Goal: Task Accomplishment & Management: Manage account settings

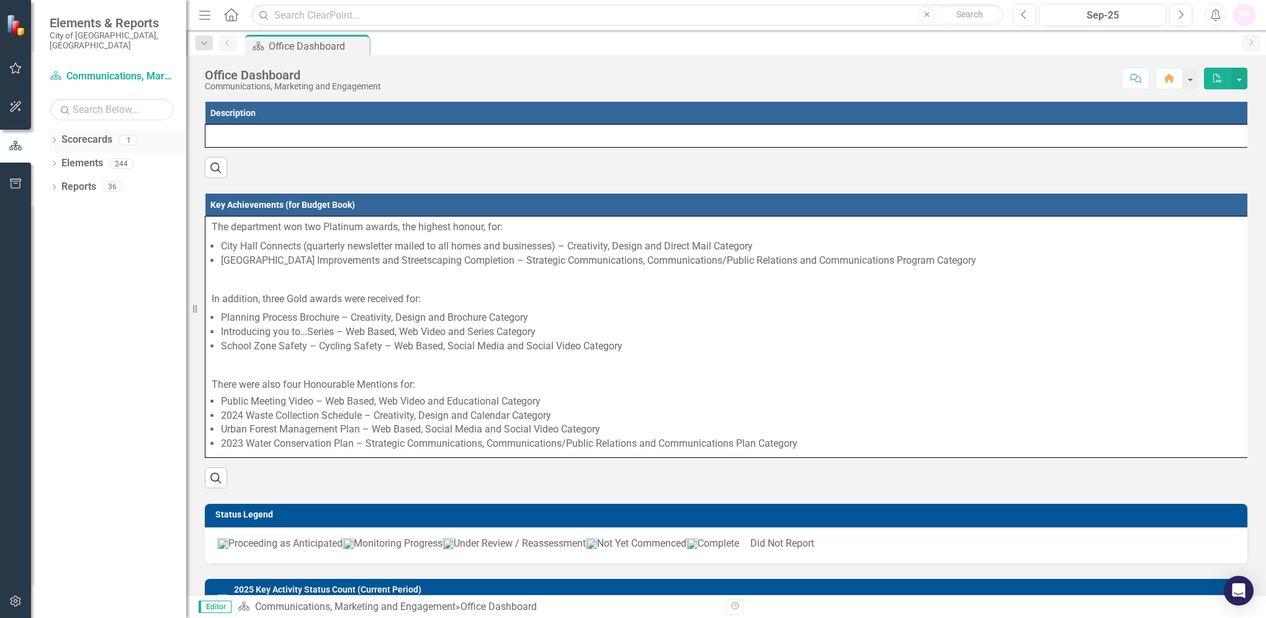
click at [64, 133] on link "Scorecards" at bounding box center [86, 140] width 51 height 14
click at [55, 138] on icon "Dropdown" at bounding box center [54, 141] width 9 height 7
click at [82, 156] on link "Communications, Marketing and Engagement" at bounding box center [127, 163] width 118 height 14
click at [57, 185] on icon "Dropdown" at bounding box center [54, 188] width 9 height 7
click at [99, 204] on link "Objective Objectives" at bounding box center [99, 211] width 63 height 14
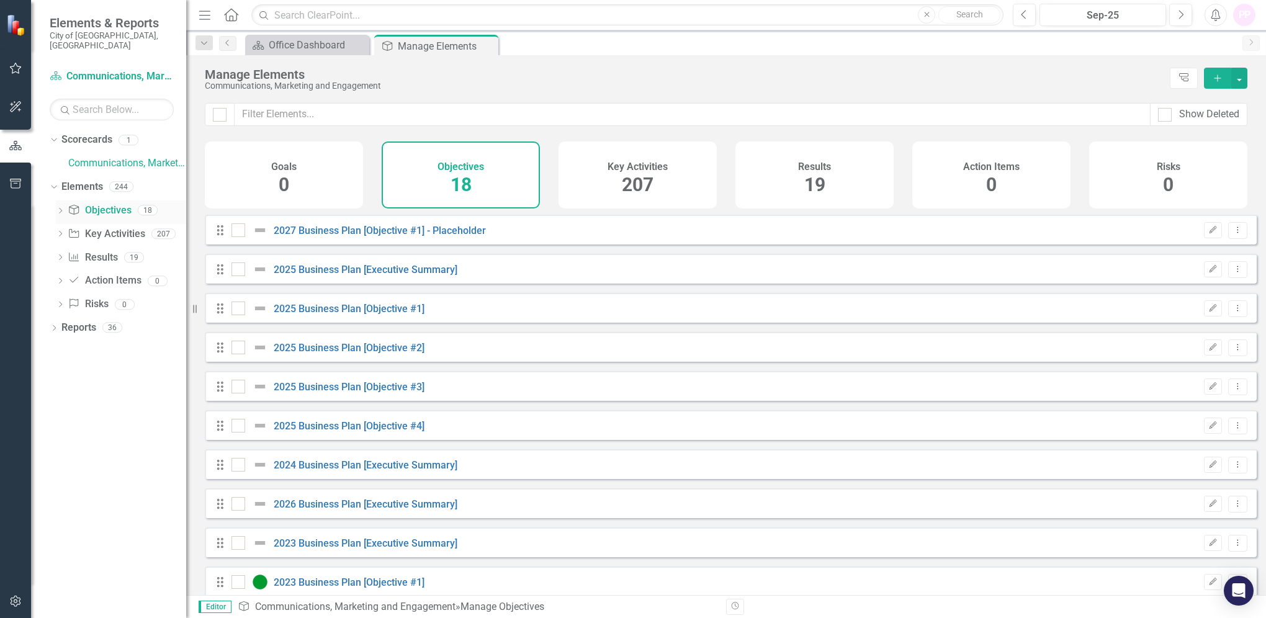
checkbox input "false"
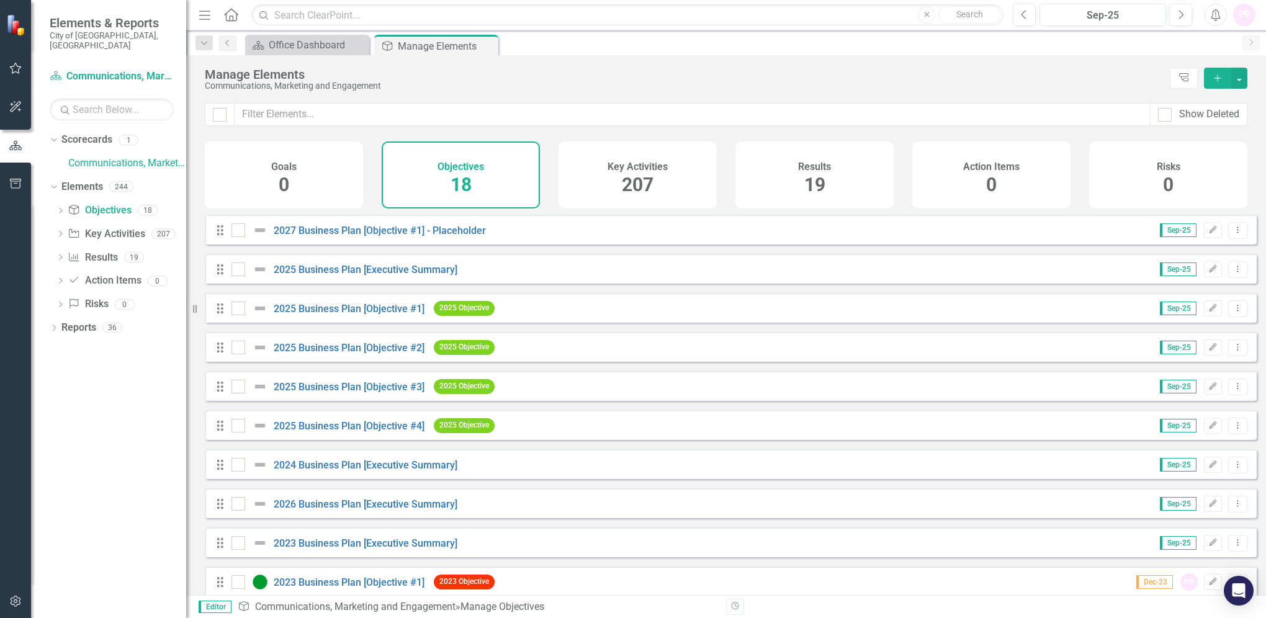
click at [383, 310] on div "2025 Business Plan [Objective #1]" at bounding box center [329, 308] width 196 height 15
click at [381, 315] on link "2025 Business Plan [Objective #1]" at bounding box center [349, 309] width 151 height 12
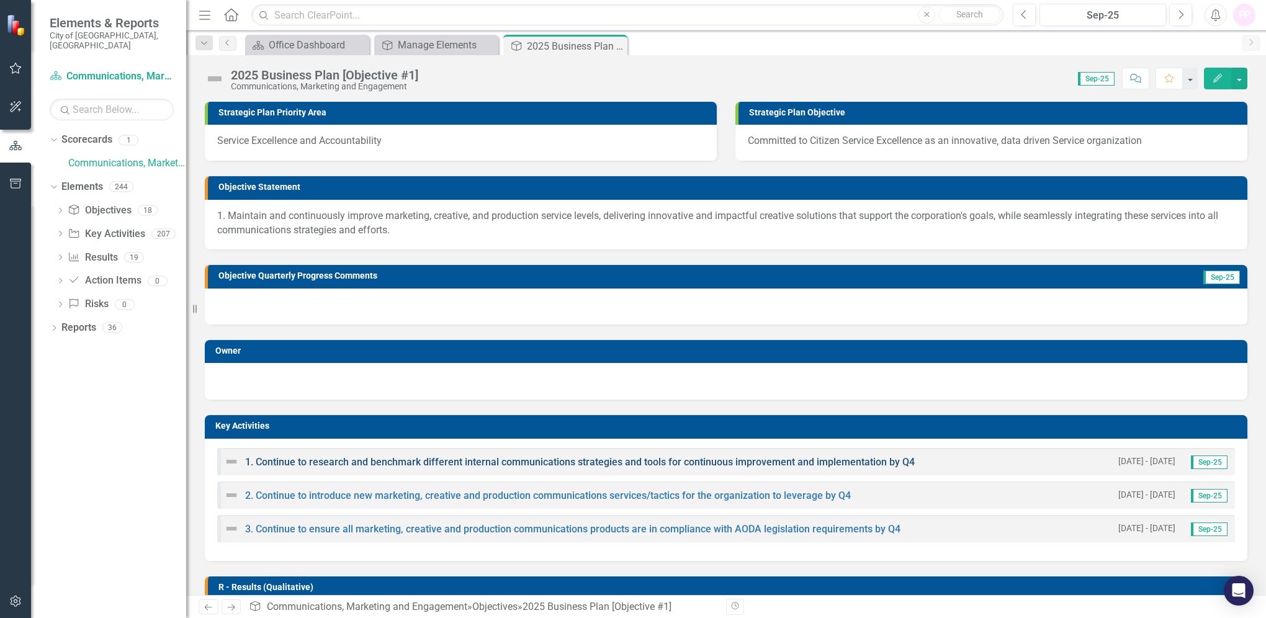
click at [772, 463] on link "1. Continue to research and benchmark different internal communications strateg…" at bounding box center [579, 462] width 669 height 12
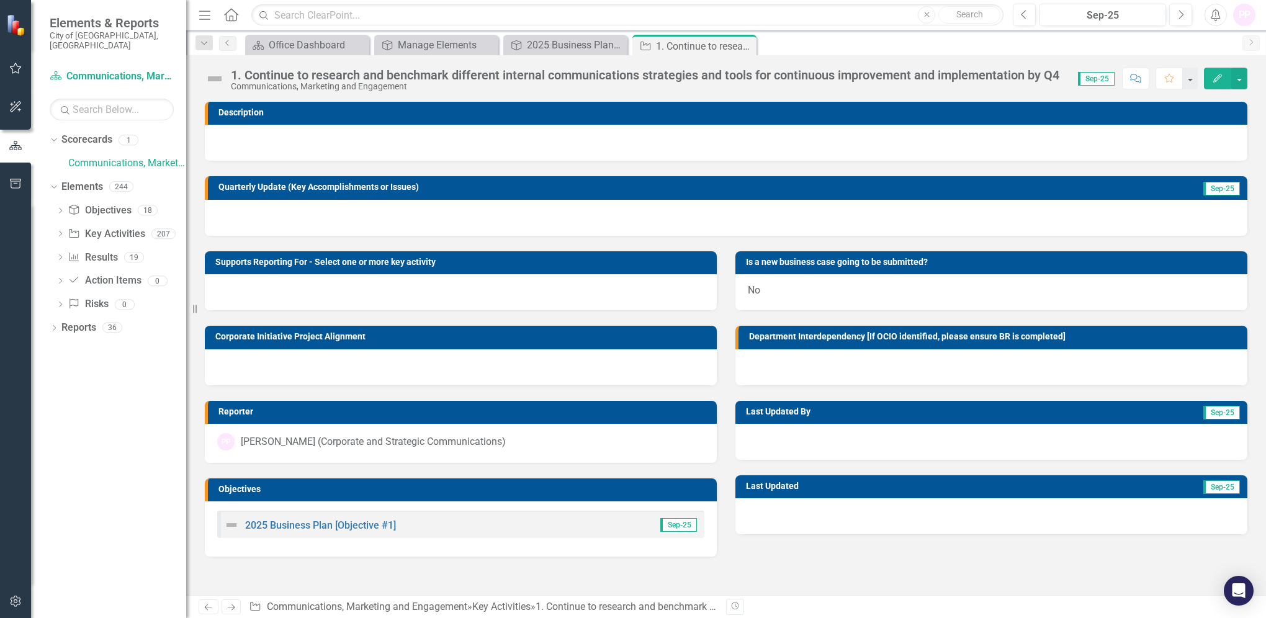
click at [1222, 74] on icon "Edit" at bounding box center [1217, 78] width 11 height 9
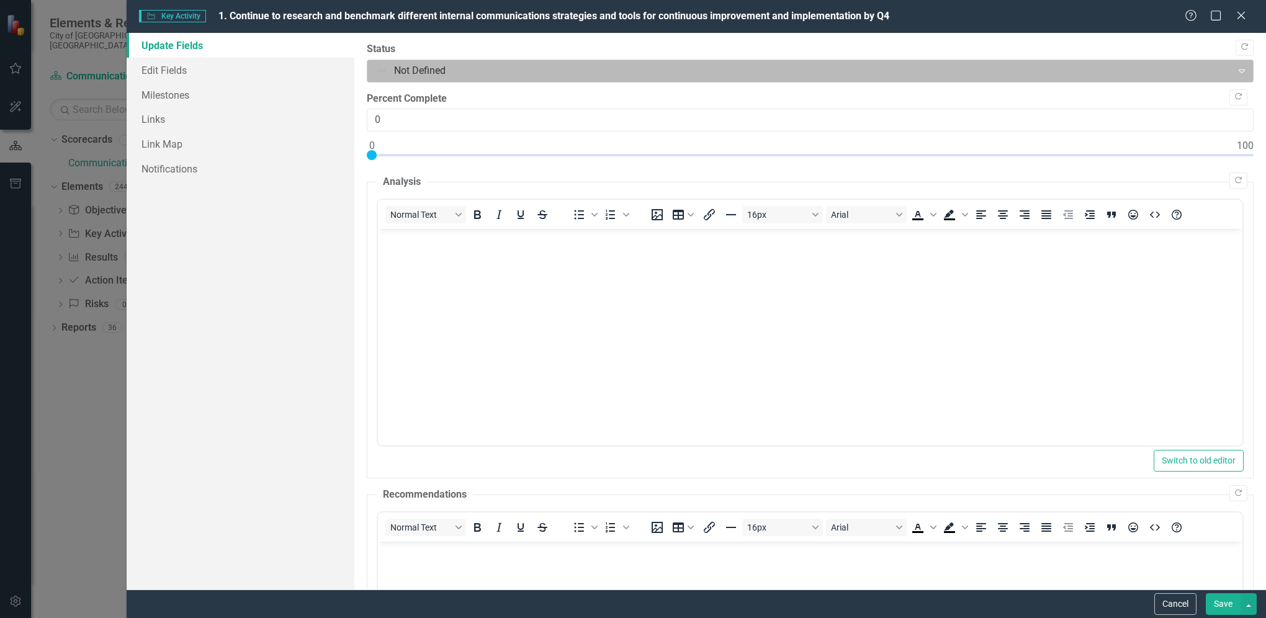
click at [419, 67] on div at bounding box center [799, 71] width 848 height 17
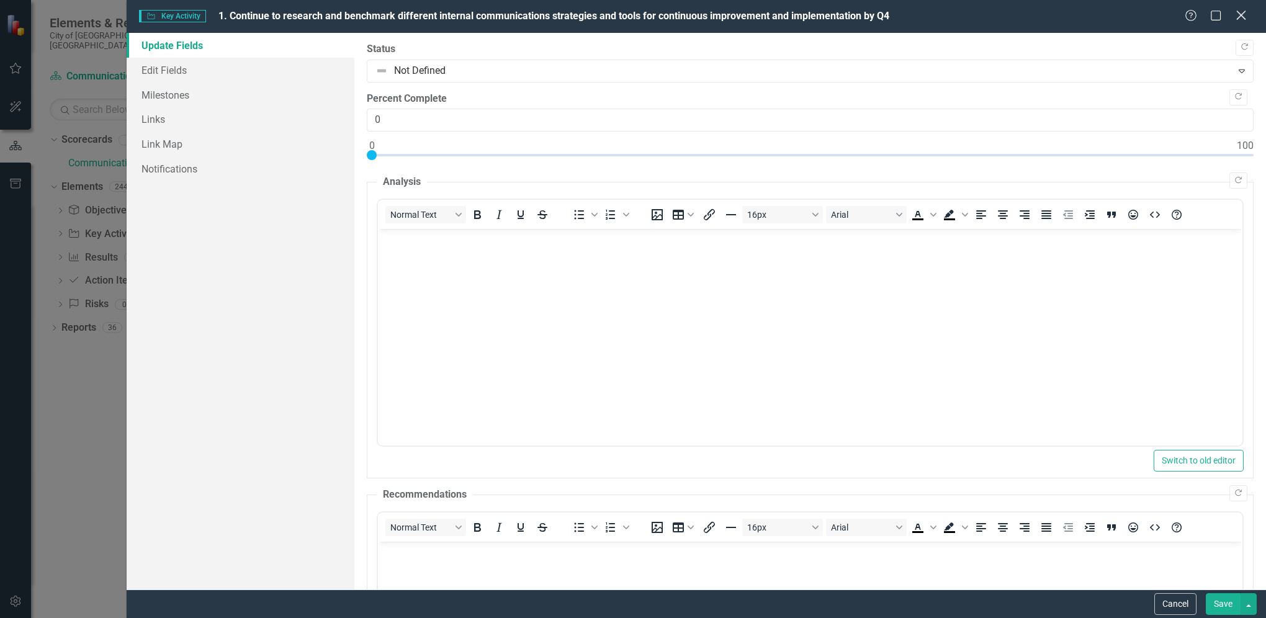
click at [1238, 21] on icon "Close" at bounding box center [1241, 15] width 16 height 12
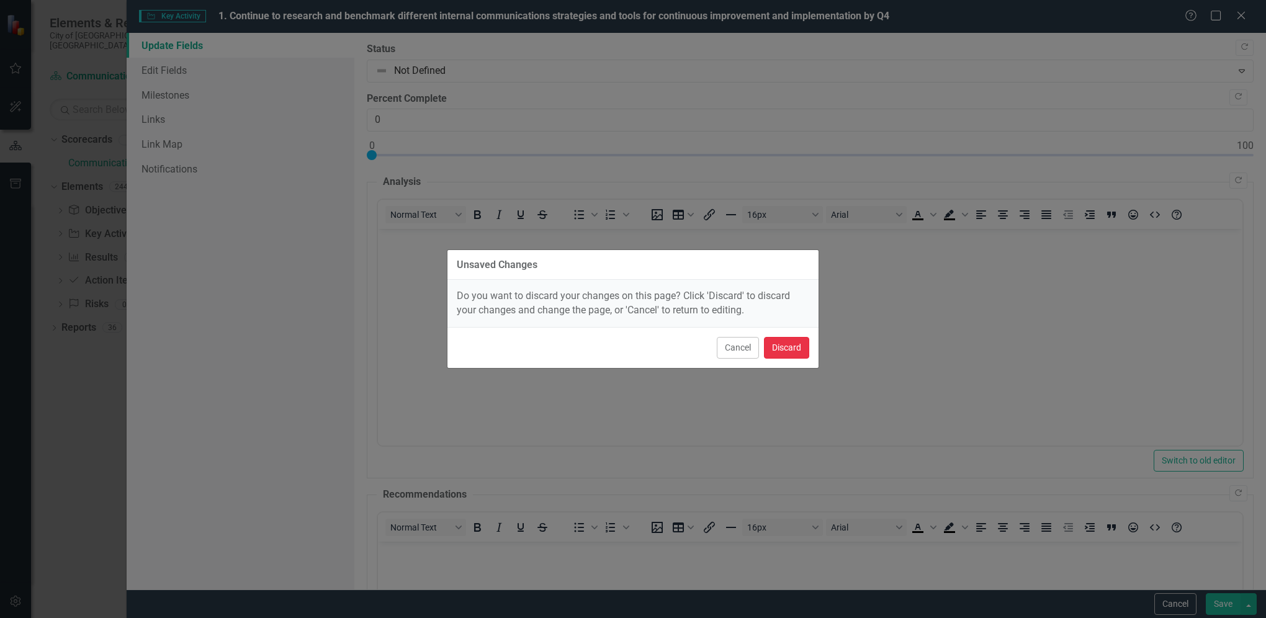
click at [789, 354] on button "Discard" at bounding box center [786, 348] width 45 height 22
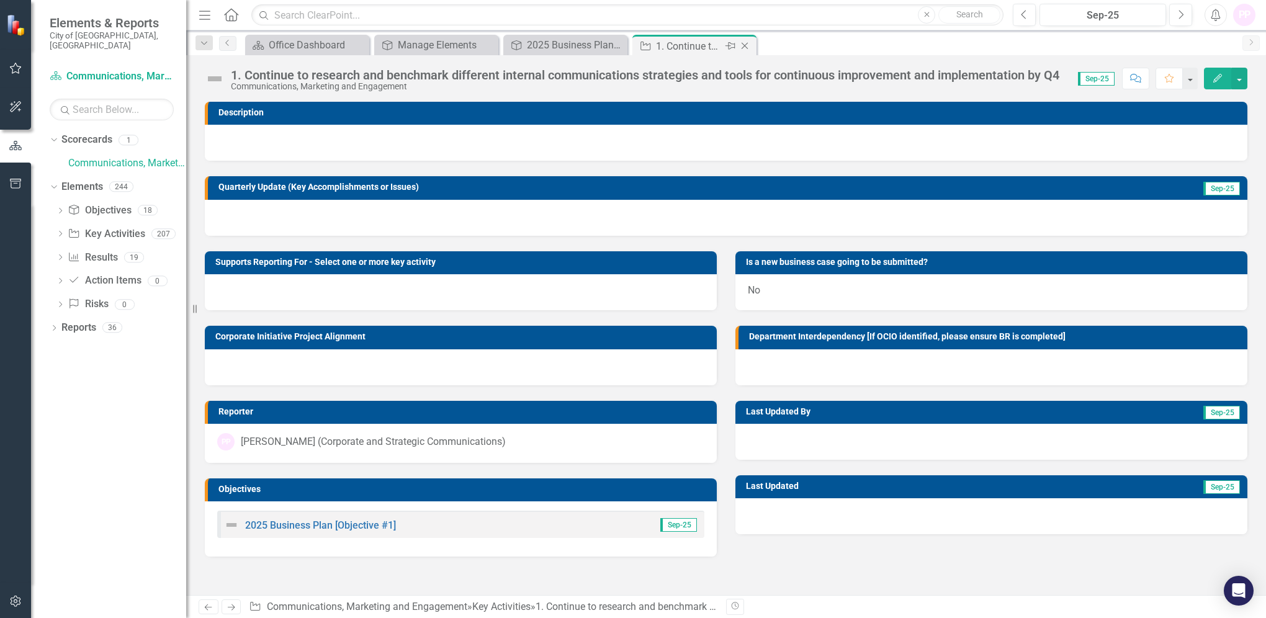
click at [743, 48] on icon "Close" at bounding box center [744, 46] width 12 height 10
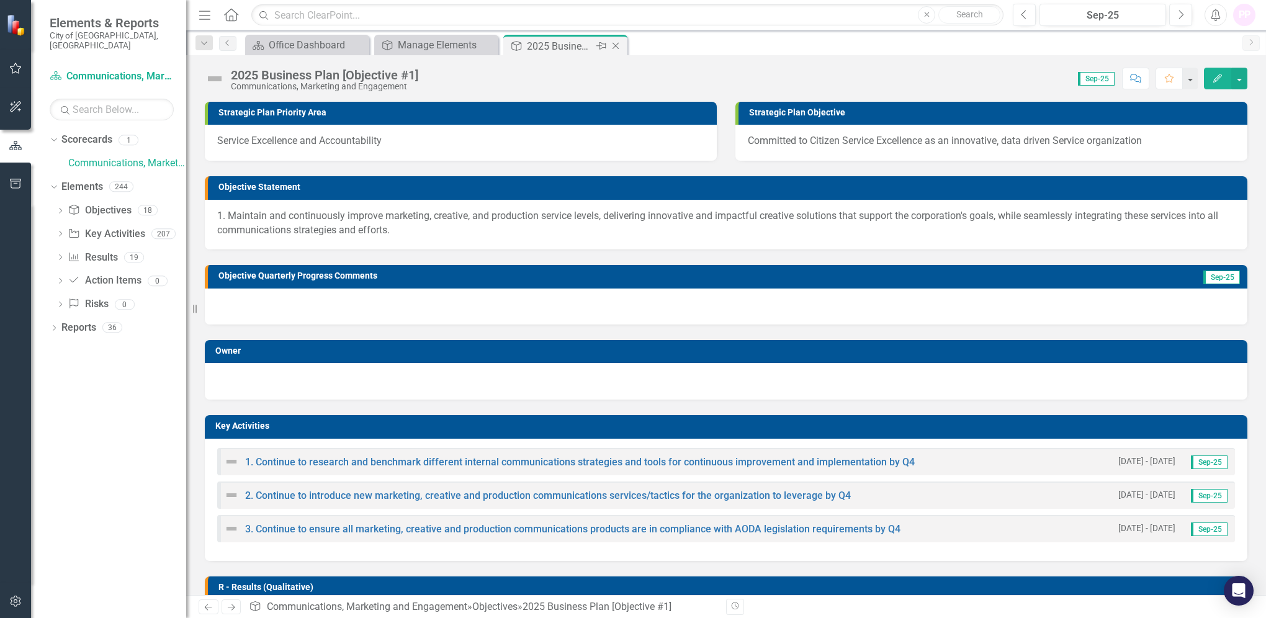
click at [619, 45] on icon "Close" at bounding box center [615, 46] width 12 height 10
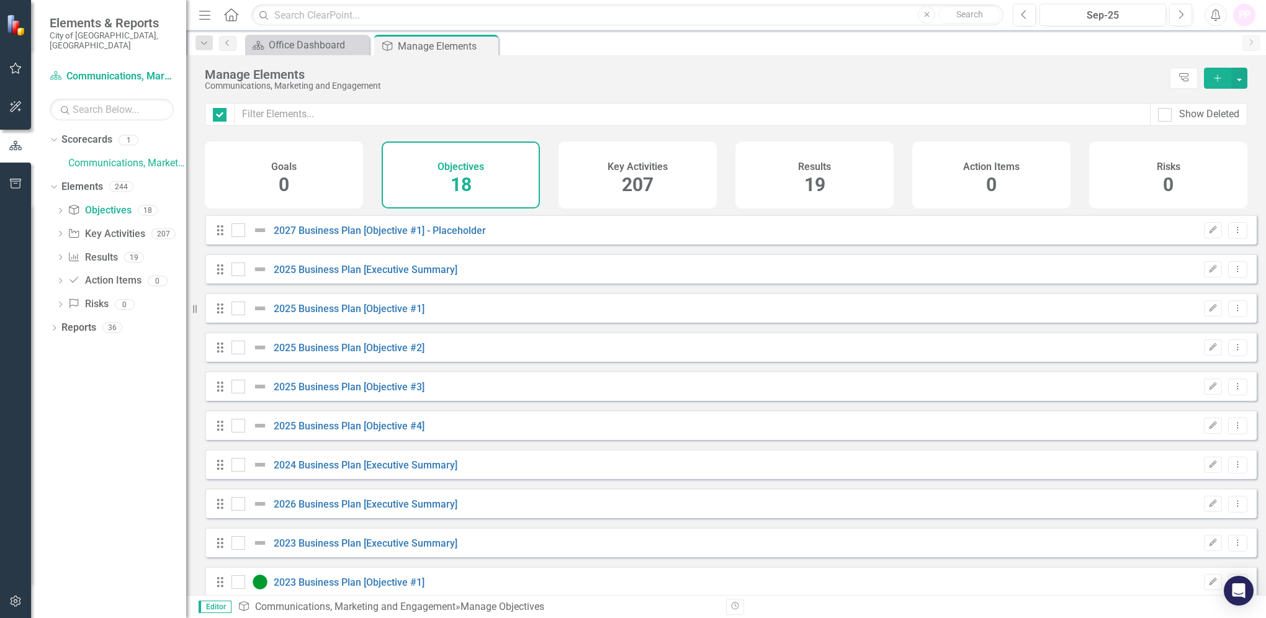
checkbox input "false"
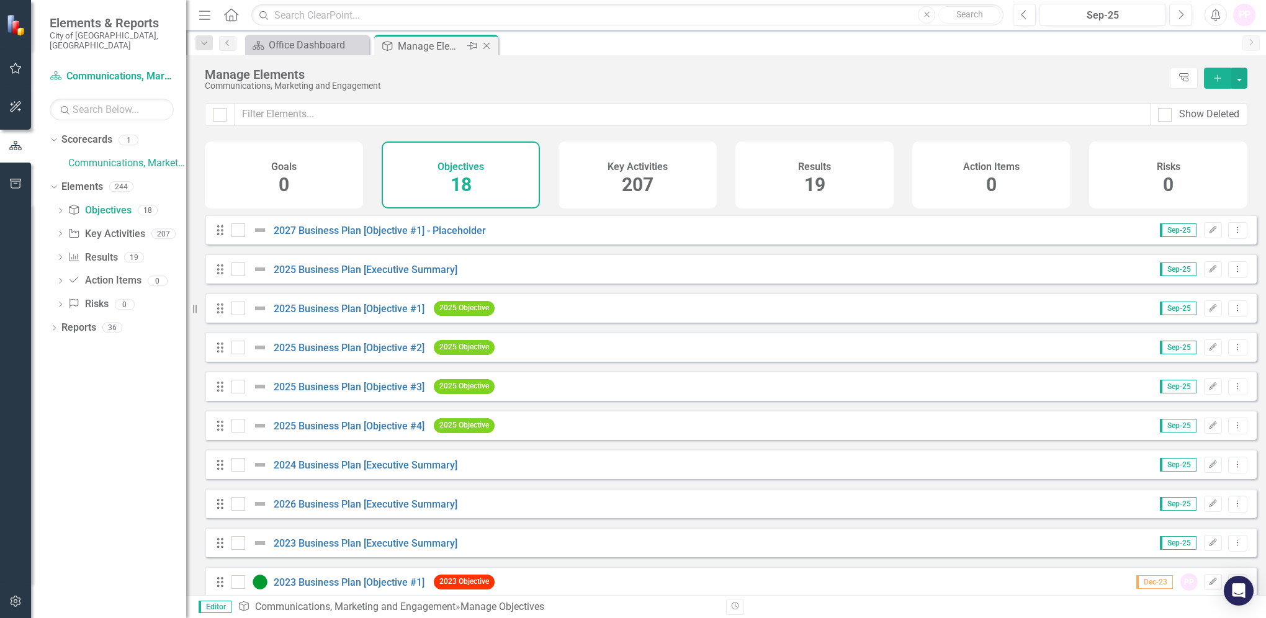
click at [491, 45] on icon "Close" at bounding box center [486, 46] width 12 height 10
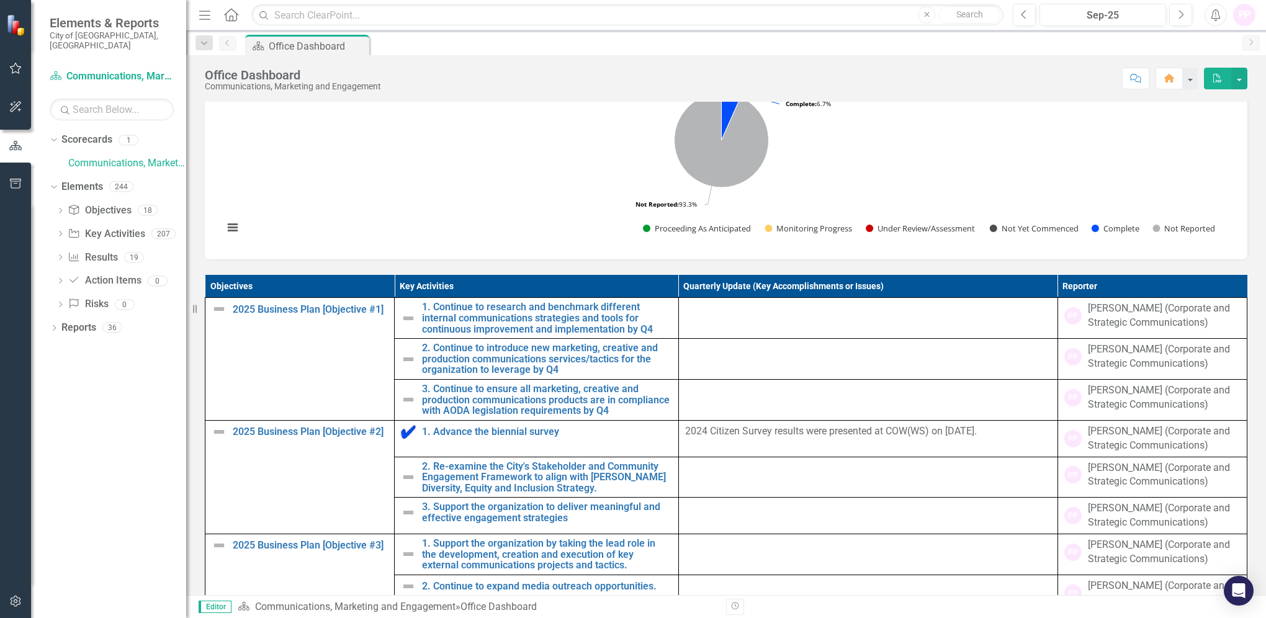
scroll to position [579, 0]
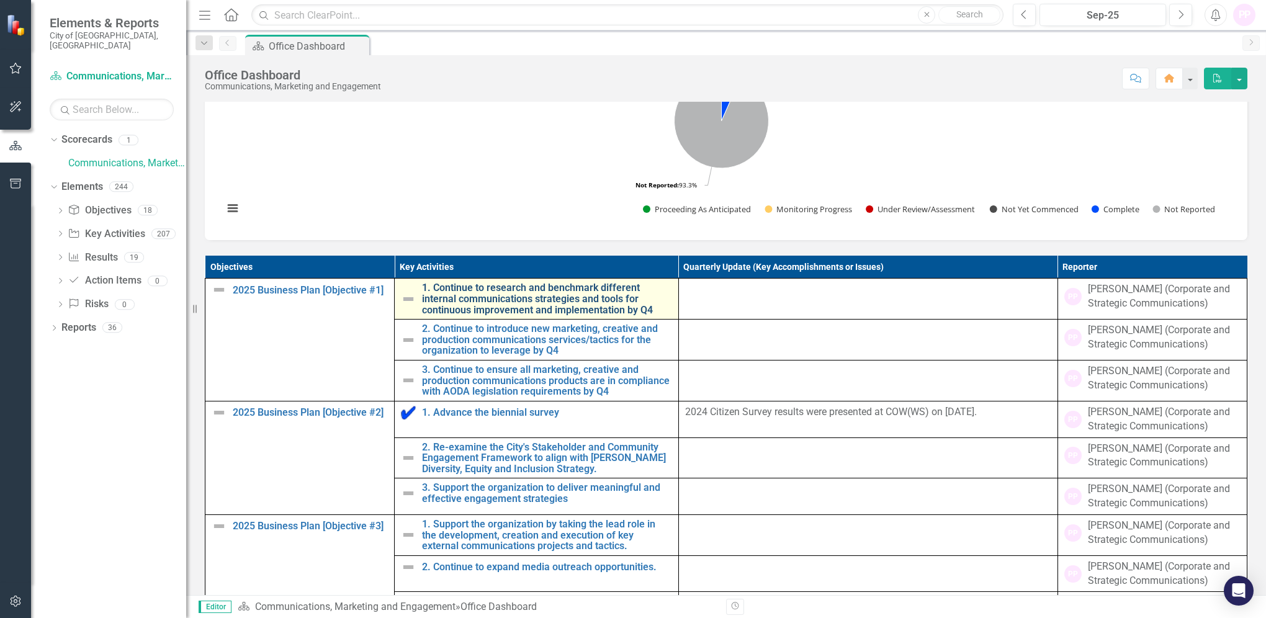
click at [461, 315] on link "1. Continue to research and benchmark different internal communications strateg…" at bounding box center [547, 298] width 250 height 33
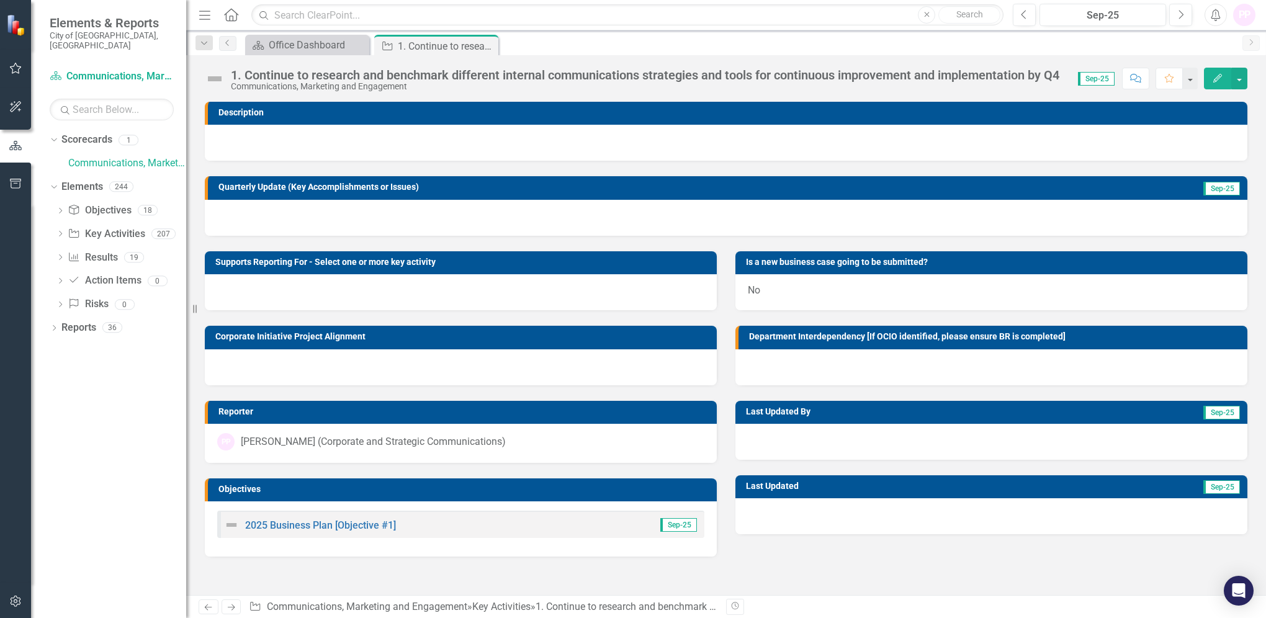
click at [1216, 79] on icon "Edit" at bounding box center [1217, 78] width 11 height 9
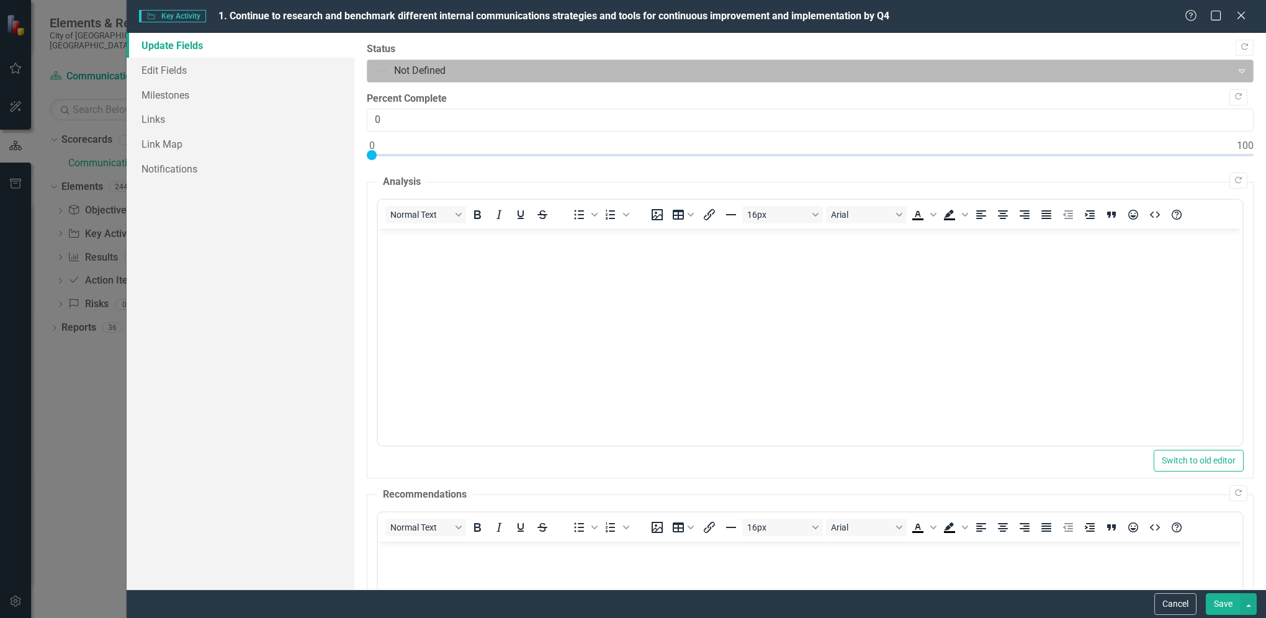
click at [417, 78] on div at bounding box center [799, 71] width 848 height 17
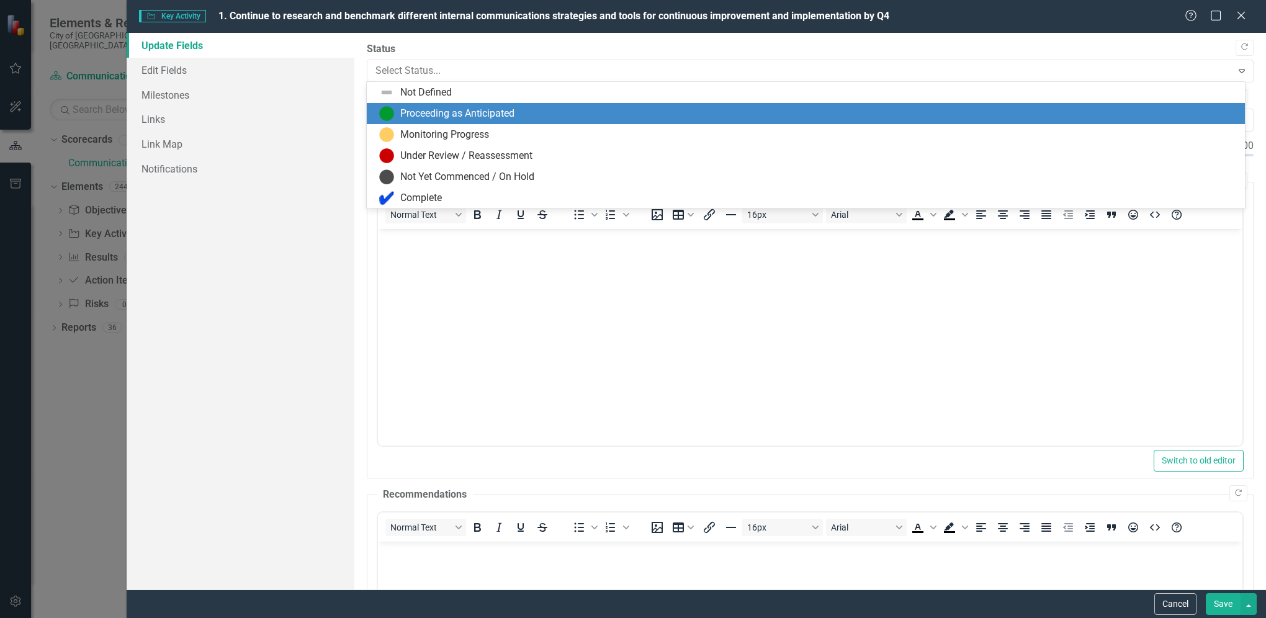
click at [423, 109] on div "Proceeding as Anticipated" at bounding box center [457, 114] width 114 height 14
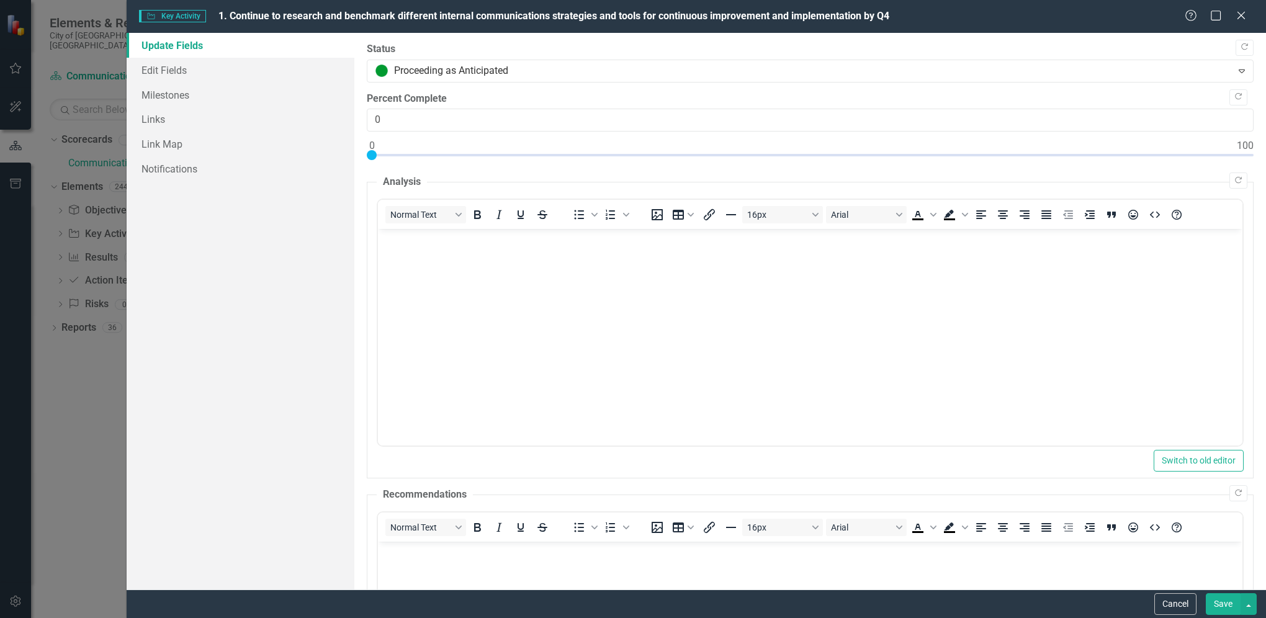
click at [1219, 604] on button "Save" at bounding box center [1222, 604] width 35 height 22
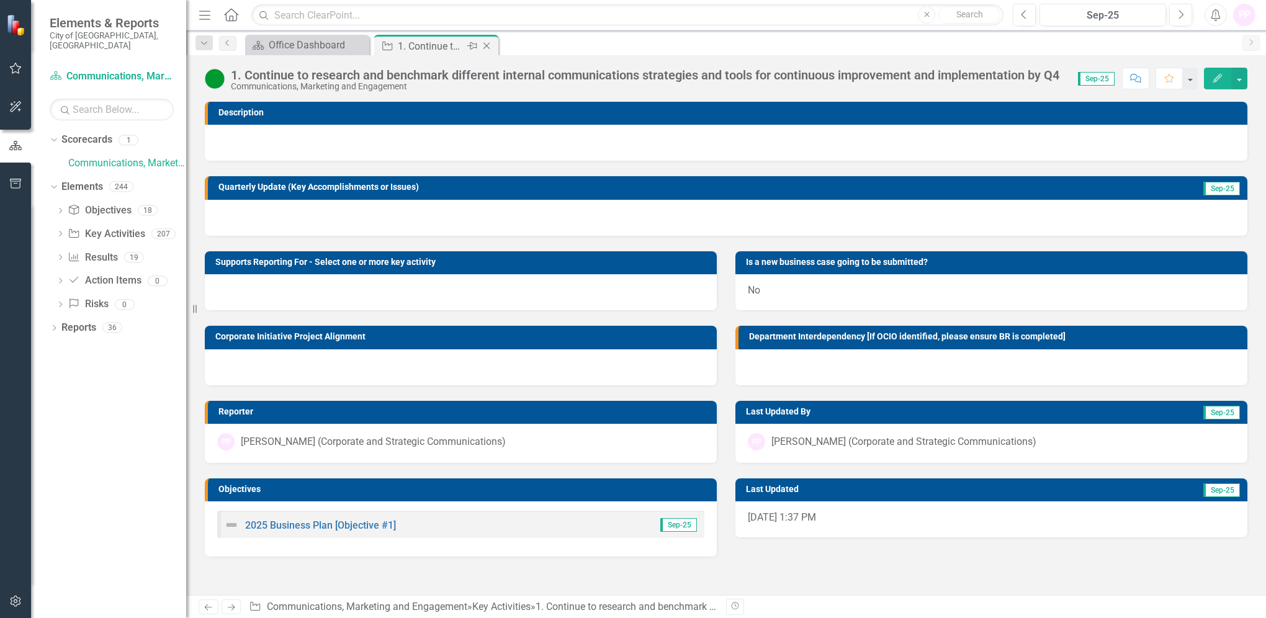
click at [486, 43] on icon "Close" at bounding box center [486, 46] width 12 height 10
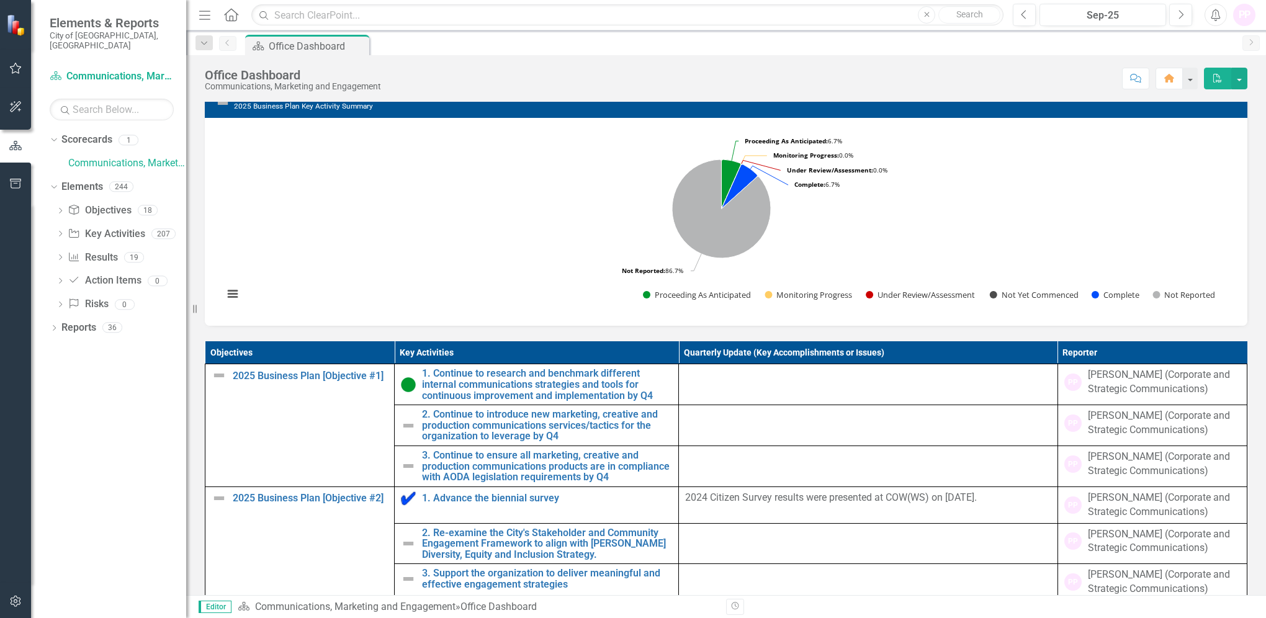
scroll to position [496, 0]
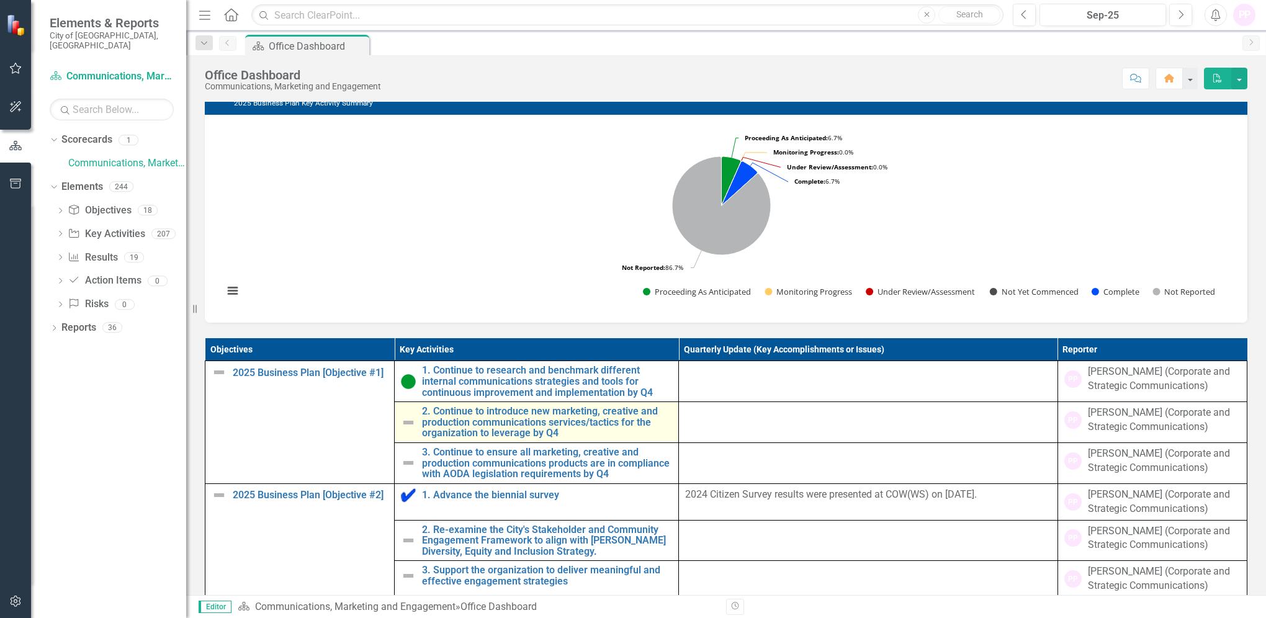
click at [403, 430] on img at bounding box center [408, 422] width 15 height 15
click at [489, 437] on link "2. Continue to introduce new marketing, creative and production communications …" at bounding box center [547, 422] width 250 height 33
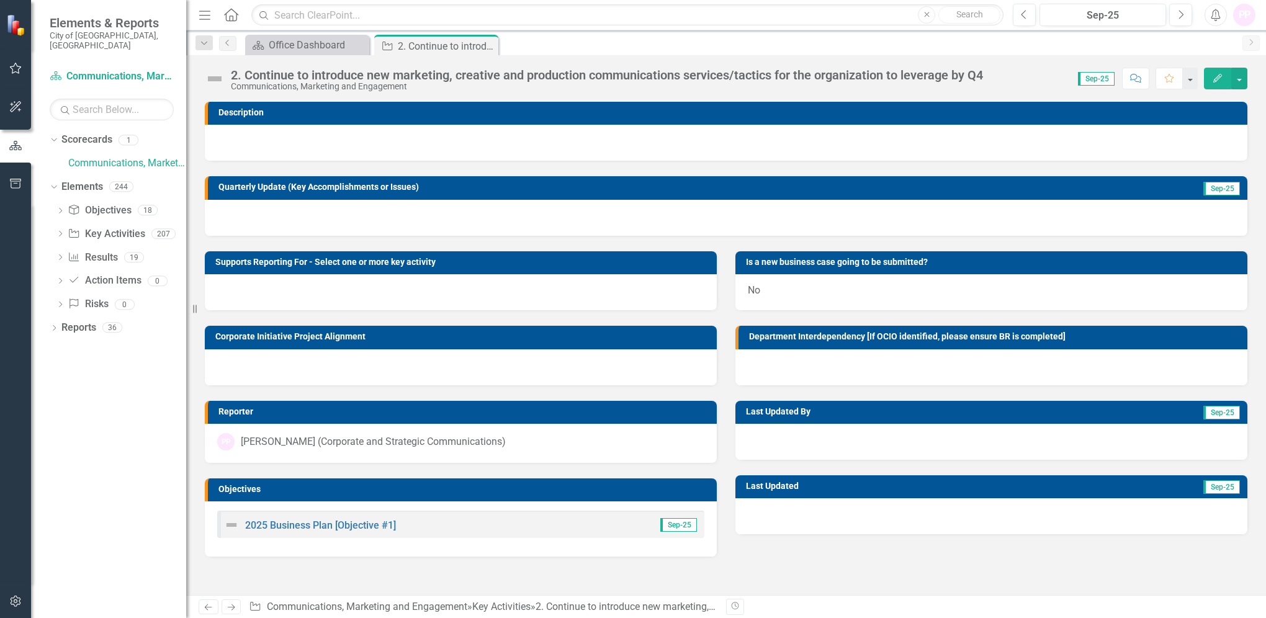
click at [1228, 77] on button "Edit" at bounding box center [1217, 79] width 27 height 22
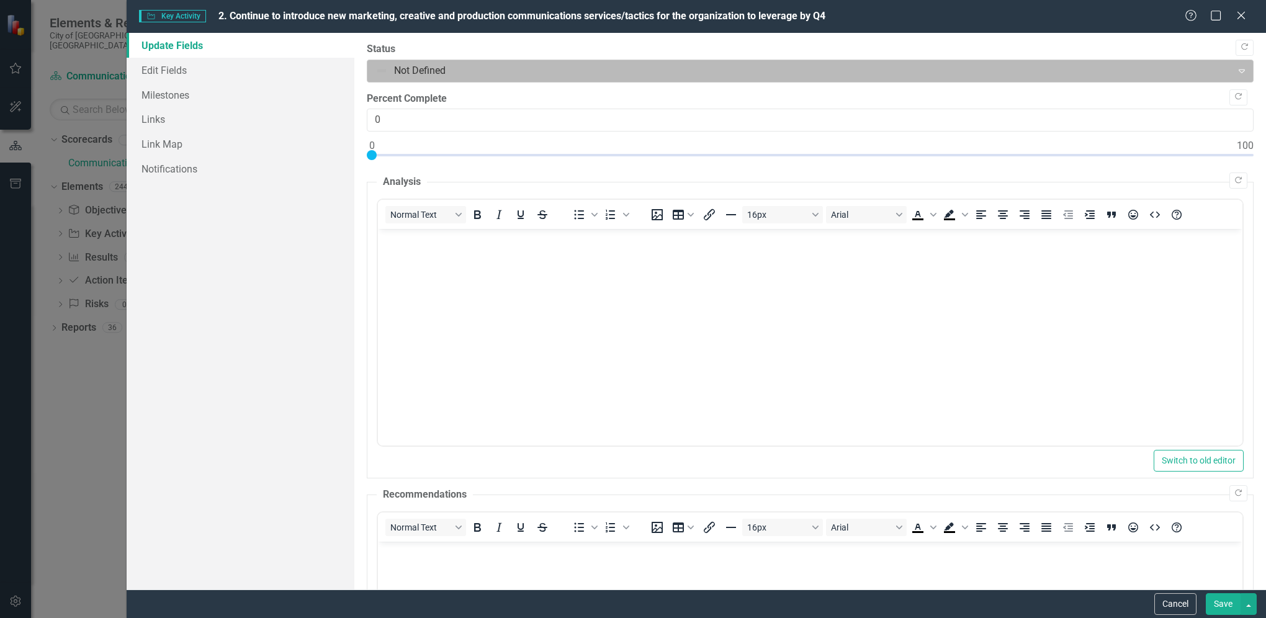
click at [534, 73] on div at bounding box center [799, 71] width 848 height 17
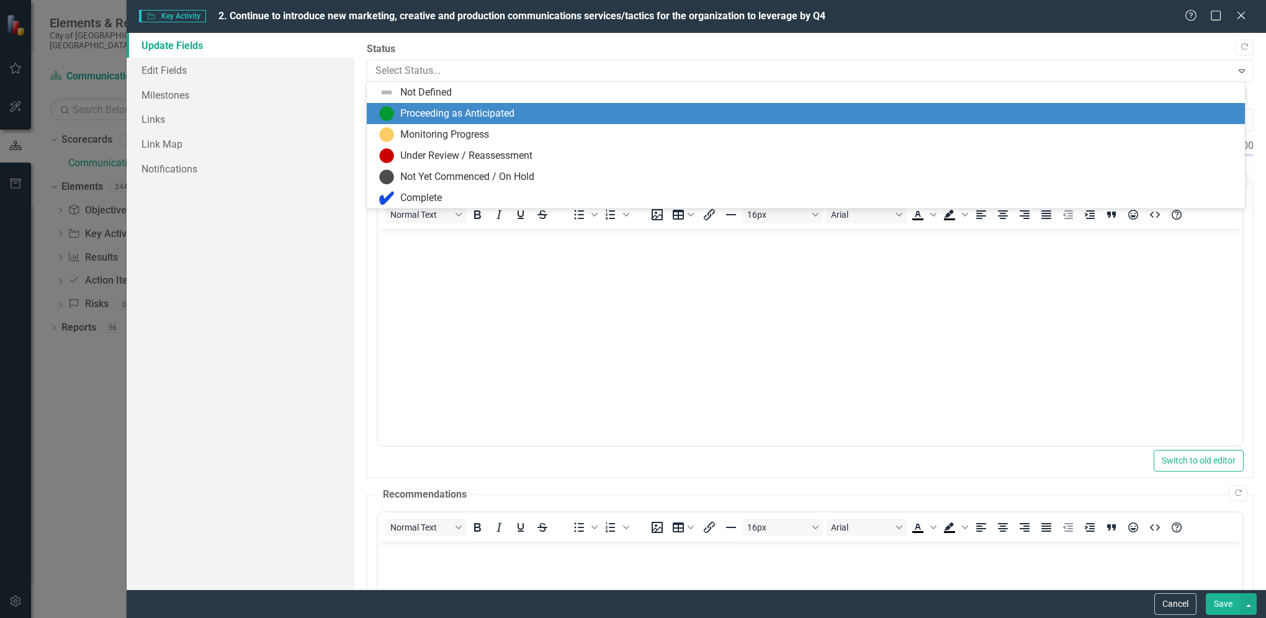
click at [476, 109] on div "Proceeding as Anticipated" at bounding box center [457, 114] width 114 height 14
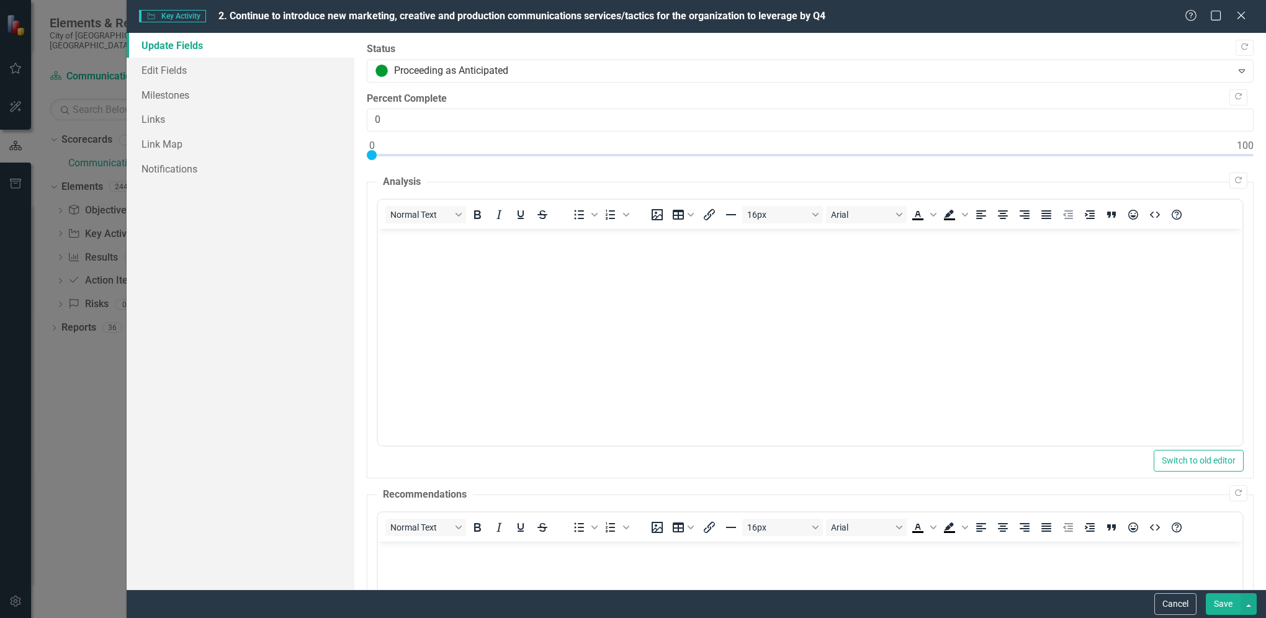
click at [1227, 602] on button "Save" at bounding box center [1222, 604] width 35 height 22
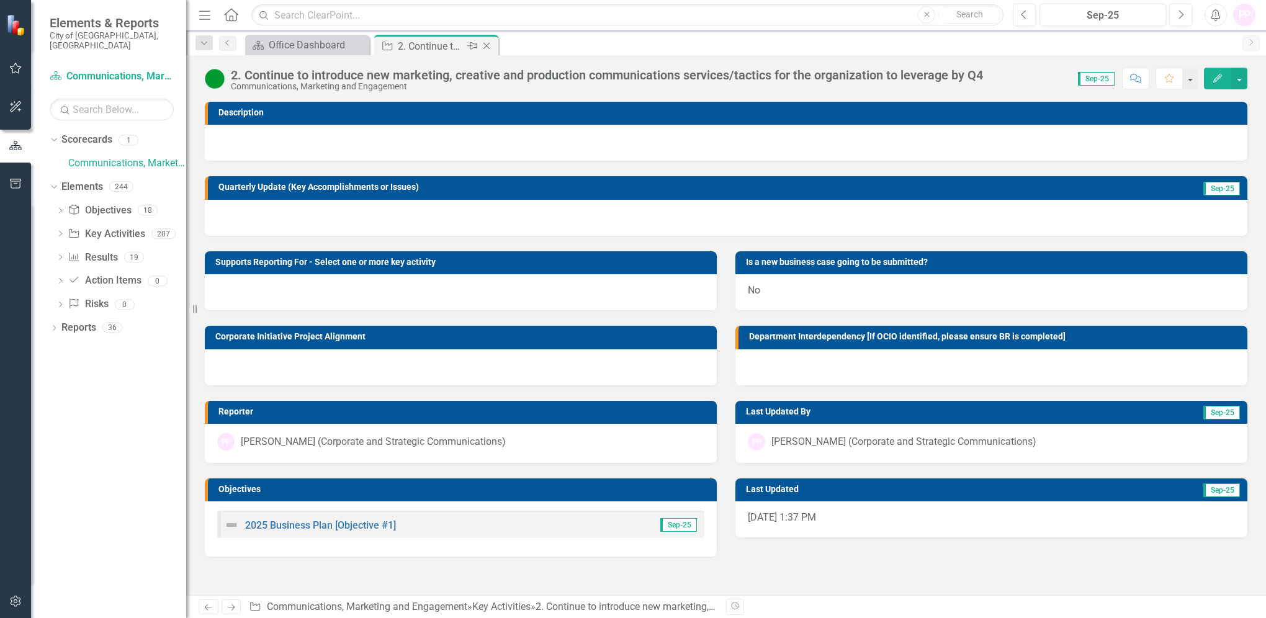
click at [486, 45] on icon at bounding box center [486, 46] width 7 height 7
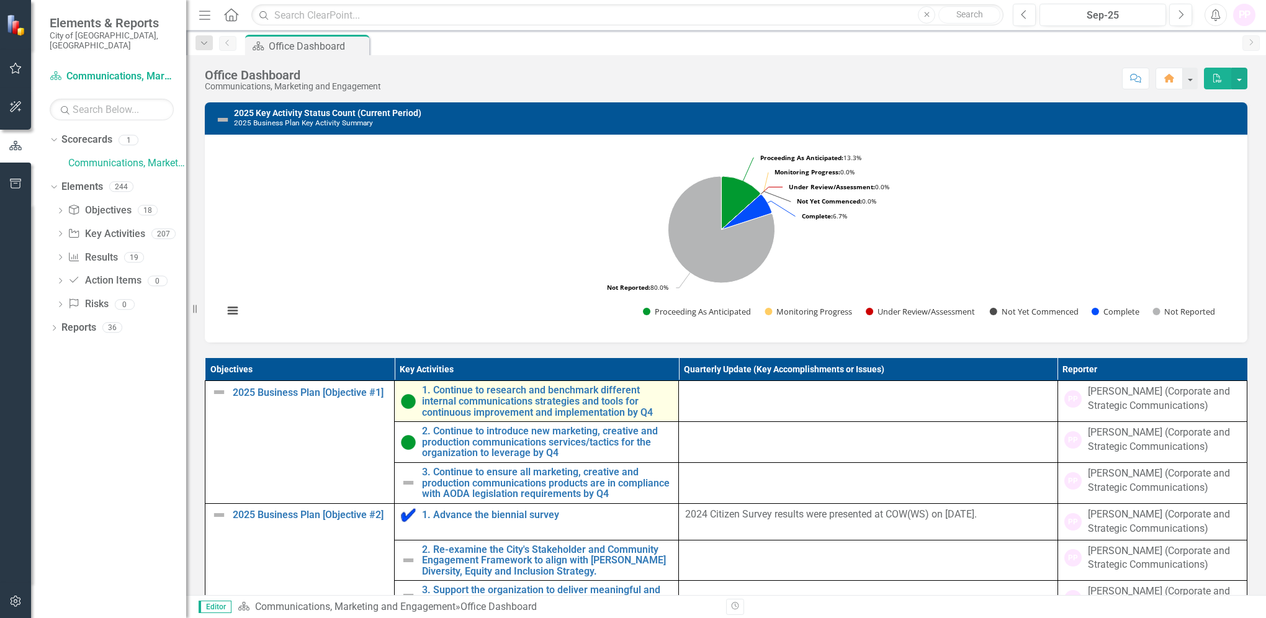
scroll to position [496, 0]
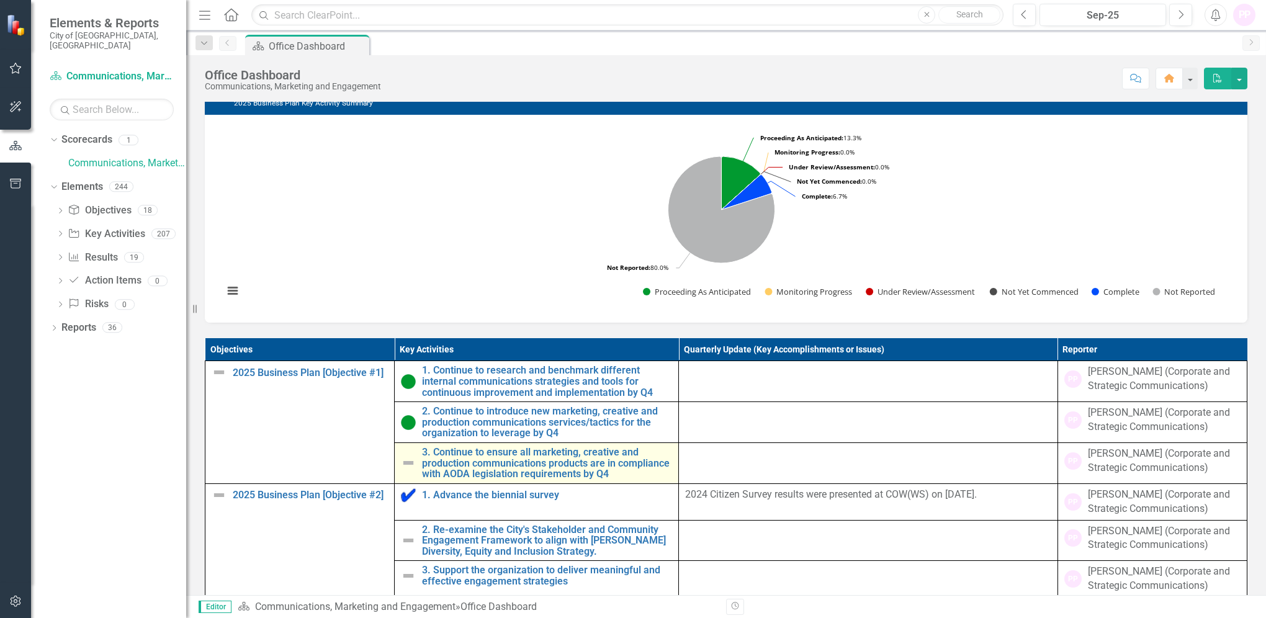
click at [405, 470] on img at bounding box center [408, 462] width 15 height 15
click at [479, 480] on link "3. Continue to ensure all marketing, creative and production communications pro…" at bounding box center [547, 463] width 250 height 33
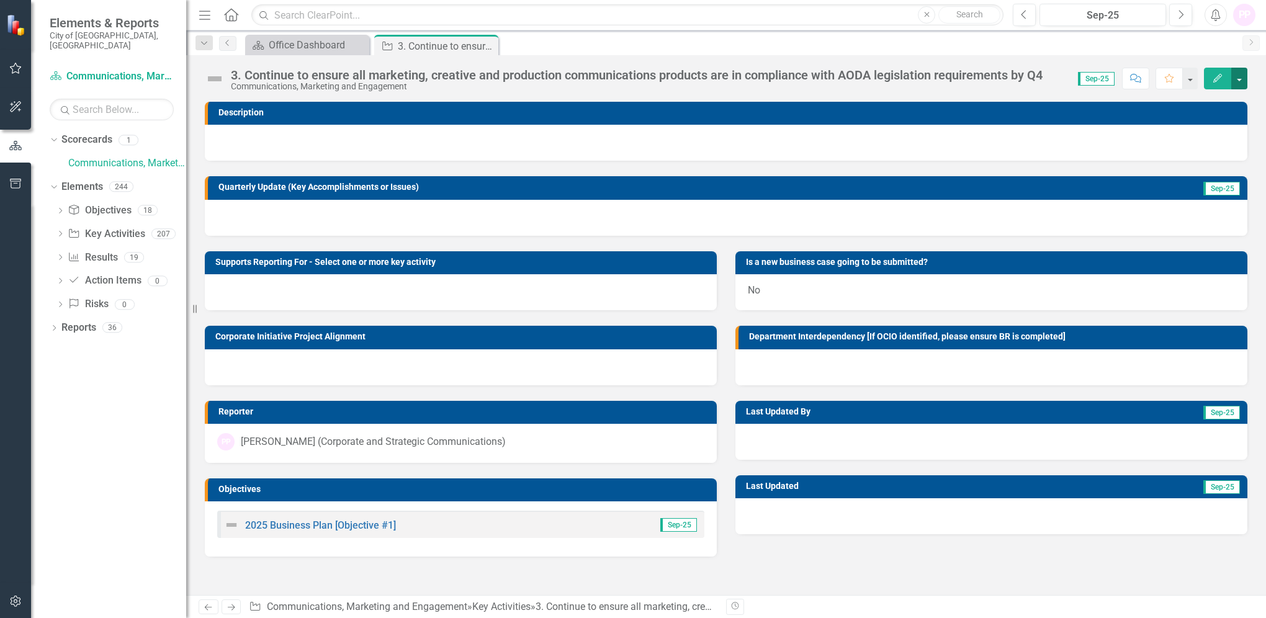
click at [1243, 74] on button "button" at bounding box center [1239, 79] width 16 height 22
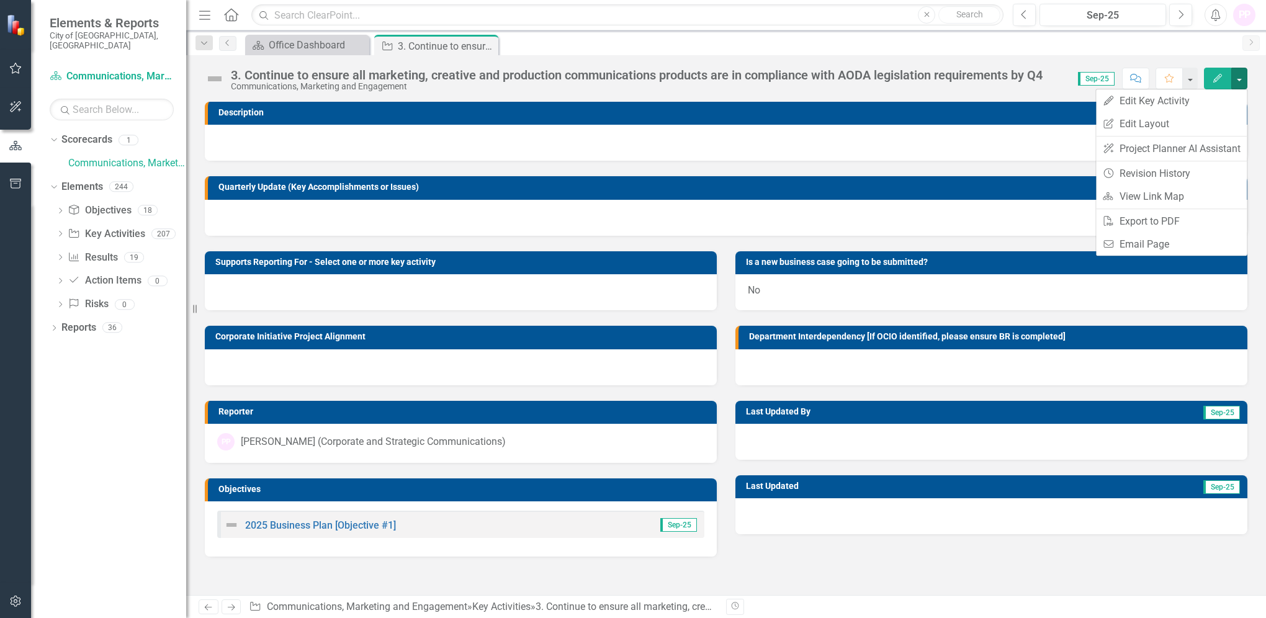
click at [1213, 79] on icon "Edit" at bounding box center [1217, 78] width 11 height 9
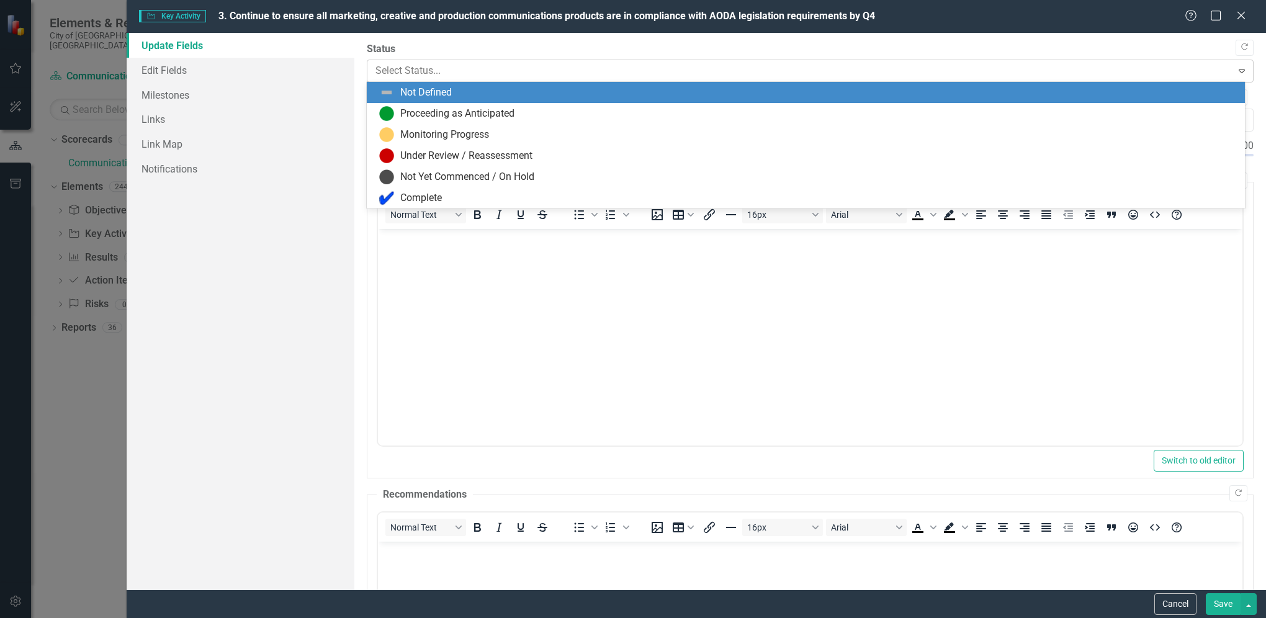
click at [1070, 63] on div at bounding box center [799, 71] width 848 height 17
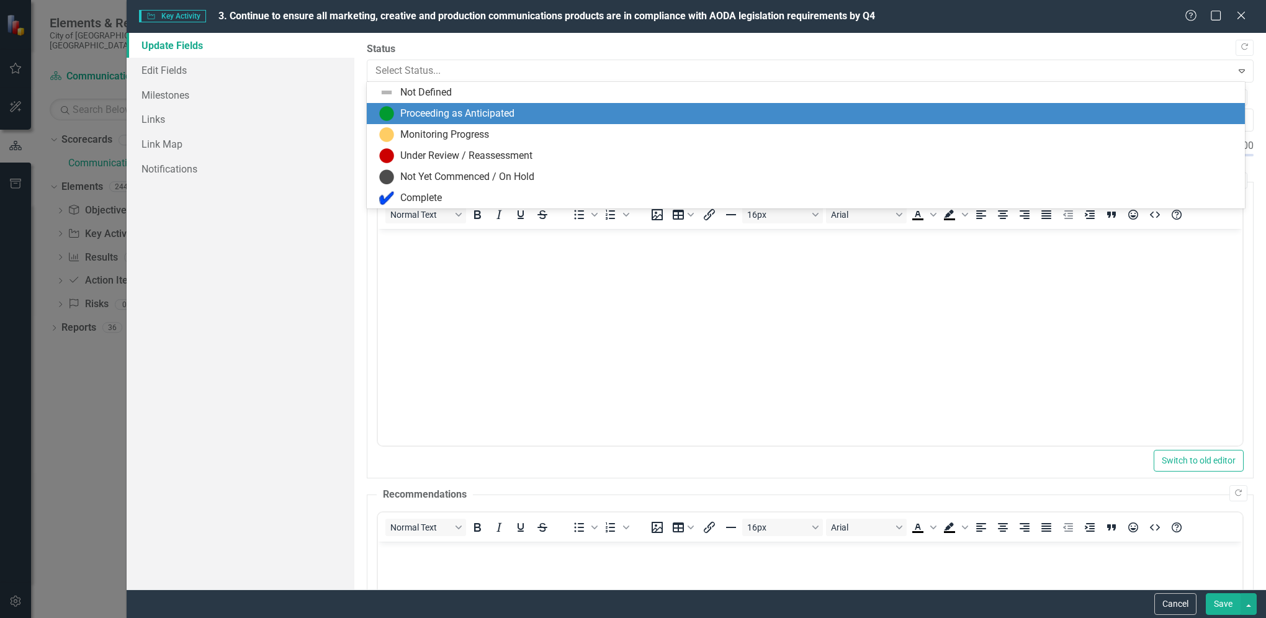
click at [543, 114] on div "Proceeding as Anticipated" at bounding box center [807, 113] width 857 height 15
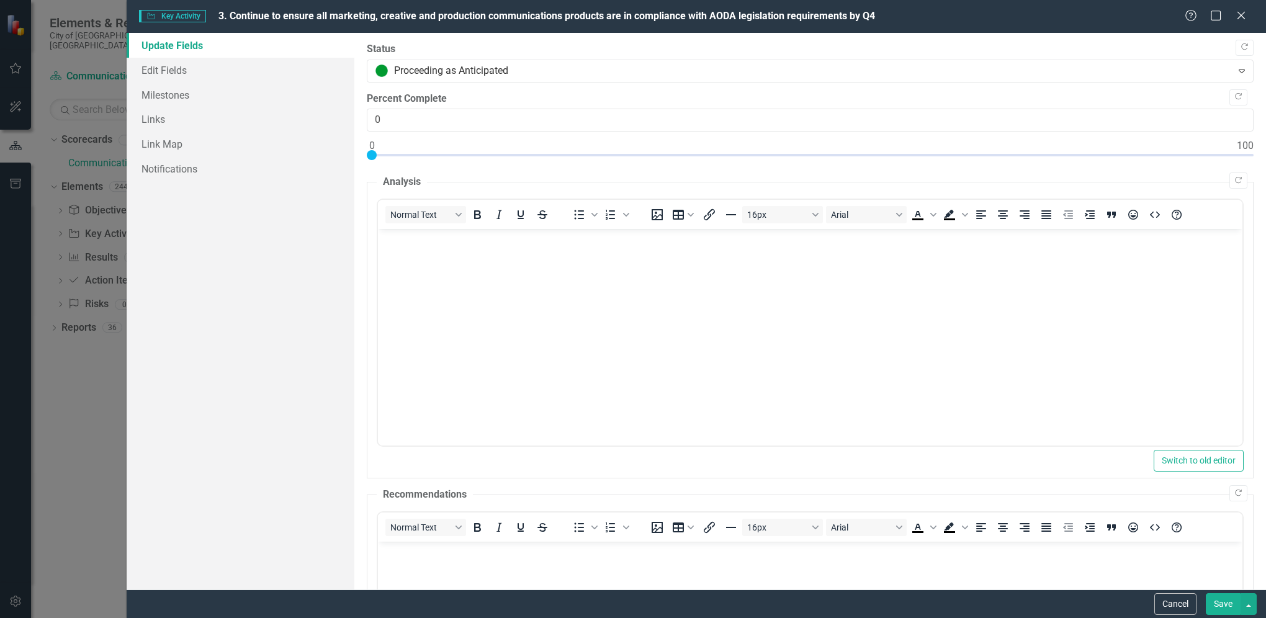
click at [1227, 606] on button "Save" at bounding box center [1222, 604] width 35 height 22
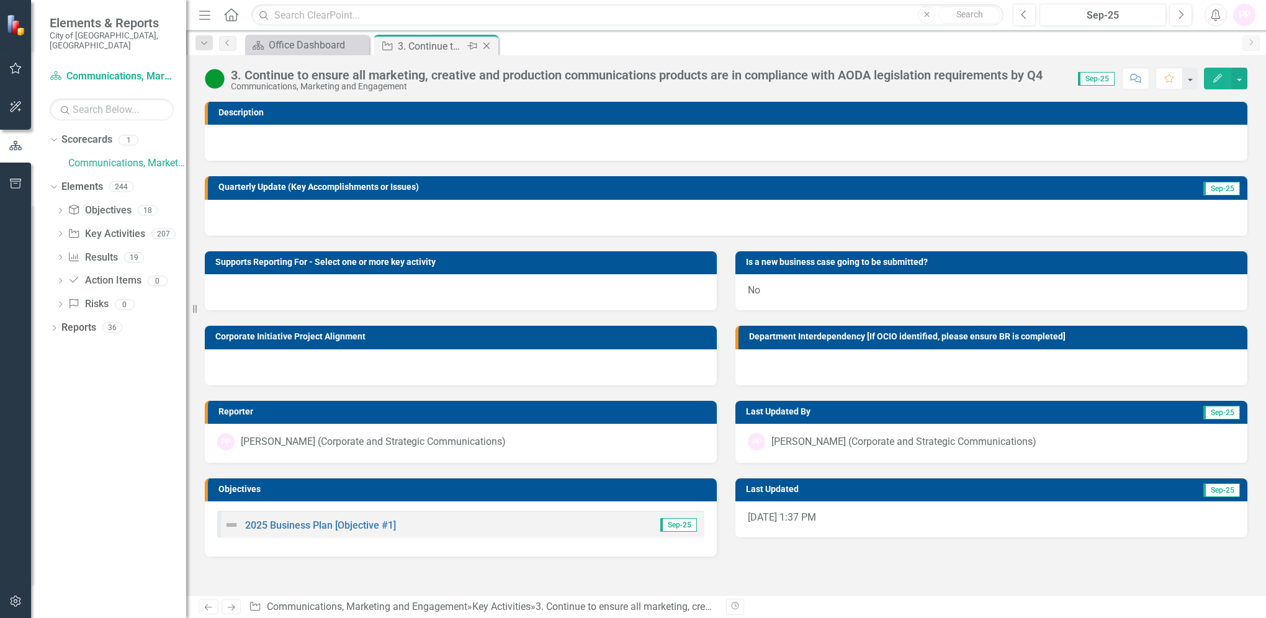
click at [484, 45] on icon "Close" at bounding box center [486, 46] width 12 height 10
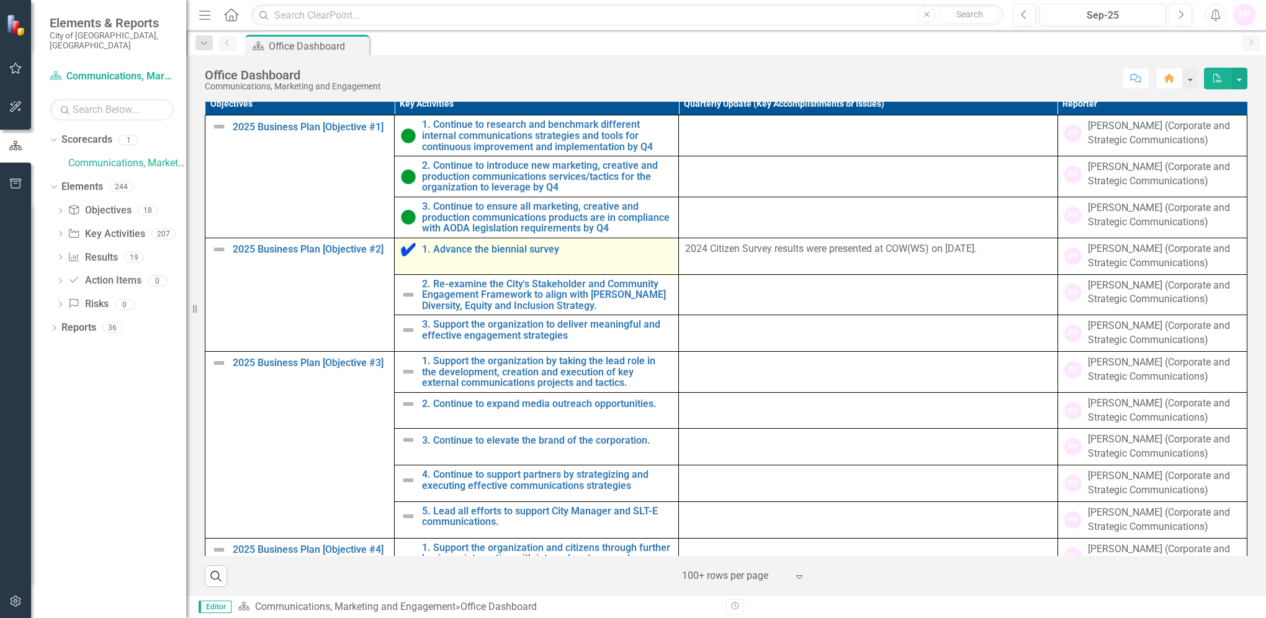
scroll to position [745, 0]
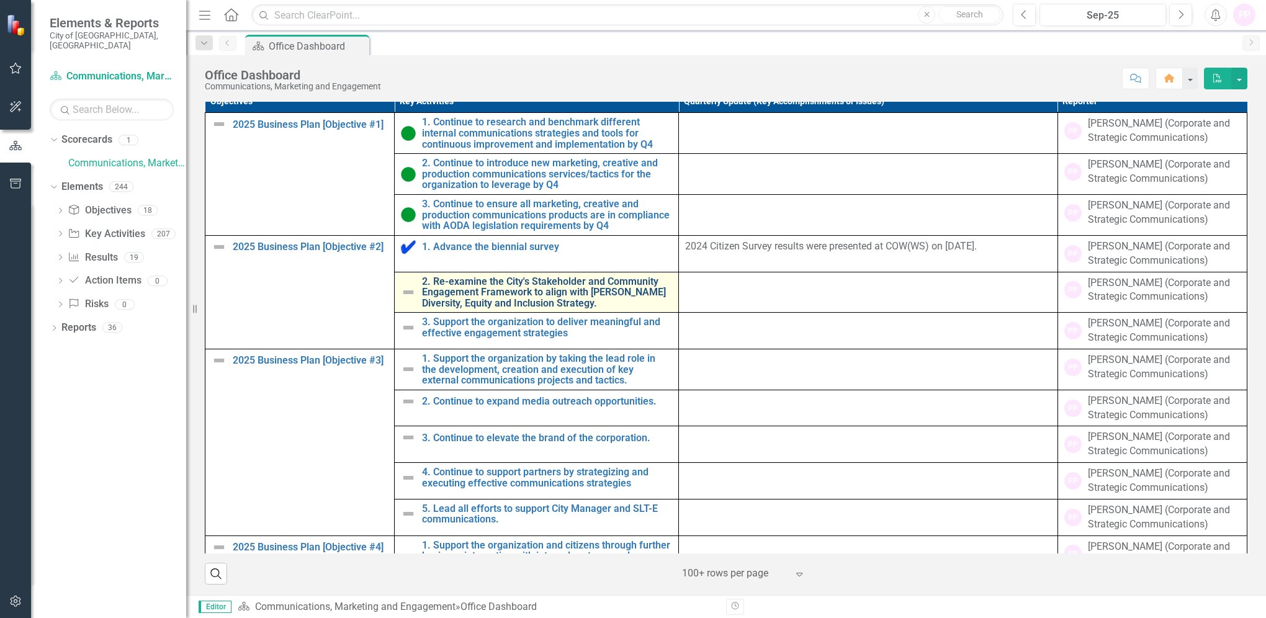
click at [534, 302] on link "2. Re-examine the City's Stakeholder and Community Engagement Framework to alig…" at bounding box center [547, 292] width 250 height 33
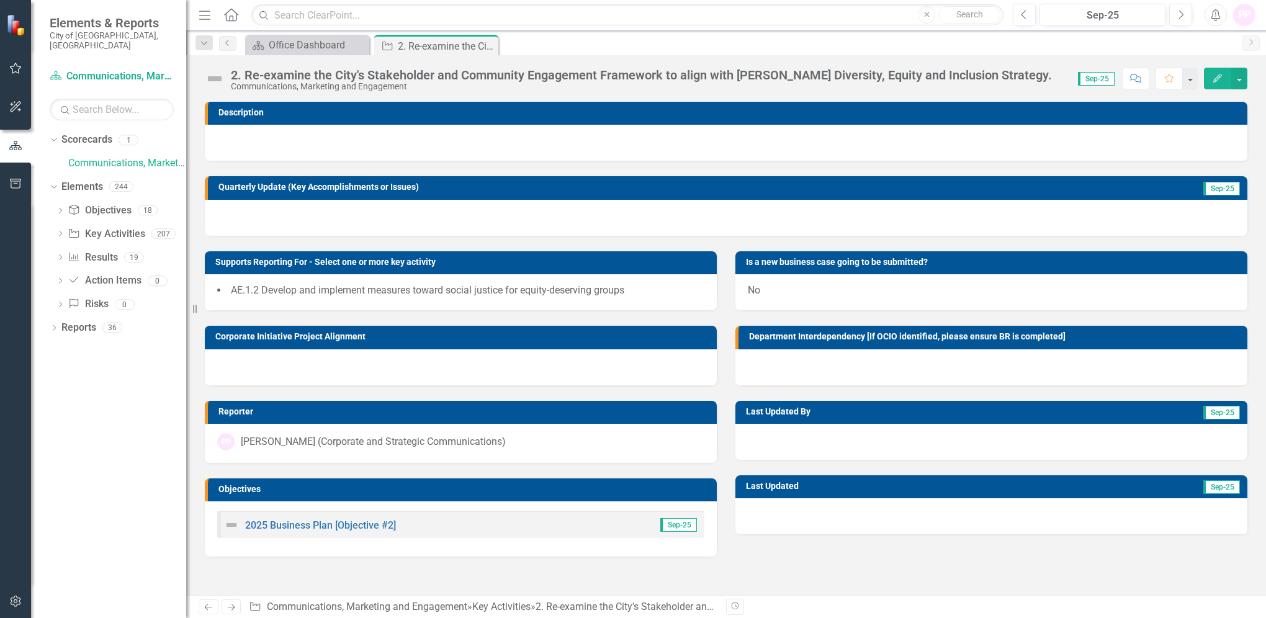
click at [1225, 81] on button "Edit" at bounding box center [1217, 79] width 27 height 22
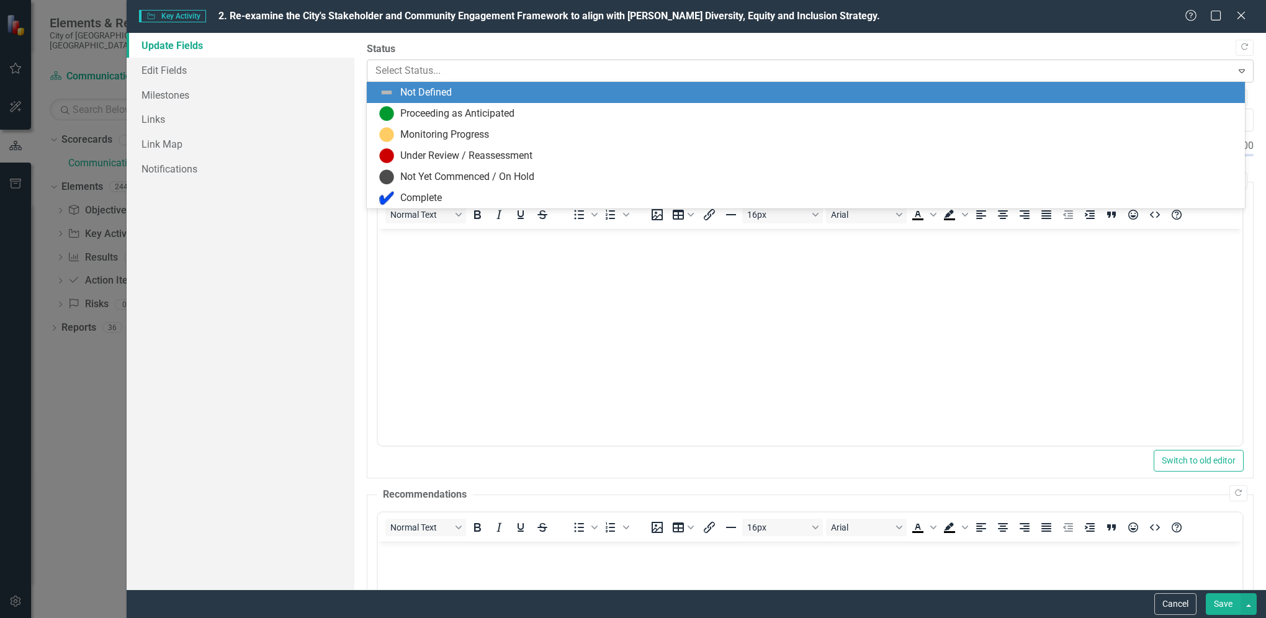
click at [416, 69] on div at bounding box center [799, 71] width 848 height 17
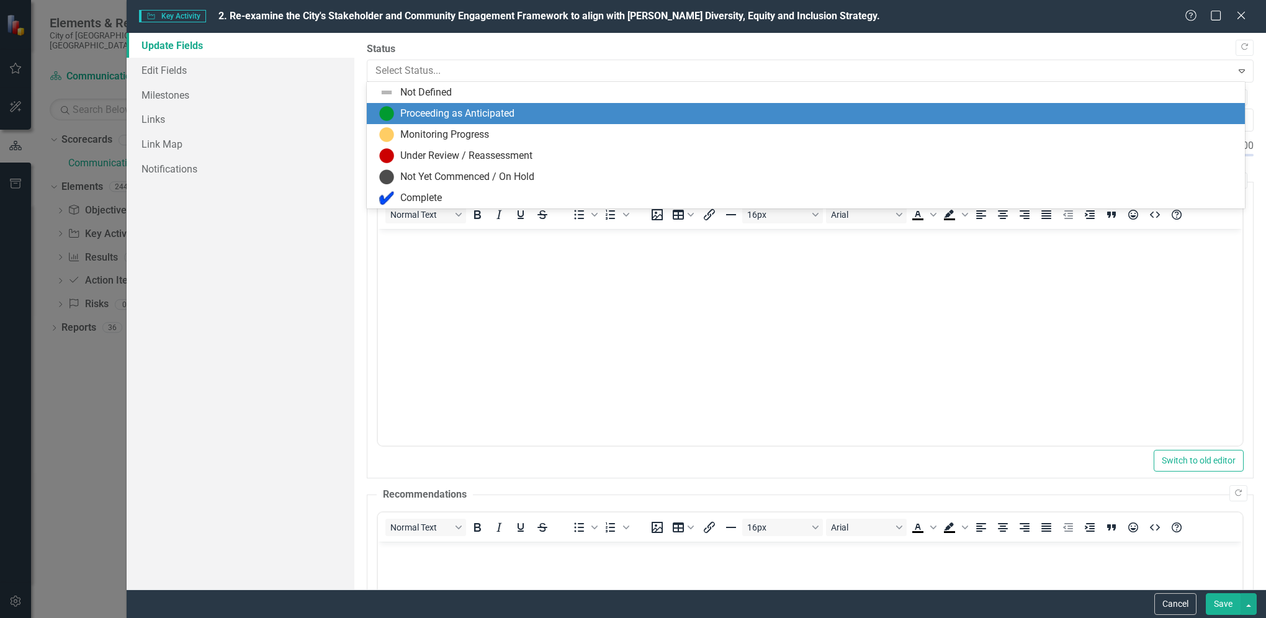
click at [419, 105] on div "Proceeding as Anticipated" at bounding box center [805, 113] width 877 height 21
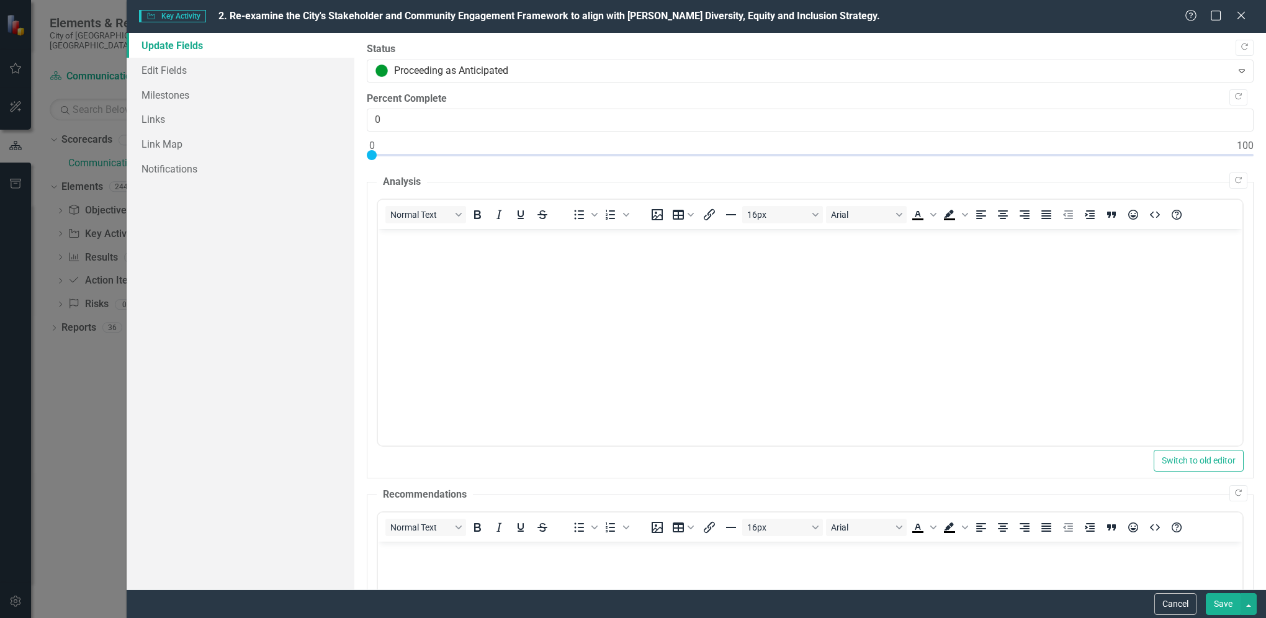
click at [1238, 604] on button "Save" at bounding box center [1222, 604] width 35 height 22
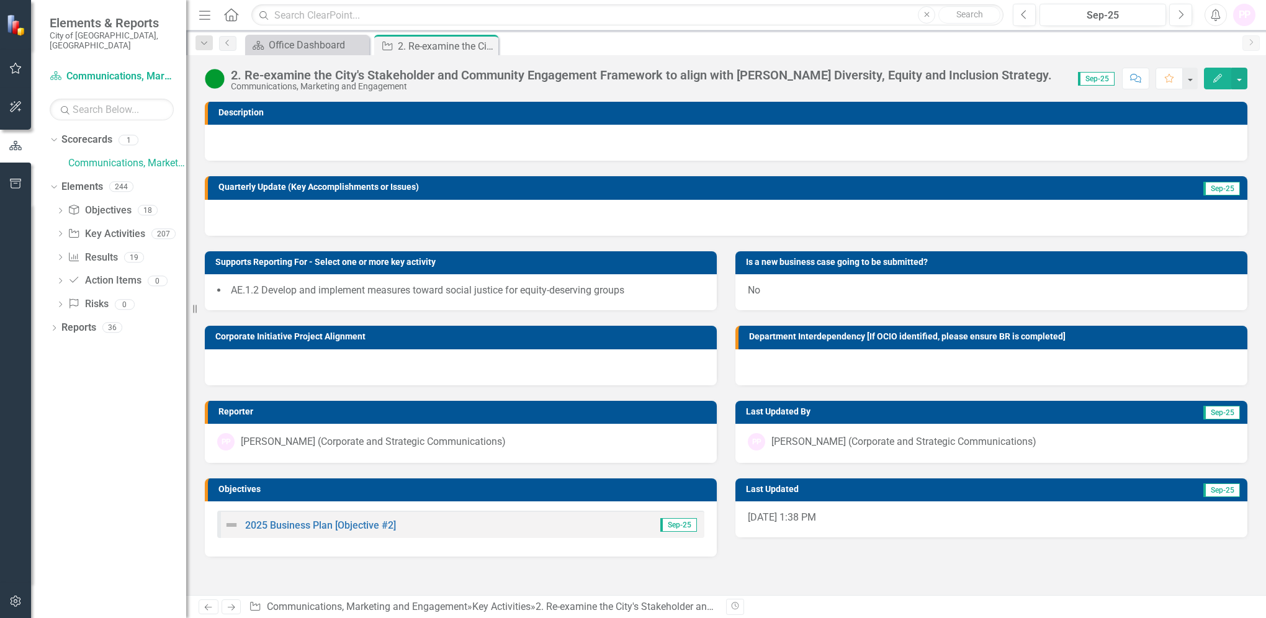
click at [0, 0] on icon "Close" at bounding box center [0, 0] width 0 height 0
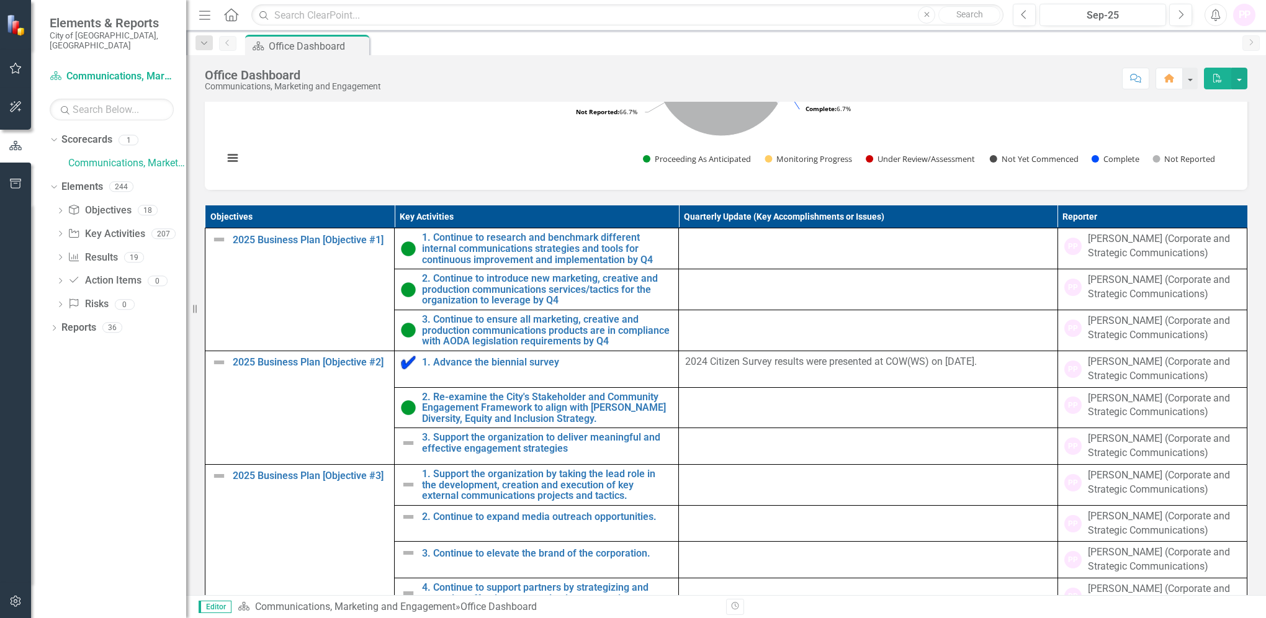
scroll to position [661, 0]
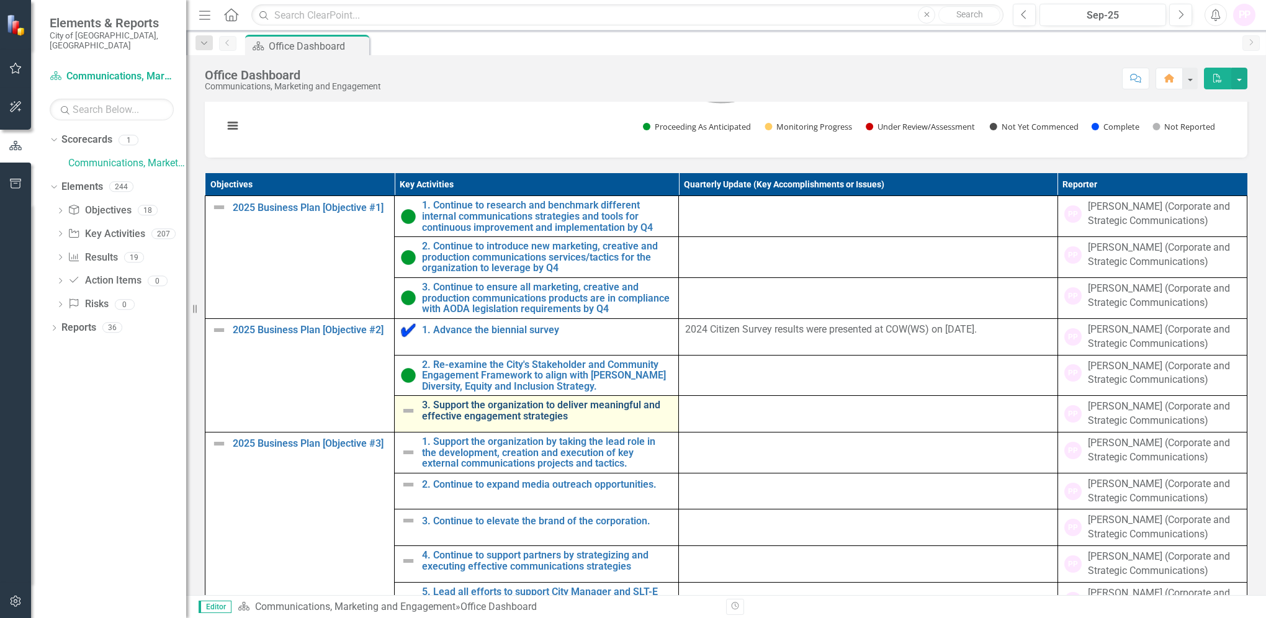
click at [509, 421] on link "3. Support the organization to deliver meaningful and effective engagement stra…" at bounding box center [547, 411] width 250 height 22
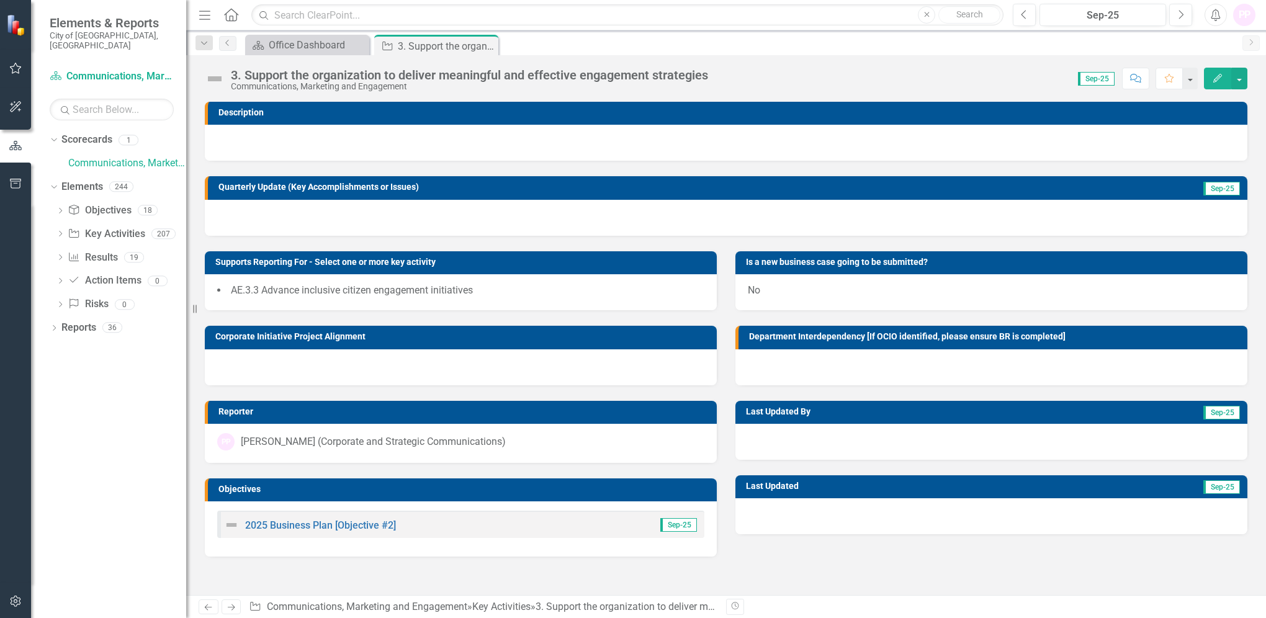
click at [1223, 80] on button "Edit" at bounding box center [1217, 79] width 27 height 22
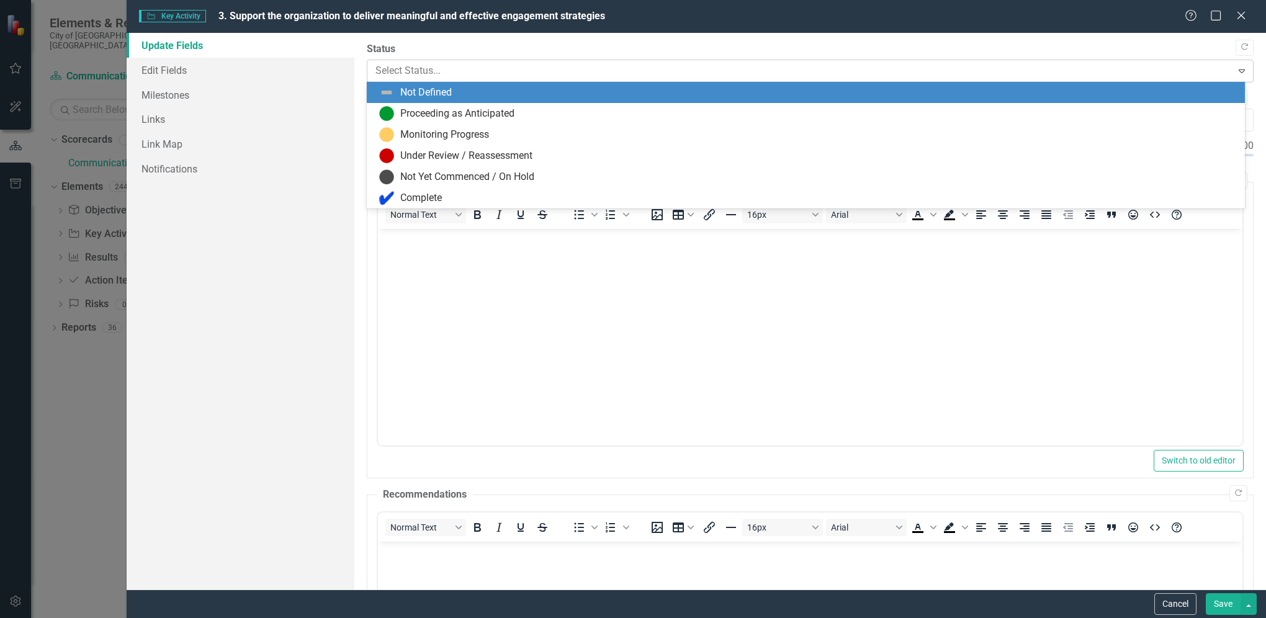
click at [412, 79] on div "Select Status..." at bounding box center [799, 71] width 861 height 22
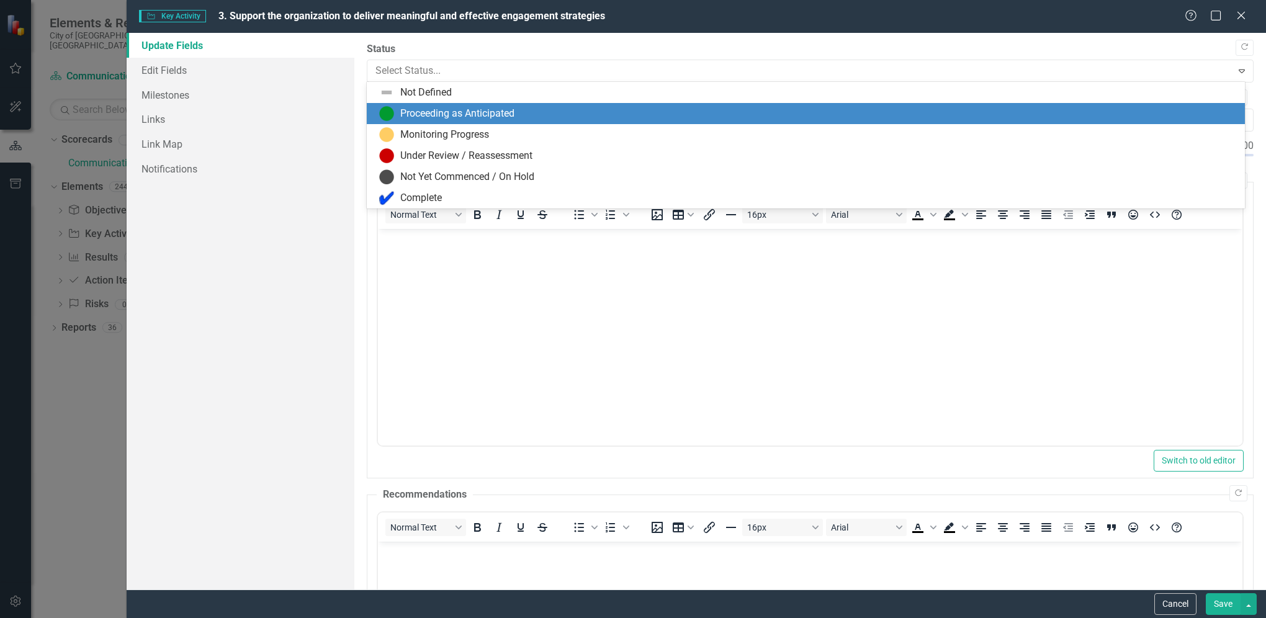
click at [411, 107] on div "Proceeding as Anticipated" at bounding box center [457, 114] width 114 height 14
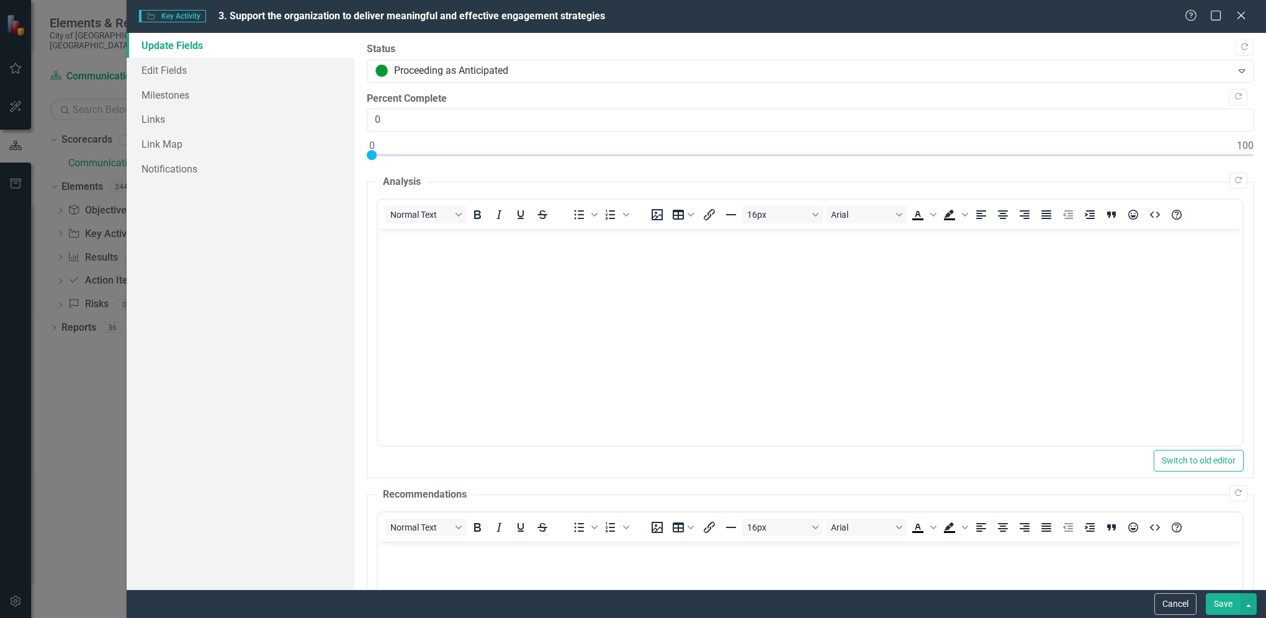
click at [1225, 613] on button "Save" at bounding box center [1222, 604] width 35 height 22
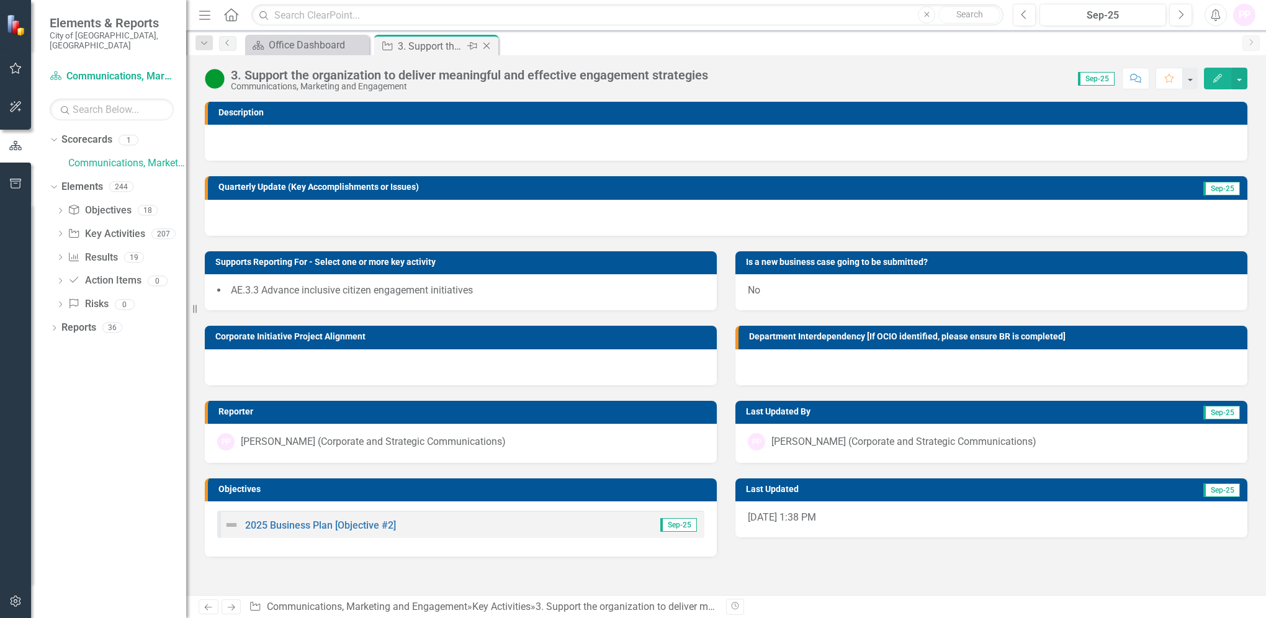
click at [487, 46] on icon "Close" at bounding box center [486, 46] width 12 height 10
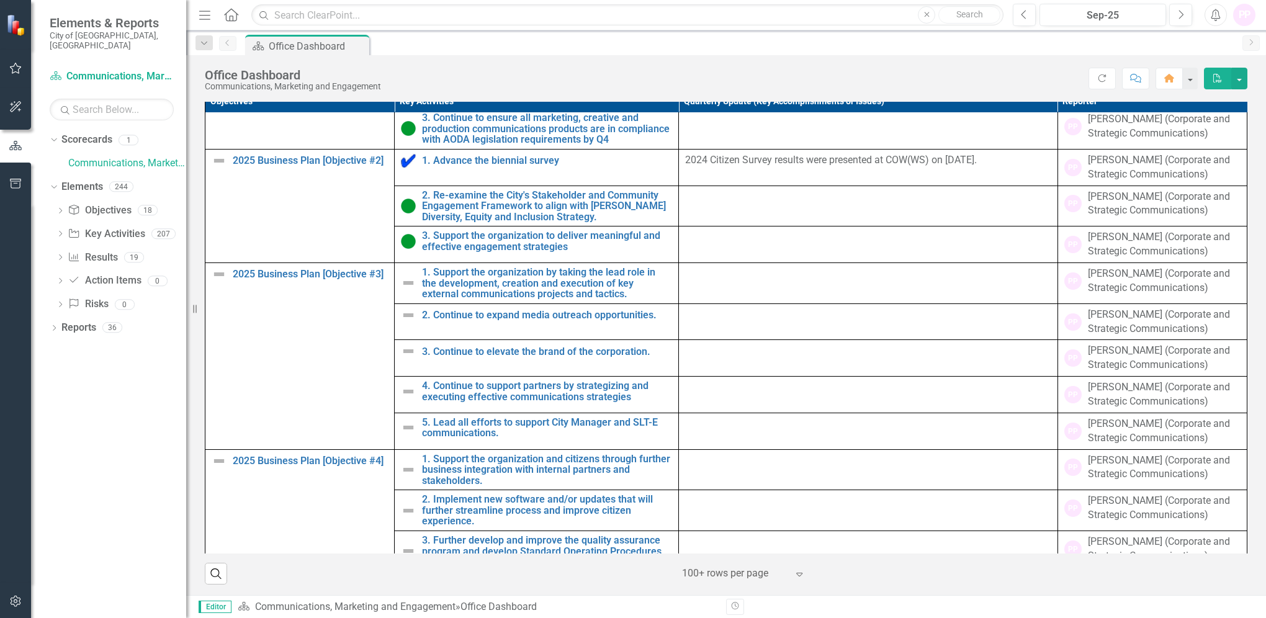
scroll to position [148, 0]
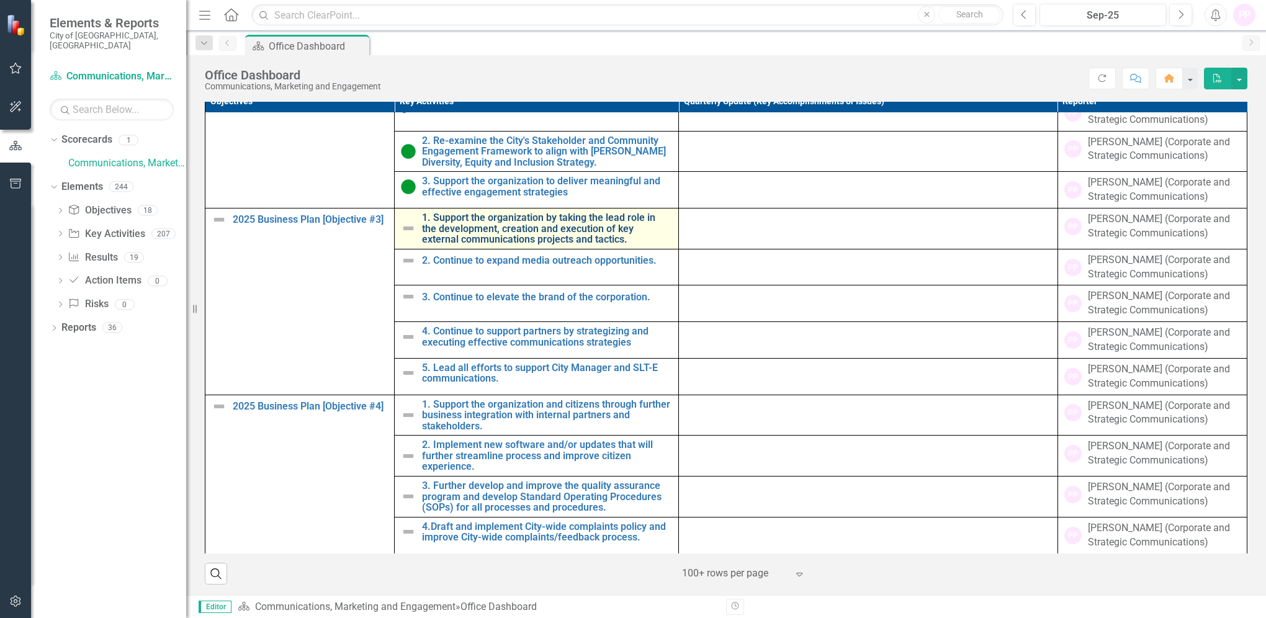
click at [490, 227] on link "1. Support the organization by taking the lead role in the development, creatio…" at bounding box center [547, 228] width 250 height 33
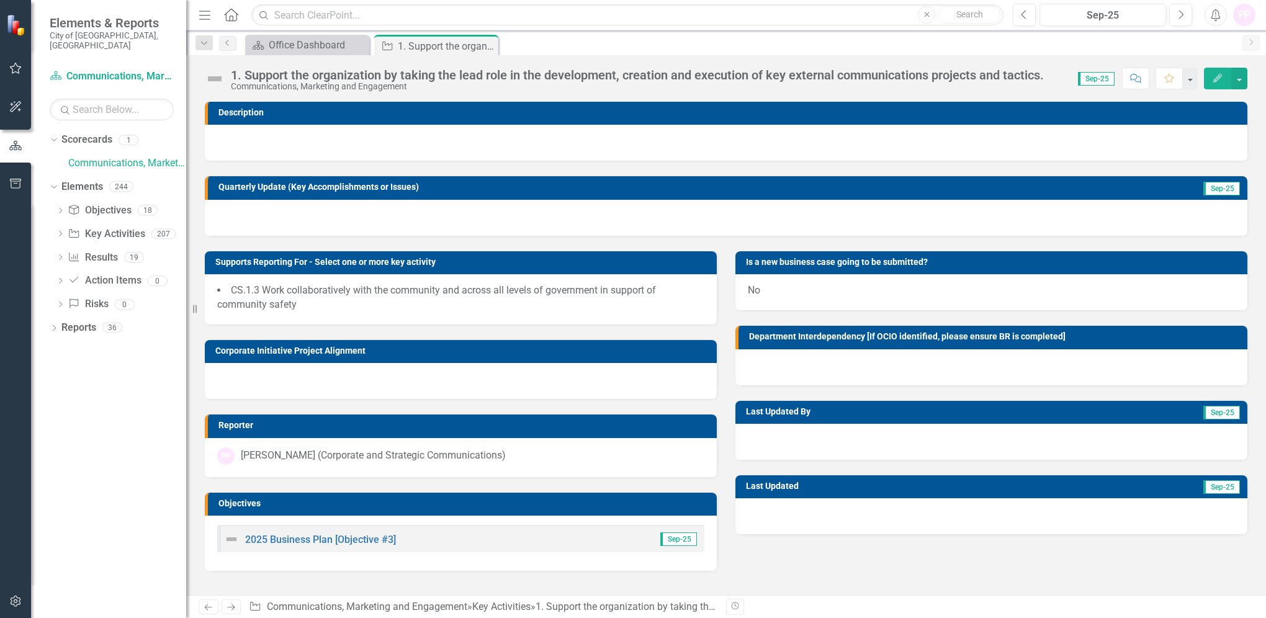
click at [1227, 79] on button "Edit" at bounding box center [1217, 79] width 27 height 22
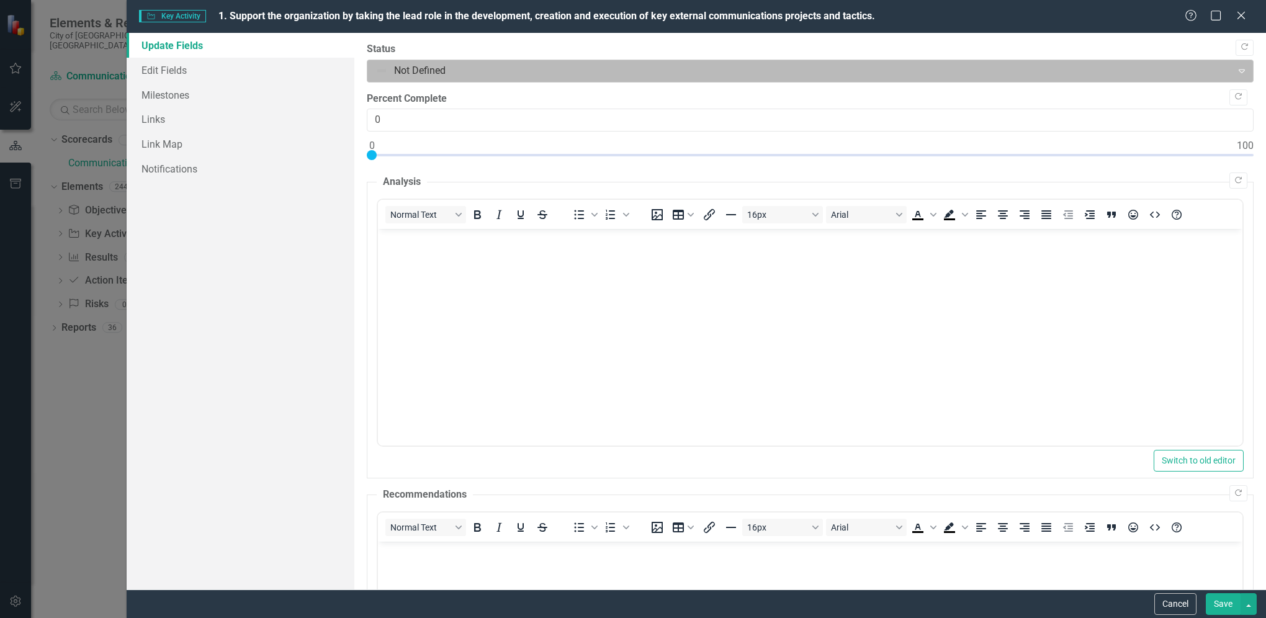
click at [427, 68] on div at bounding box center [799, 71] width 848 height 17
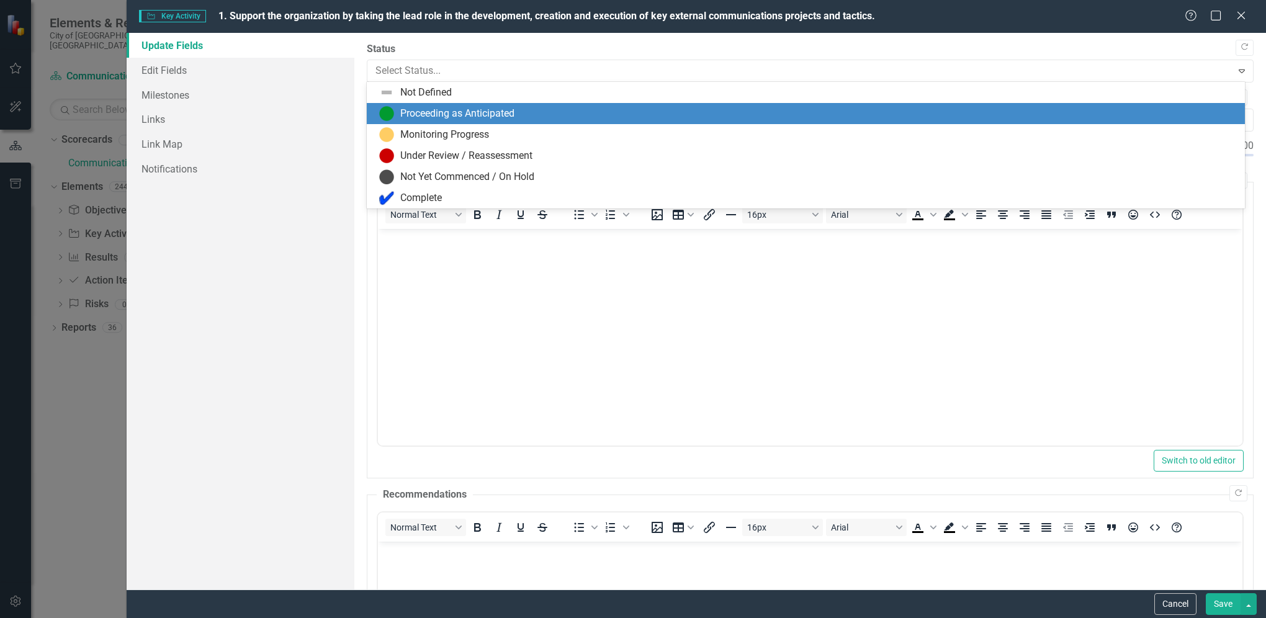
click at [429, 109] on div "Proceeding as Anticipated" at bounding box center [457, 114] width 114 height 14
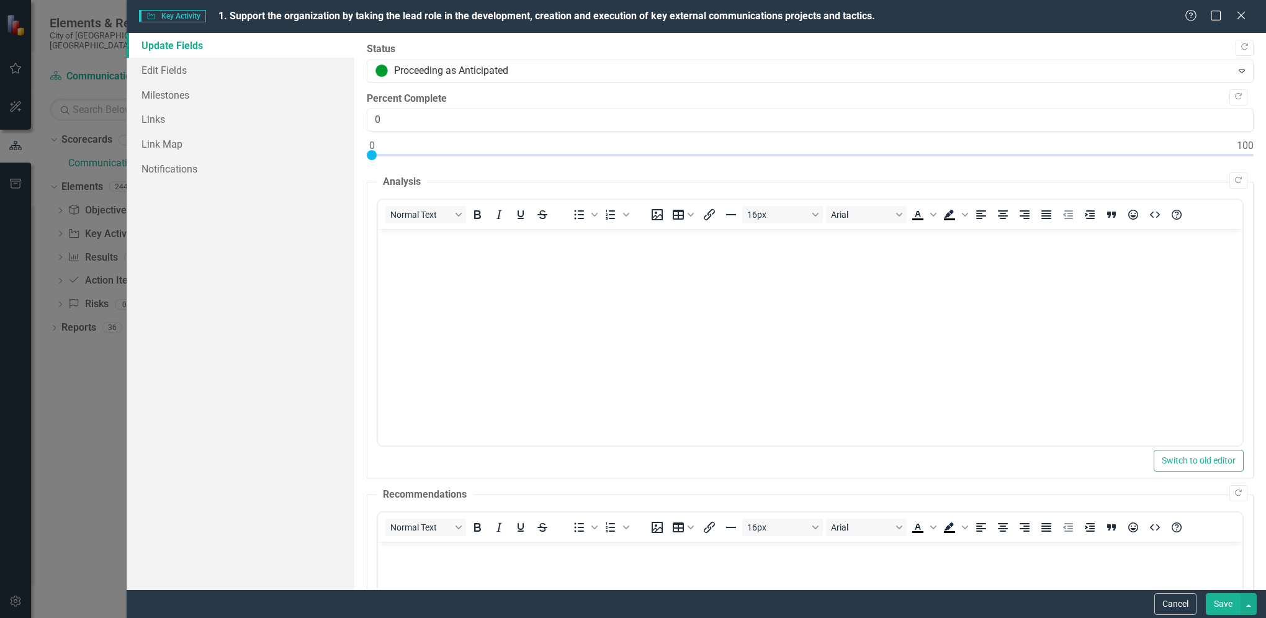
click at [1222, 606] on button "Save" at bounding box center [1222, 604] width 35 height 22
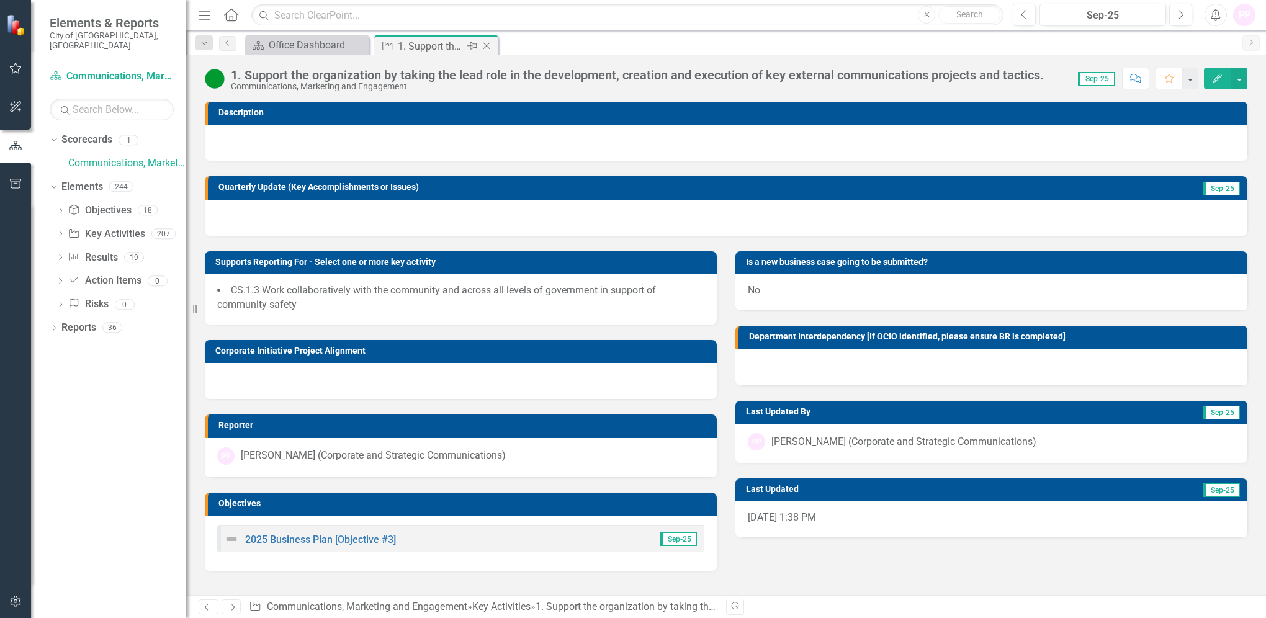
click at [485, 45] on icon at bounding box center [486, 46] width 7 height 7
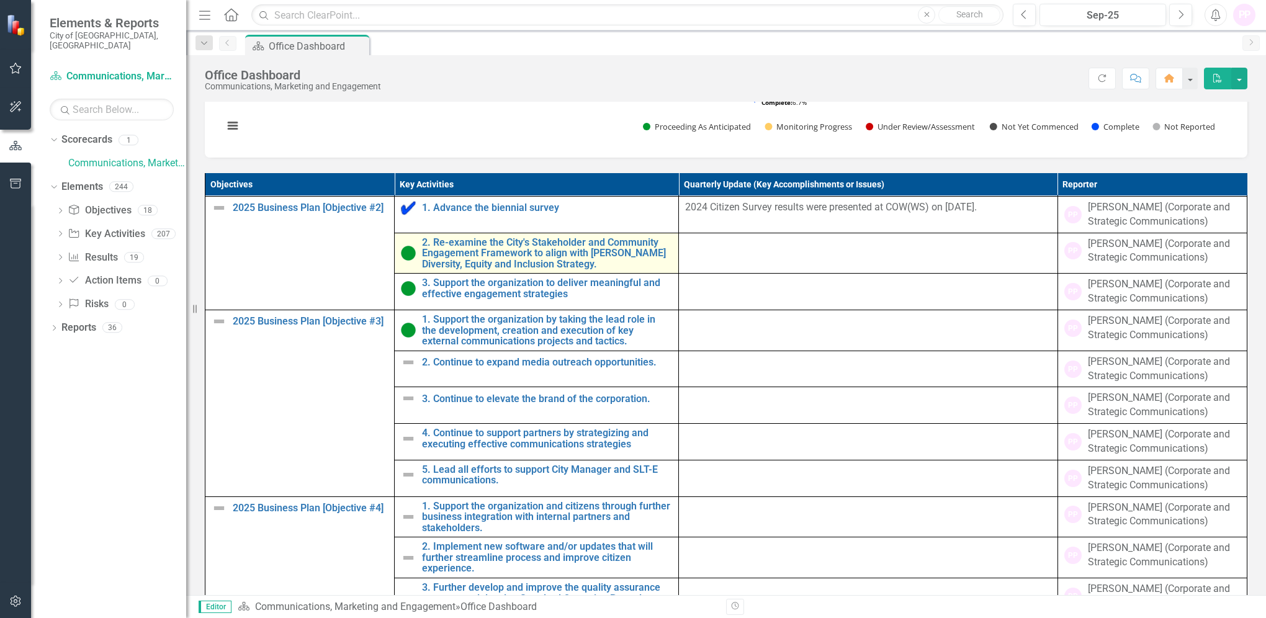
scroll to position [148, 0]
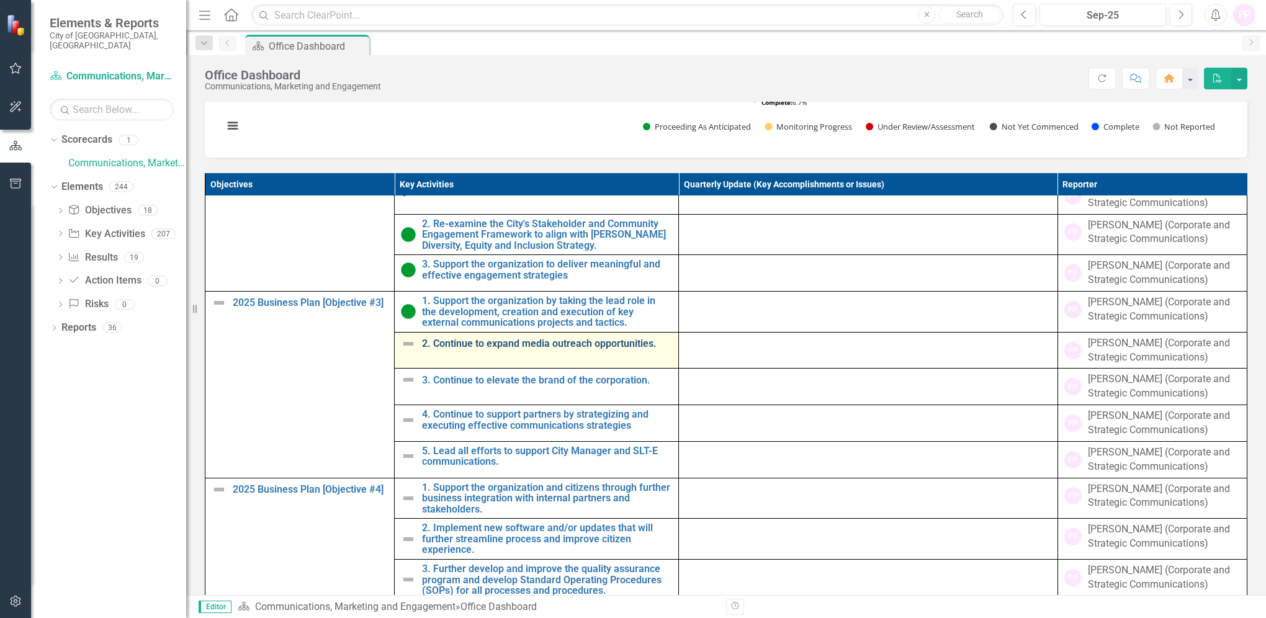
click at [491, 349] on link "2. Continue to expand media outreach opportunities." at bounding box center [547, 343] width 250 height 11
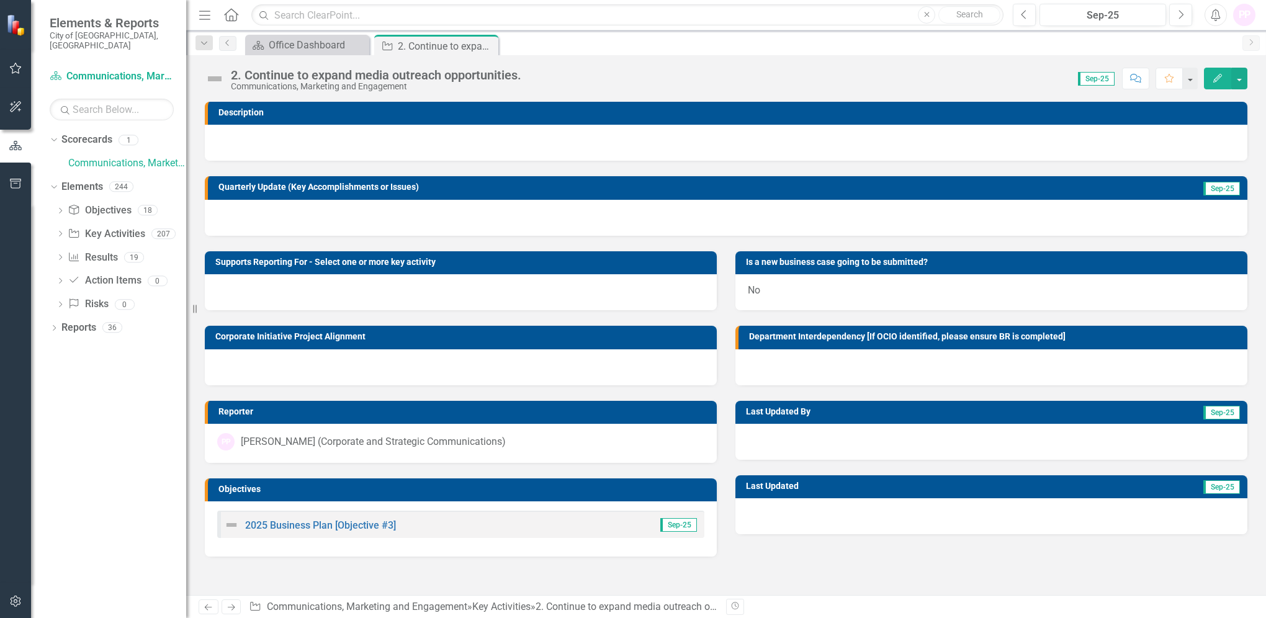
click at [1216, 79] on icon "Edit" at bounding box center [1217, 78] width 11 height 9
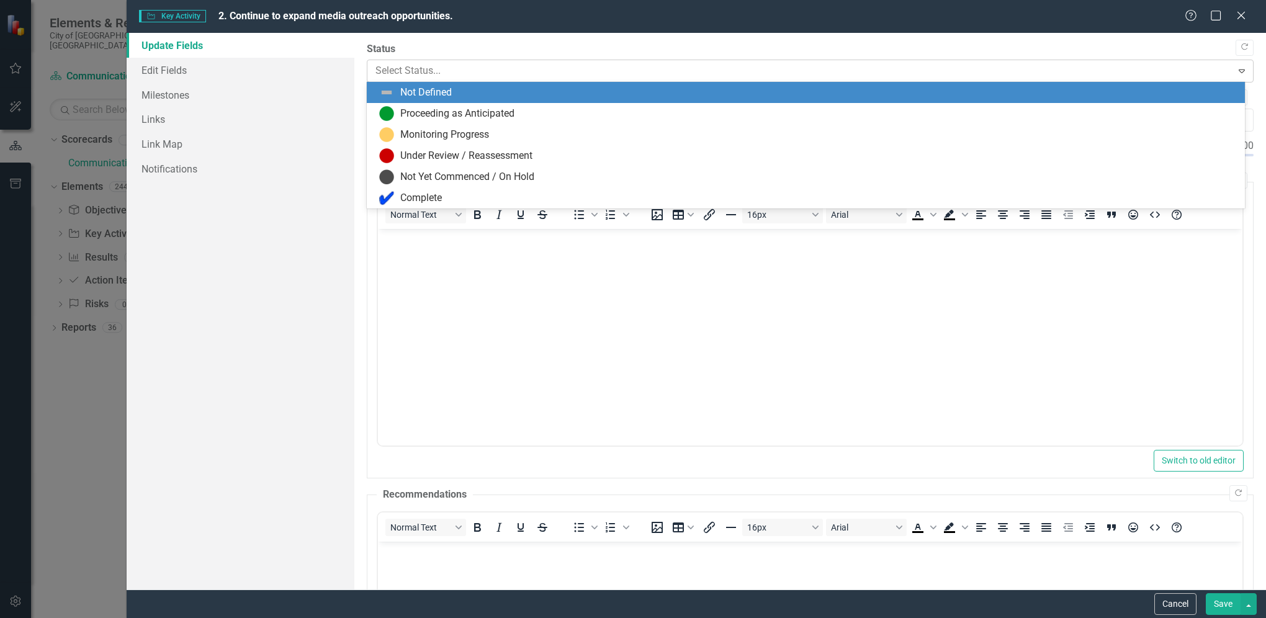
click at [442, 68] on div at bounding box center [799, 71] width 848 height 17
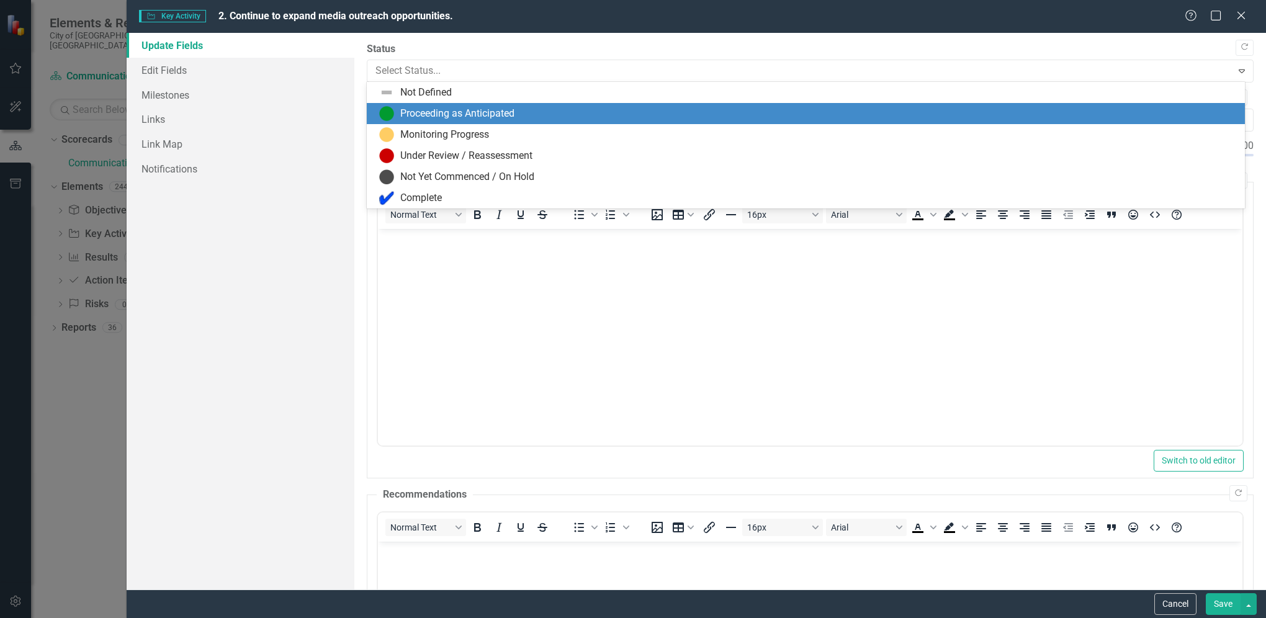
click at [432, 106] on div "Proceeding as Anticipated" at bounding box center [807, 113] width 857 height 15
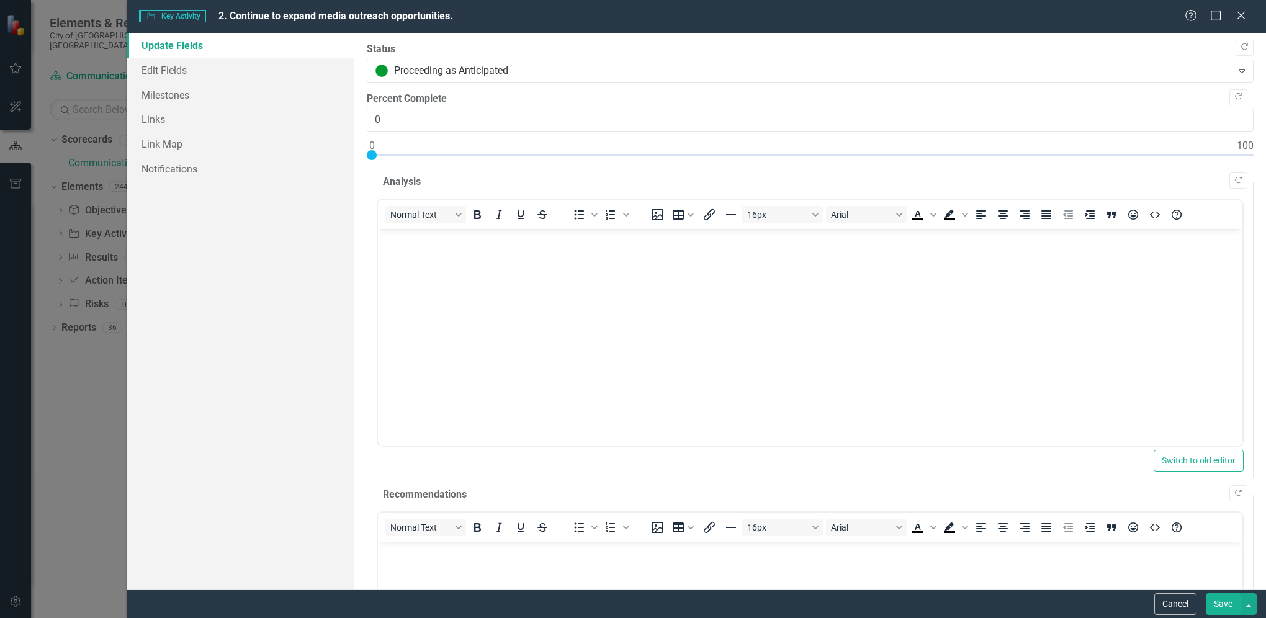
click at [1225, 609] on button "Save" at bounding box center [1222, 604] width 35 height 22
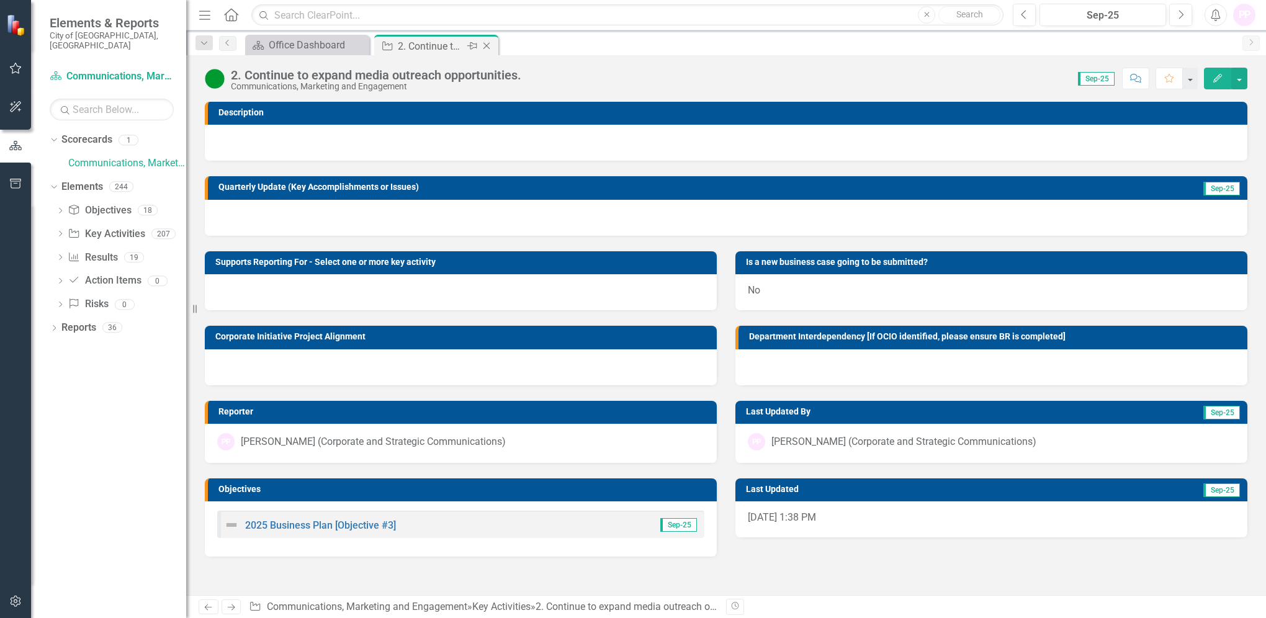
click at [490, 42] on icon "Close" at bounding box center [486, 46] width 12 height 10
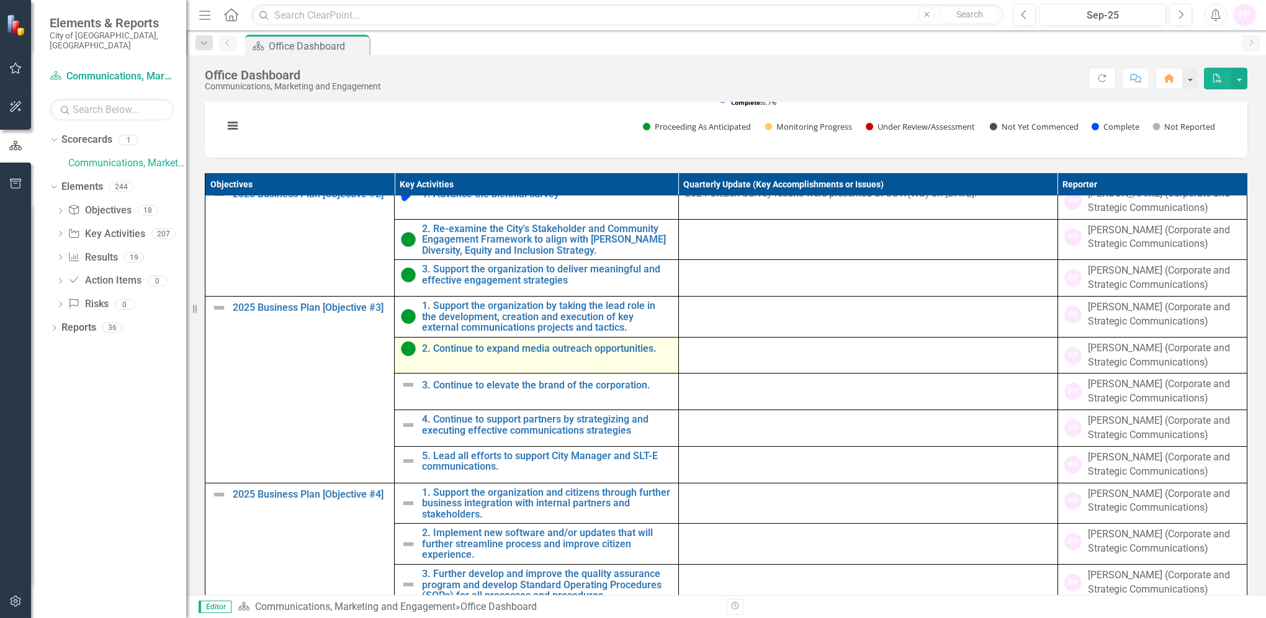
scroll to position [148, 0]
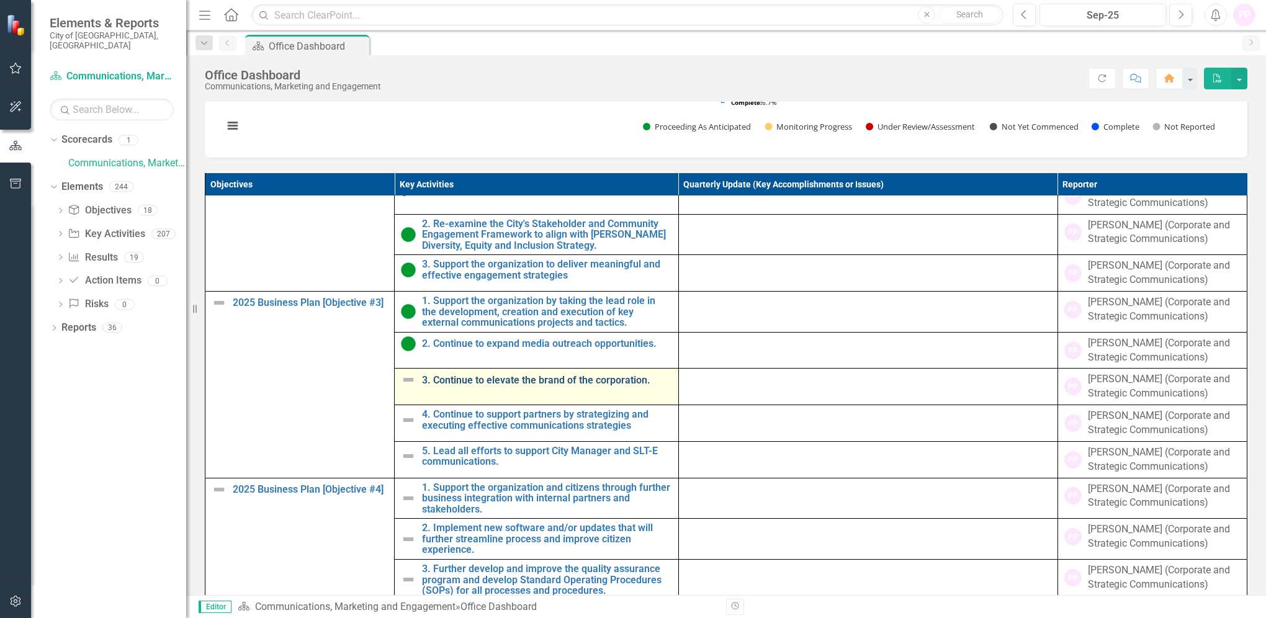
click at [535, 386] on link "3. Continue to elevate the brand of the corporation." at bounding box center [547, 380] width 250 height 11
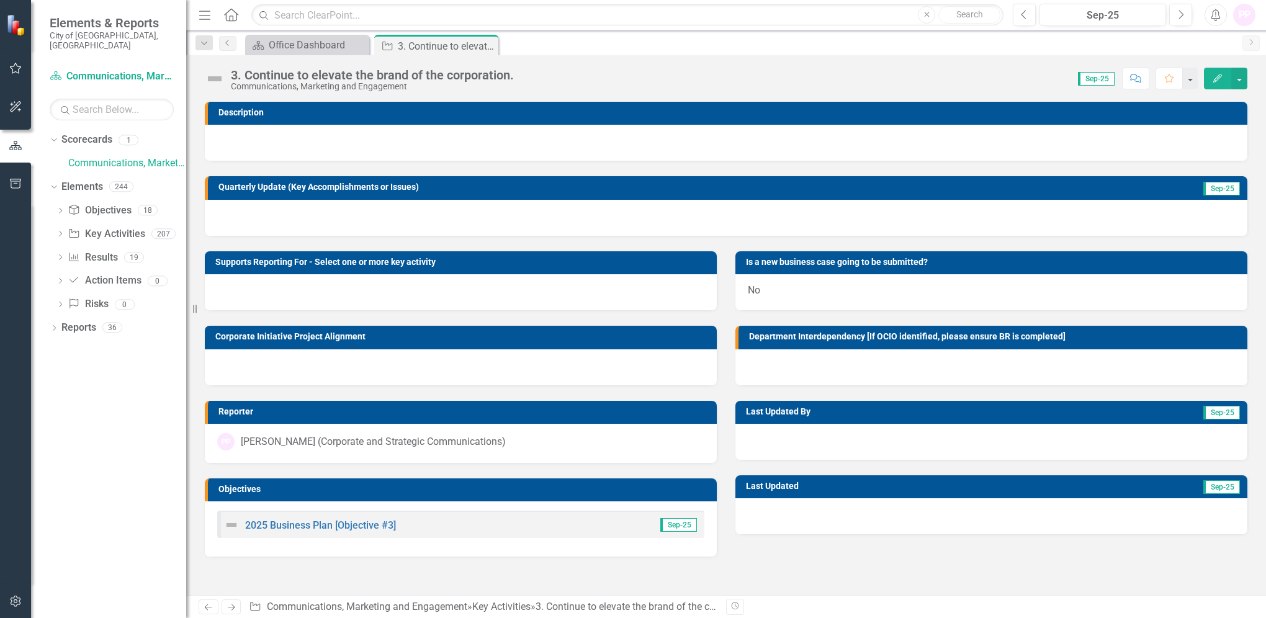
click at [1216, 83] on button "Edit" at bounding box center [1217, 79] width 27 height 22
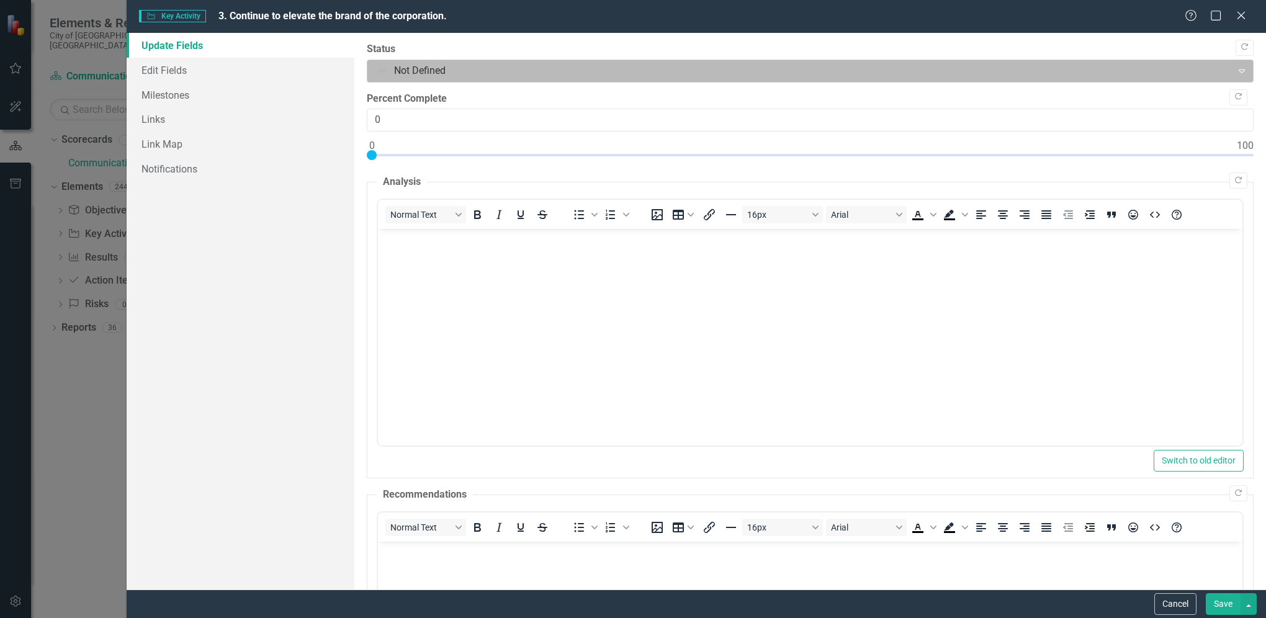
click at [787, 63] on div at bounding box center [799, 71] width 848 height 17
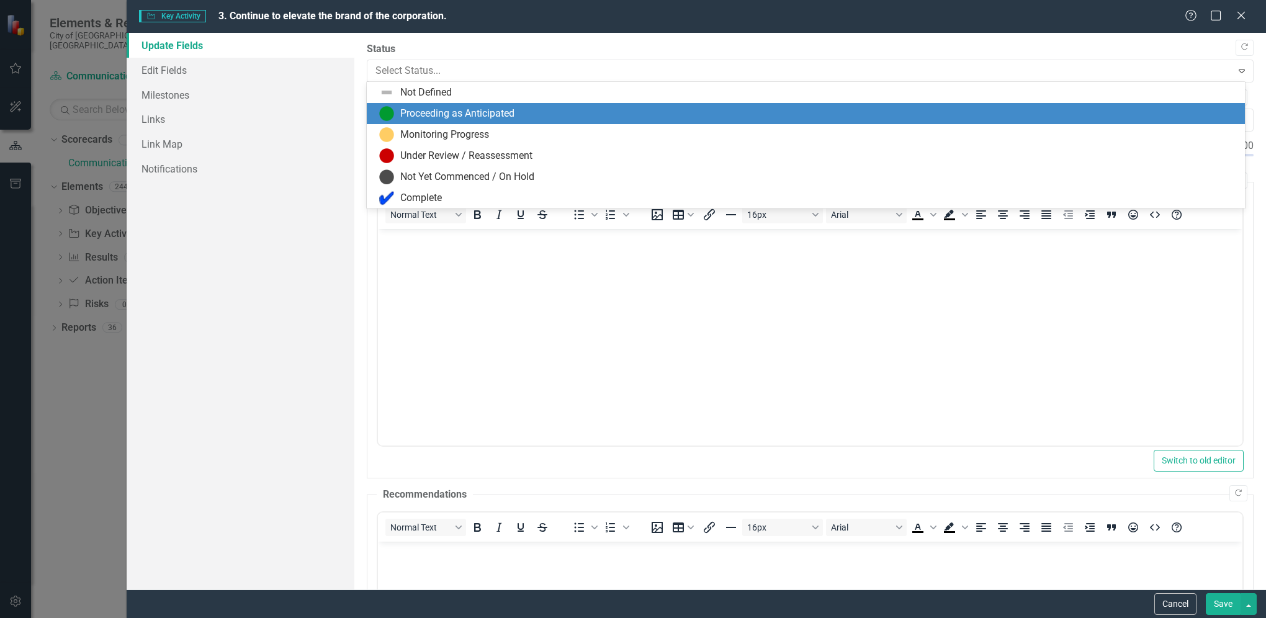
click at [533, 107] on div "Proceeding as Anticipated" at bounding box center [807, 113] width 857 height 15
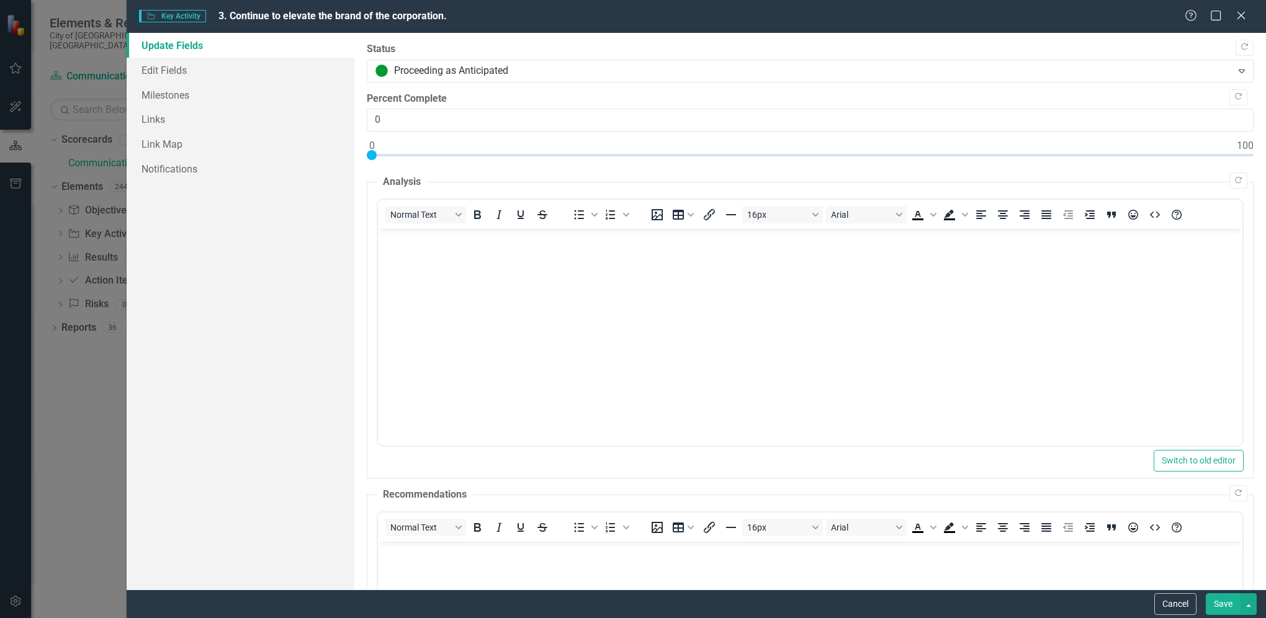
click at [1223, 603] on button "Save" at bounding box center [1222, 604] width 35 height 22
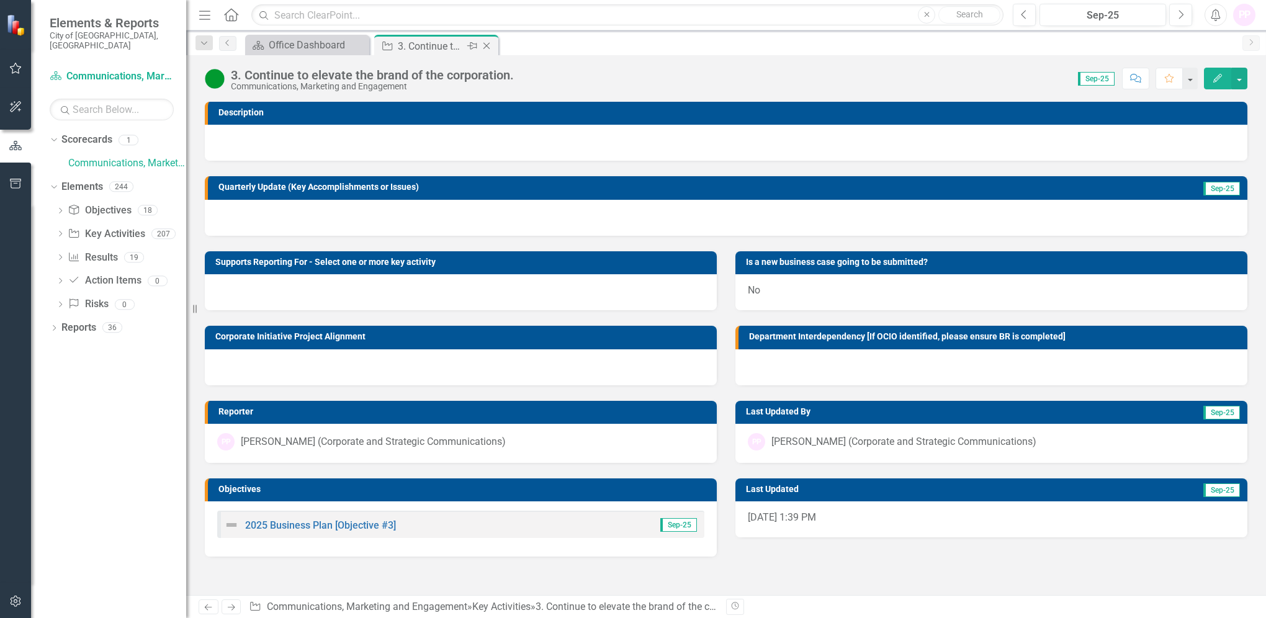
click at [488, 43] on icon at bounding box center [486, 46] width 7 height 7
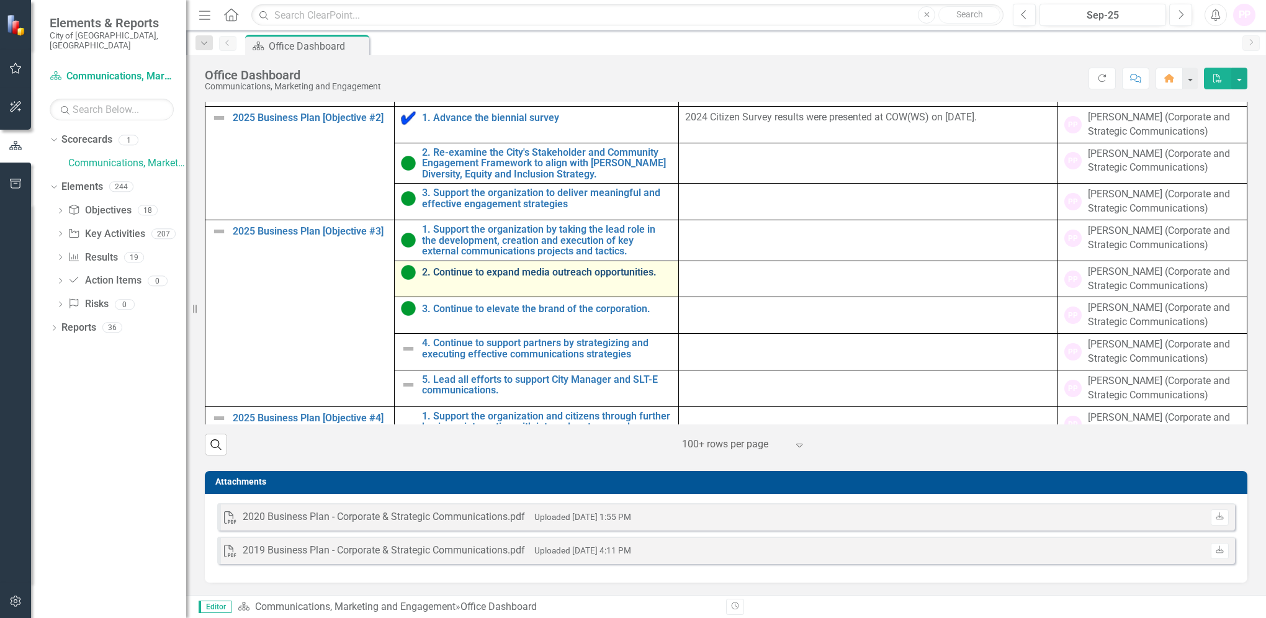
scroll to position [890, 0]
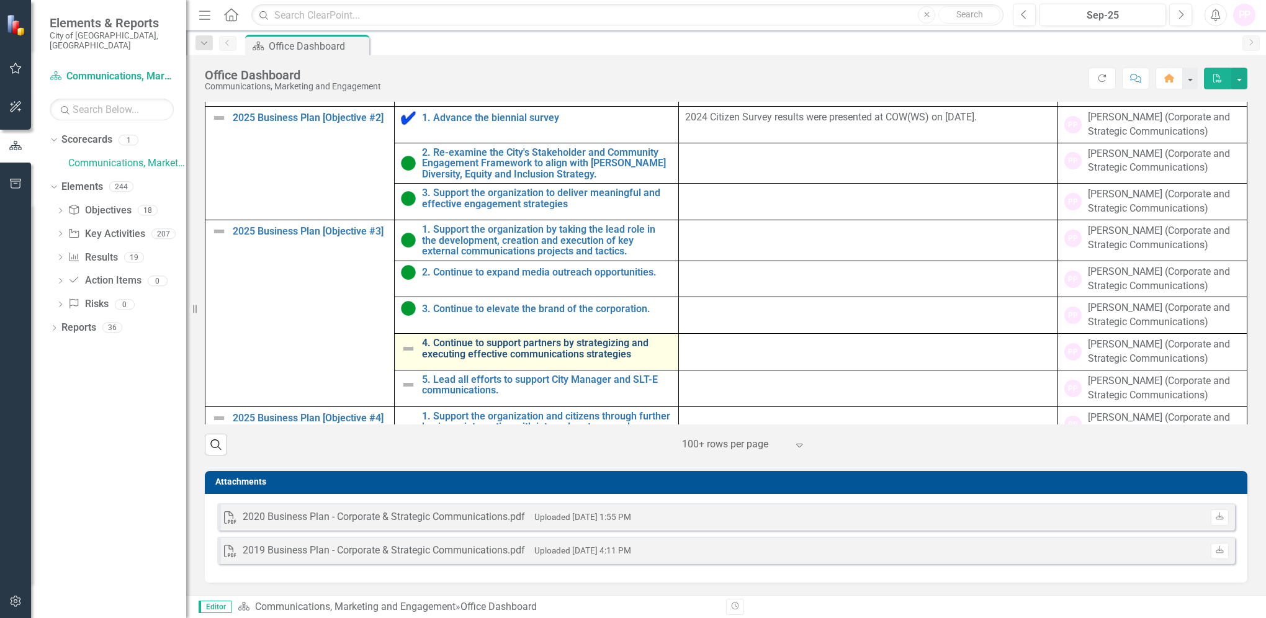
click at [502, 342] on link "4. Continue to support partners by strategizing and executing effective communi…" at bounding box center [547, 349] width 250 height 22
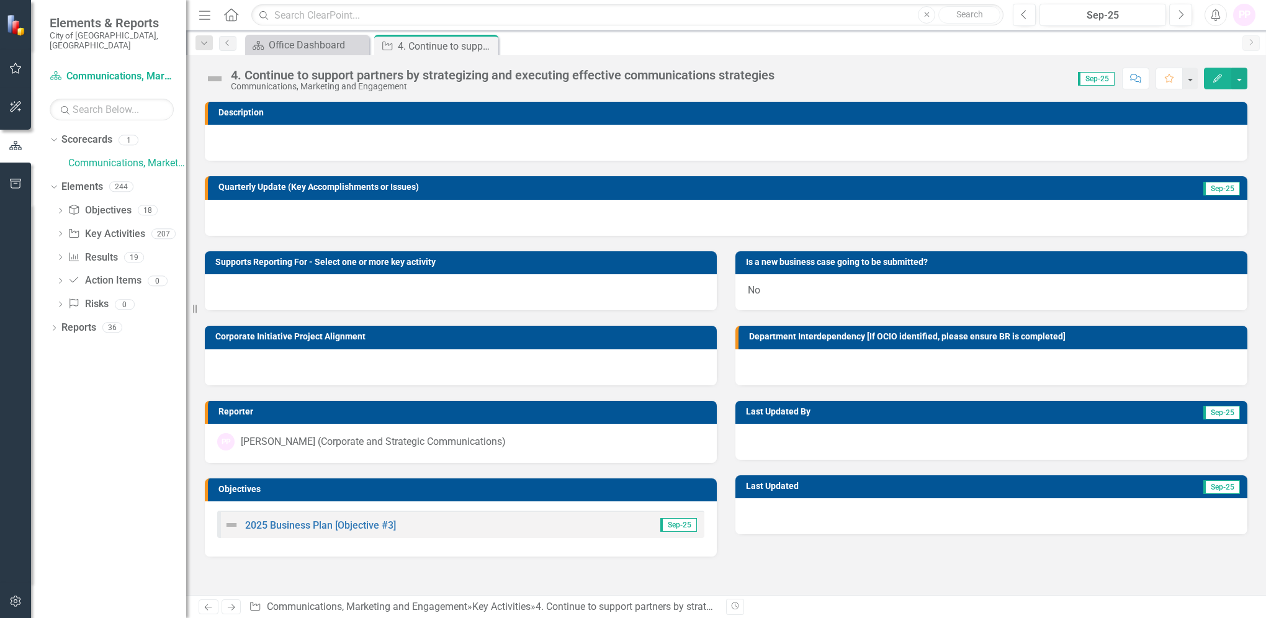
click at [1221, 77] on icon "Edit" at bounding box center [1217, 78] width 11 height 9
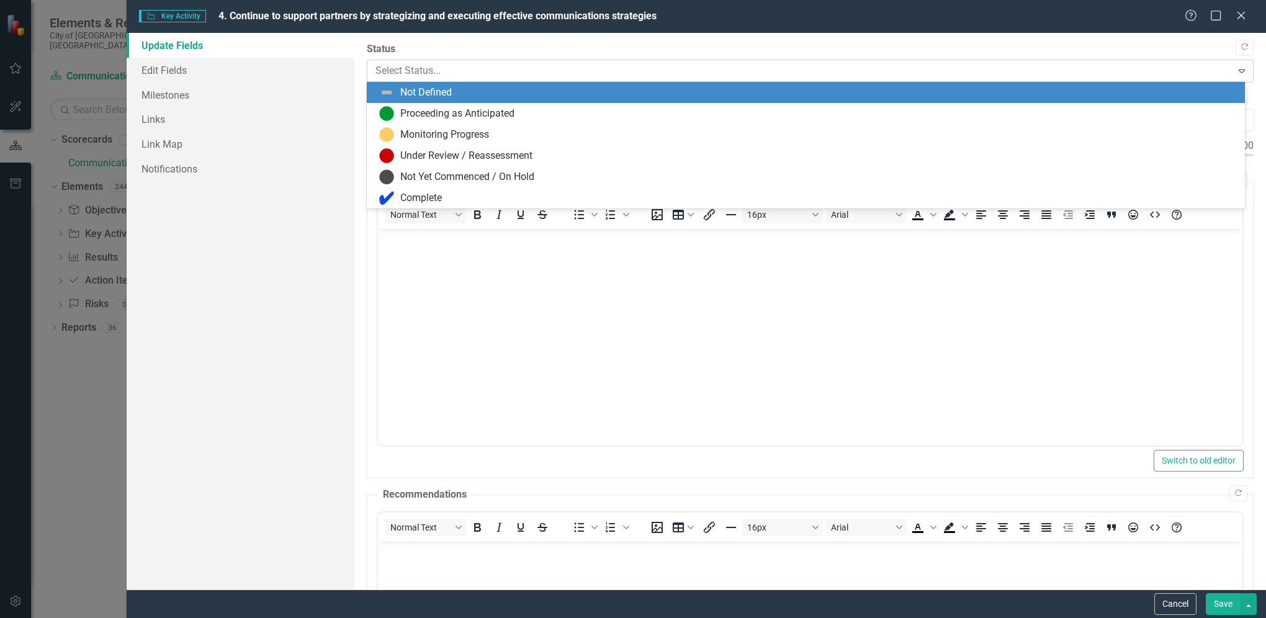
click at [424, 72] on div at bounding box center [799, 71] width 848 height 17
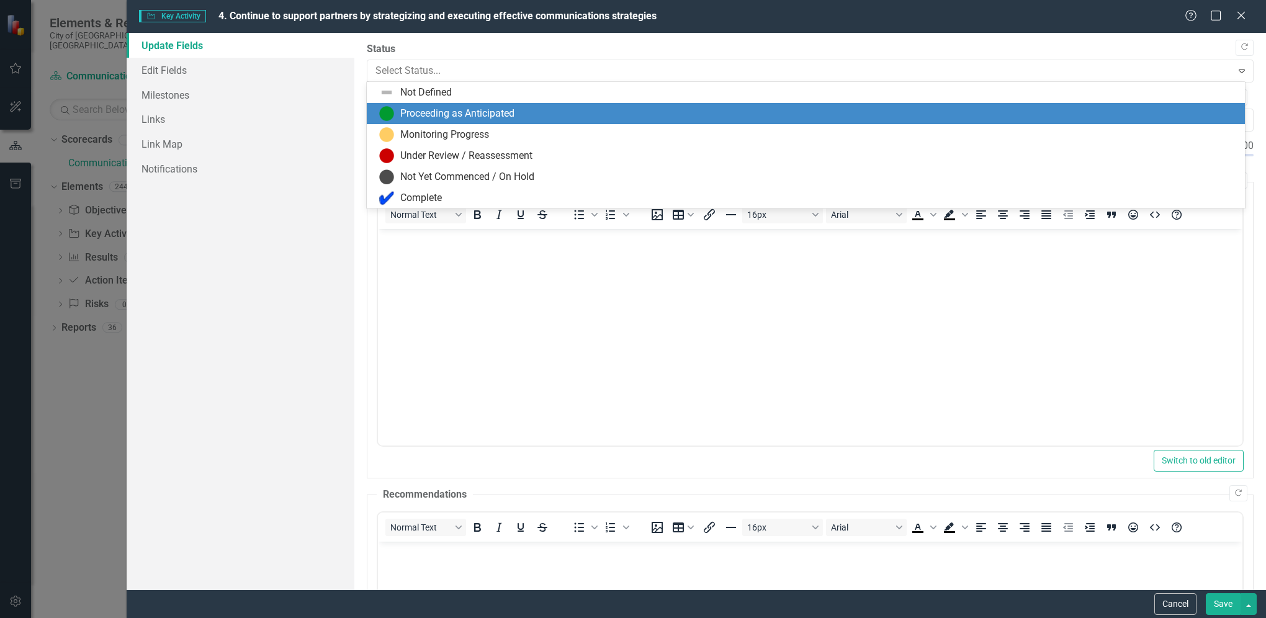
click at [412, 117] on div "Proceeding as Anticipated" at bounding box center [457, 114] width 114 height 14
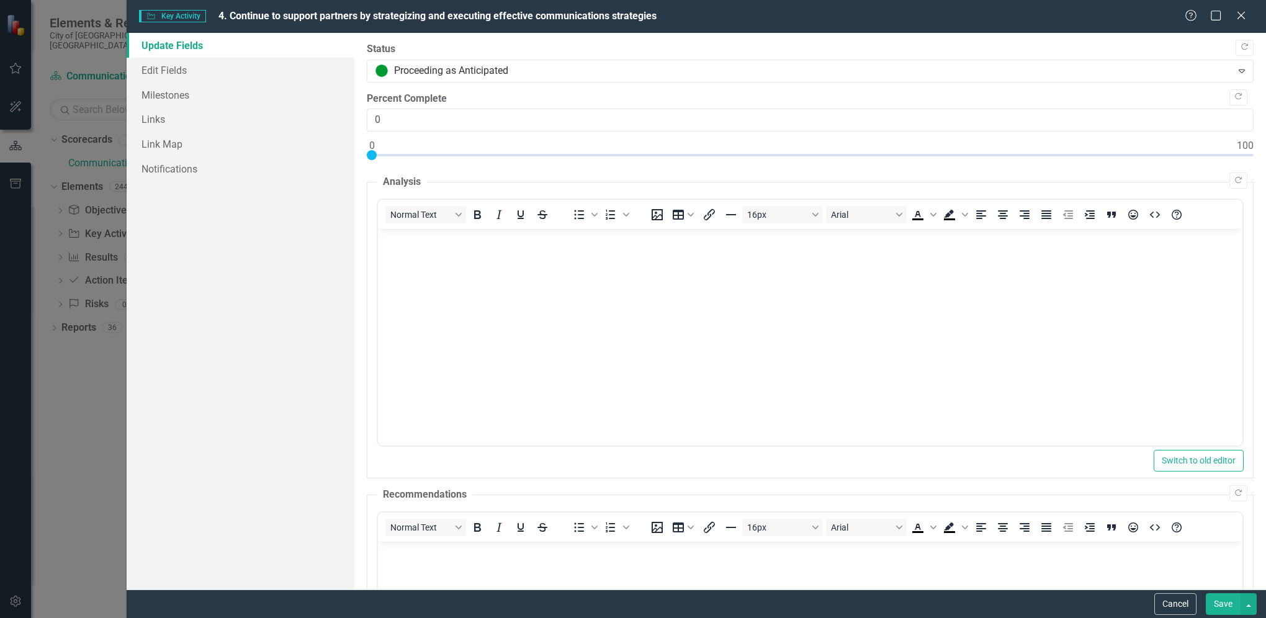
click at [1217, 601] on button "Save" at bounding box center [1222, 604] width 35 height 22
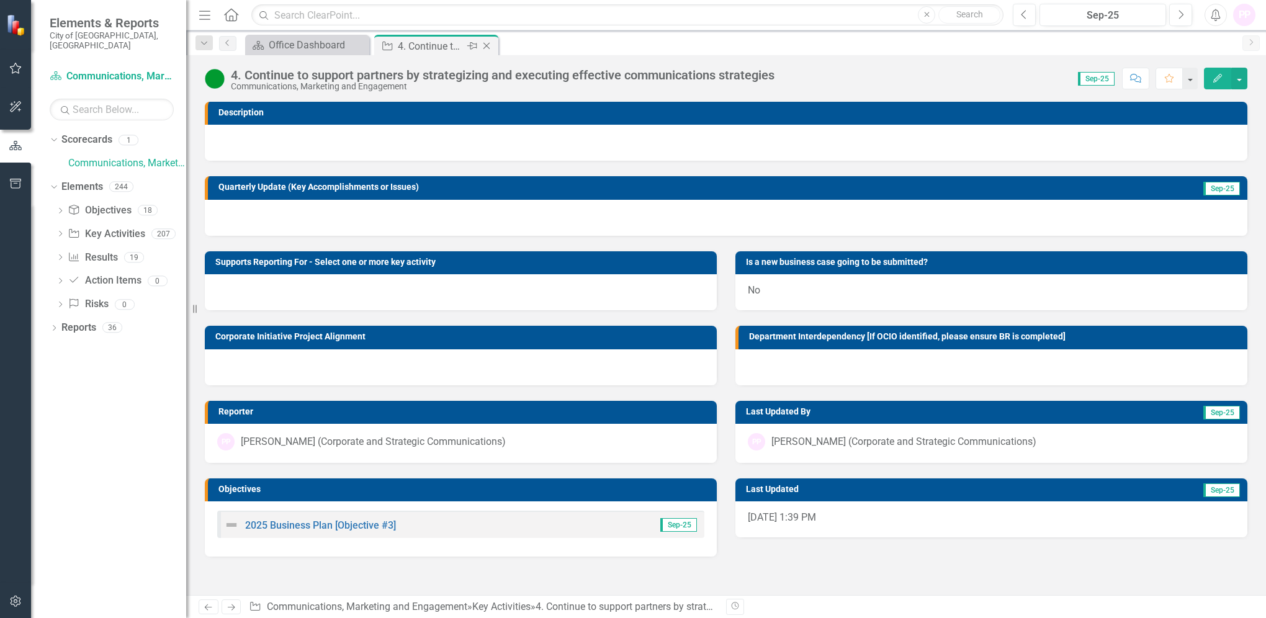
click at [485, 45] on icon "Close" at bounding box center [486, 46] width 12 height 10
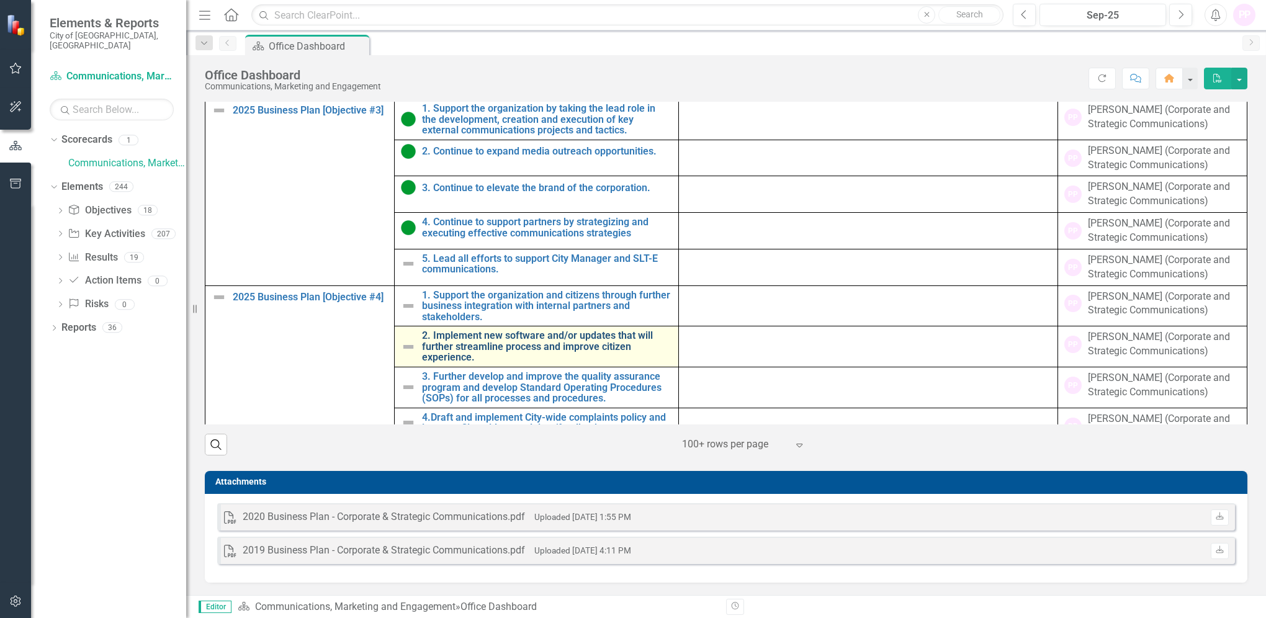
scroll to position [148, 0]
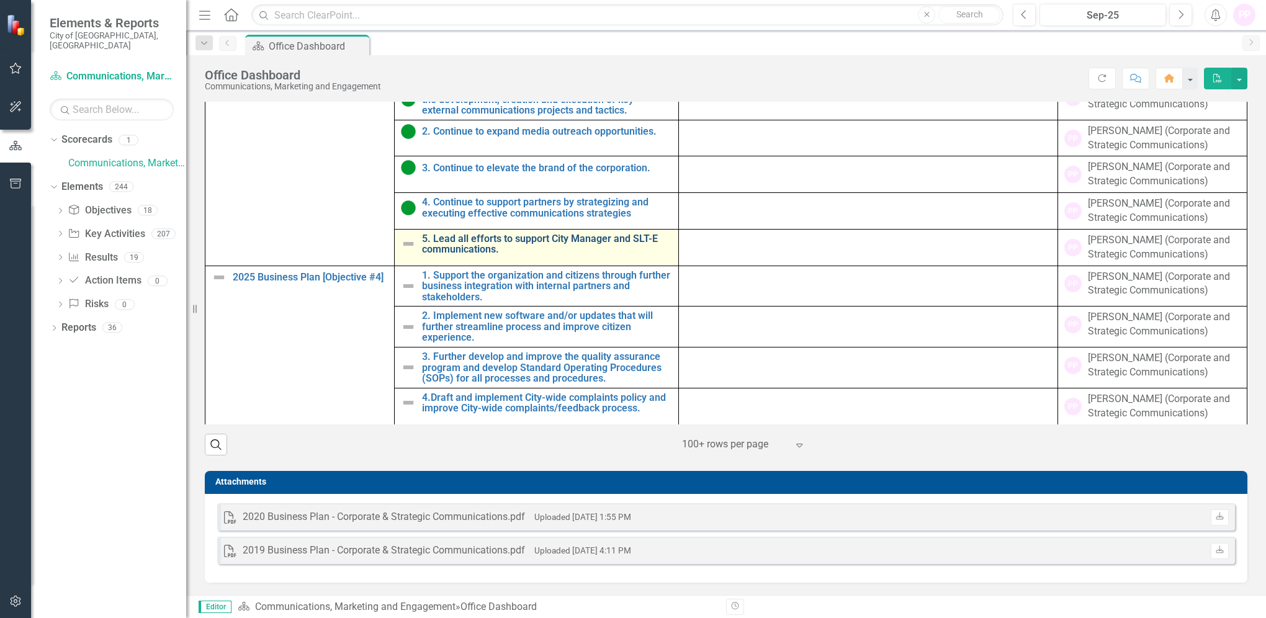
click at [472, 236] on link "5. Lead all efforts to support City Manager and SLT-E communications." at bounding box center [547, 244] width 250 height 22
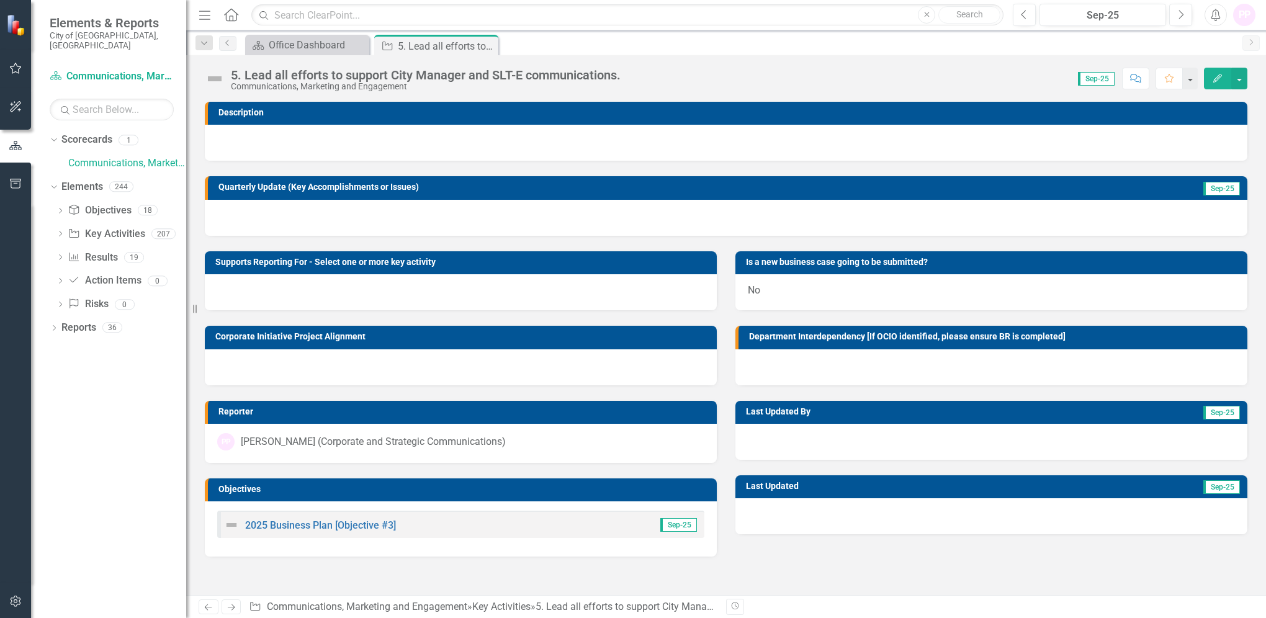
click at [1220, 74] on icon "Edit" at bounding box center [1217, 78] width 11 height 9
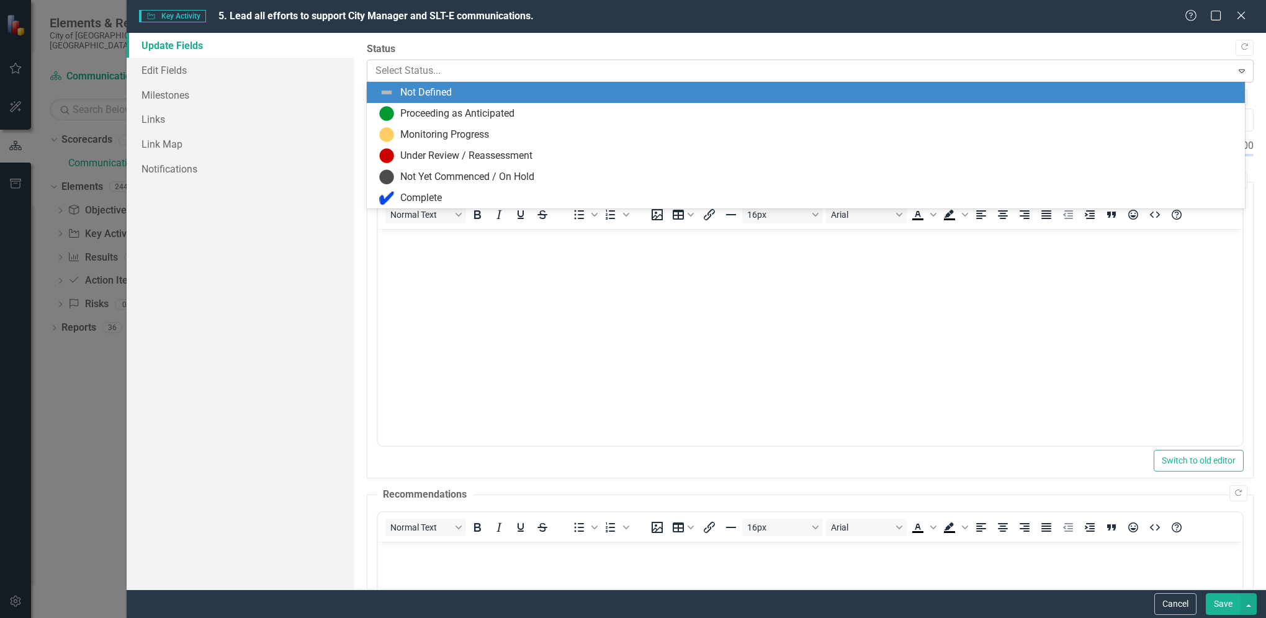
click at [469, 63] on div at bounding box center [799, 71] width 848 height 17
click at [450, 101] on div "Not Defined" at bounding box center [805, 92] width 877 height 21
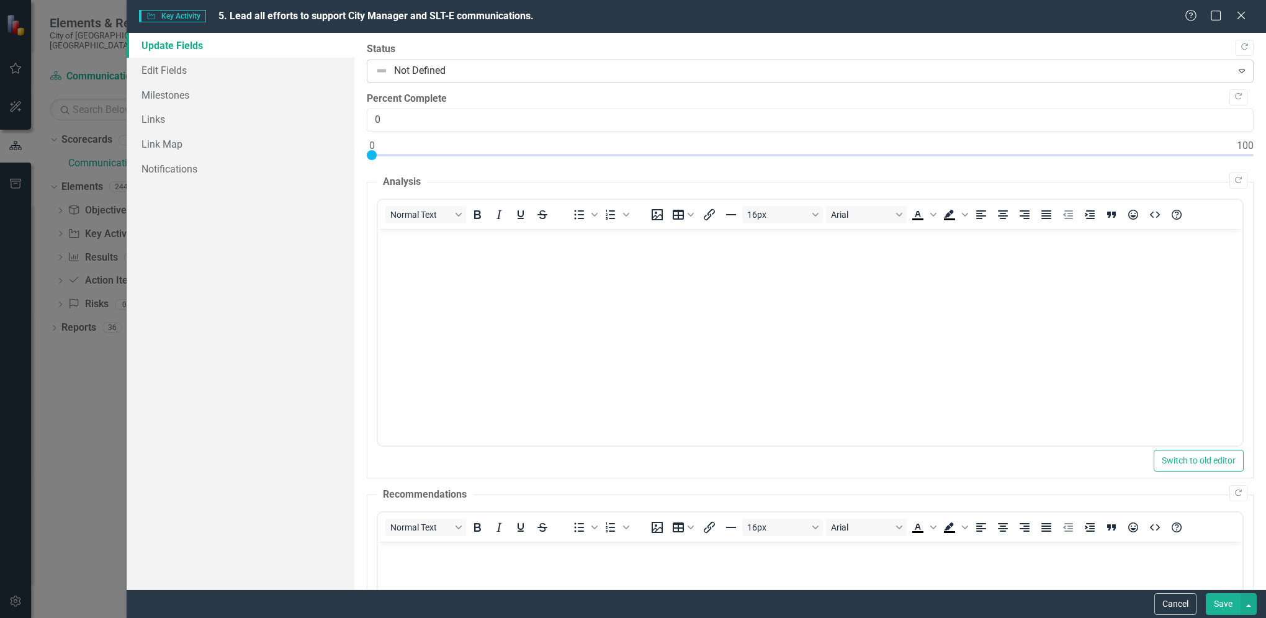
click at [435, 72] on div at bounding box center [799, 71] width 848 height 17
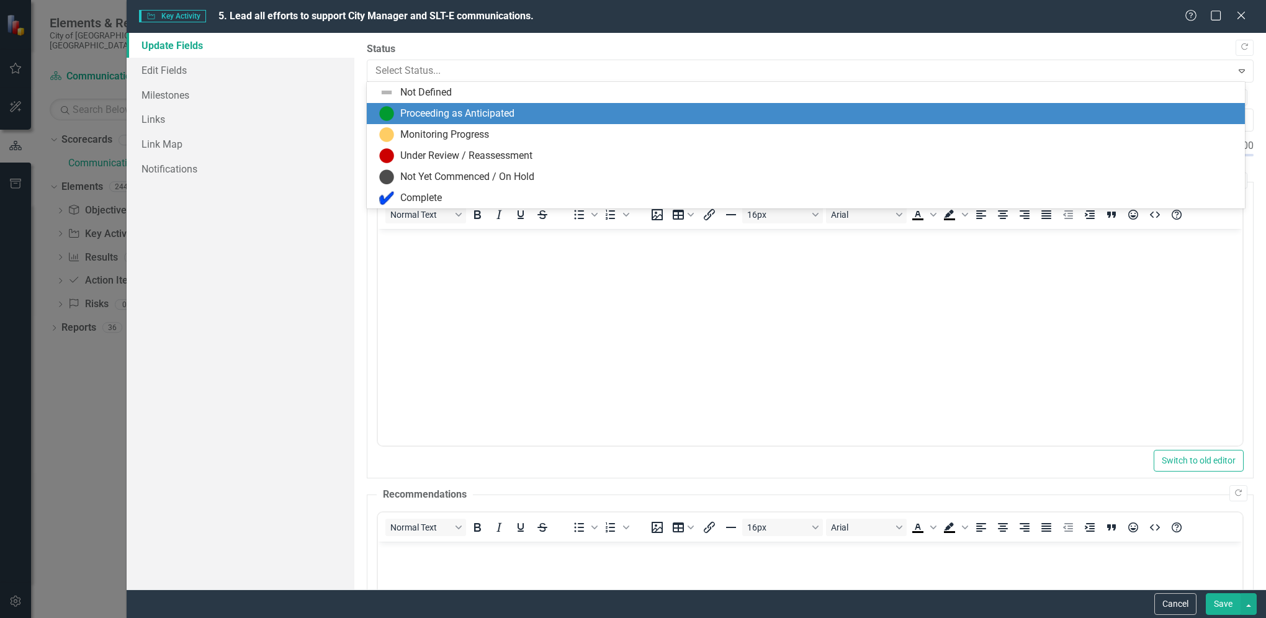
click at [442, 110] on div "Proceeding as Anticipated" at bounding box center [457, 114] width 114 height 14
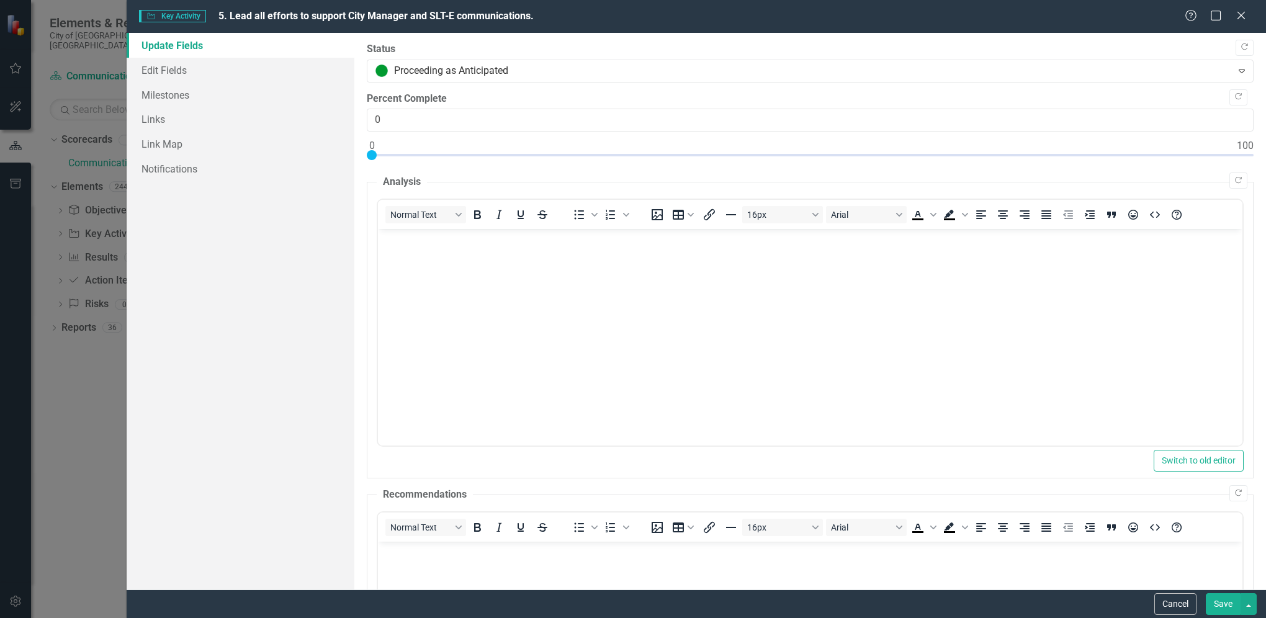
click at [1226, 604] on button "Save" at bounding box center [1222, 604] width 35 height 22
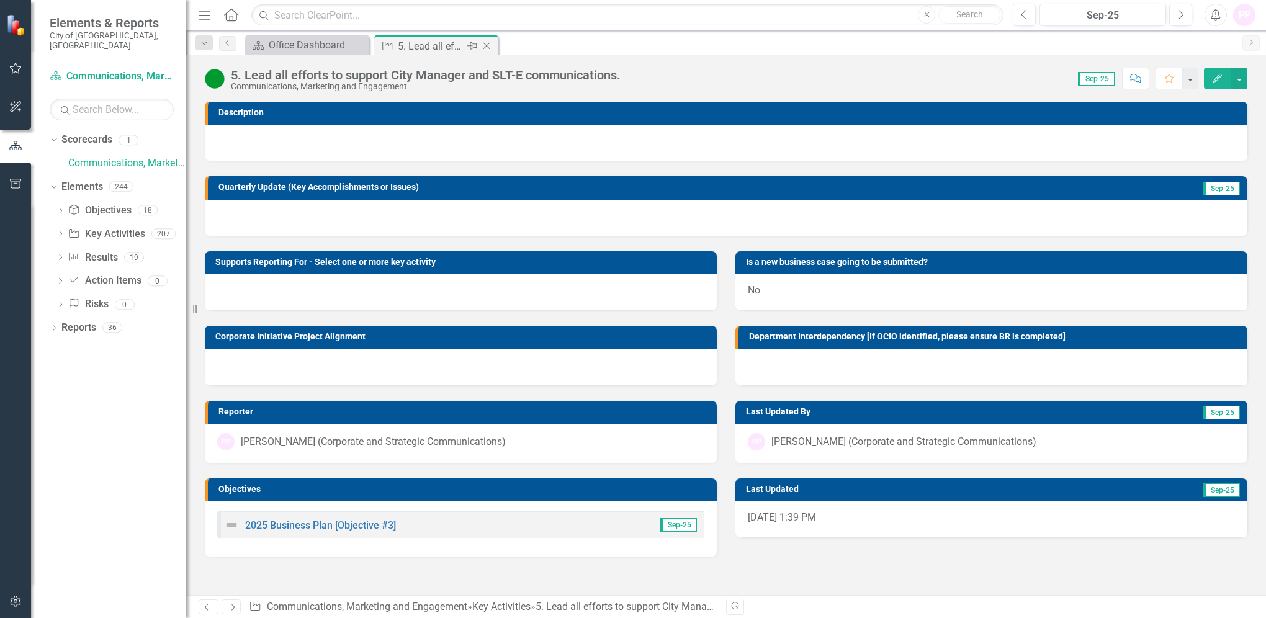
click at [485, 46] on icon "Close" at bounding box center [486, 46] width 12 height 10
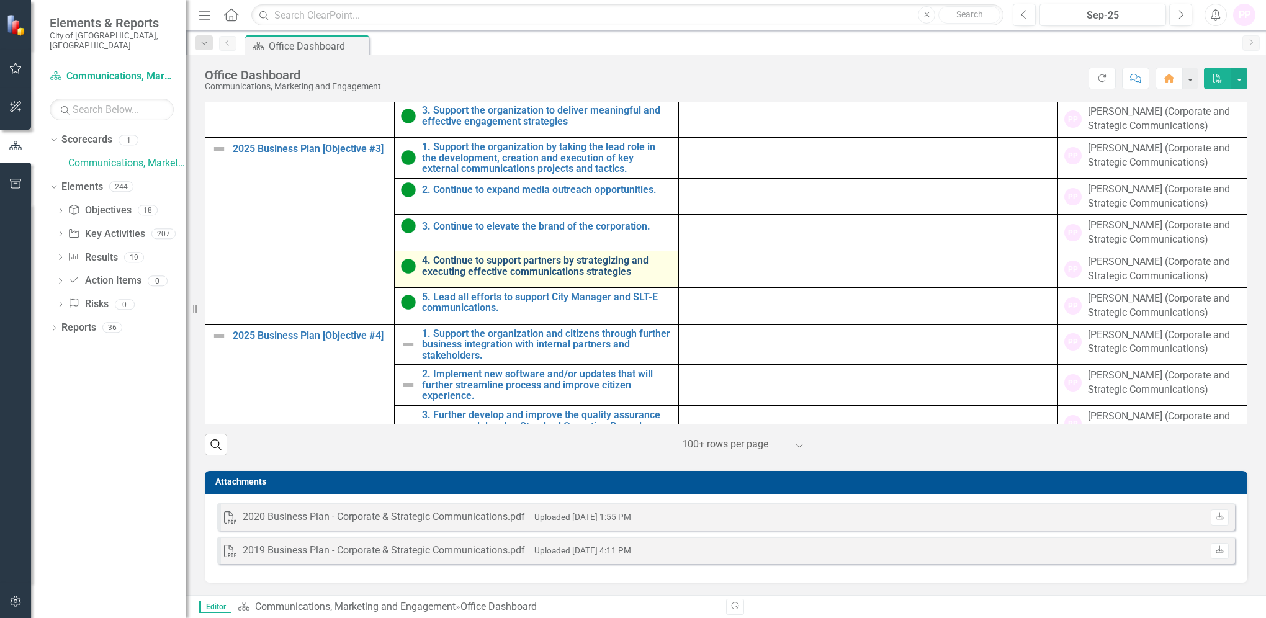
scroll to position [148, 0]
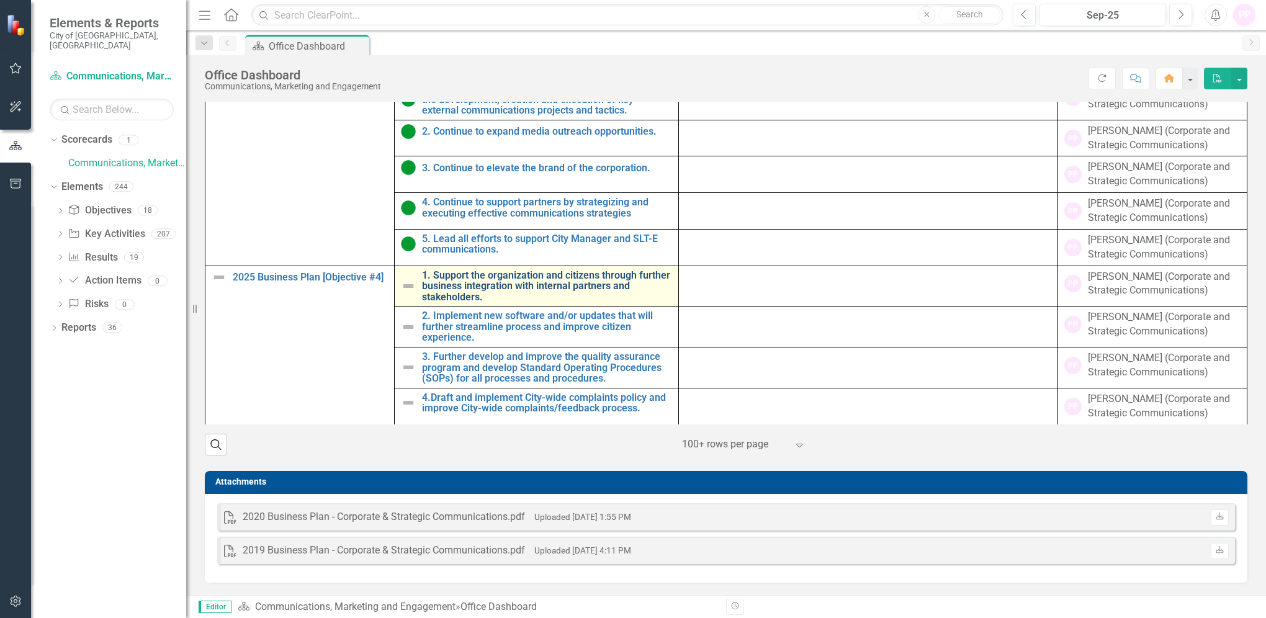
click at [469, 273] on link "1. Support the organization and citizens through further business integration w…" at bounding box center [547, 286] width 250 height 33
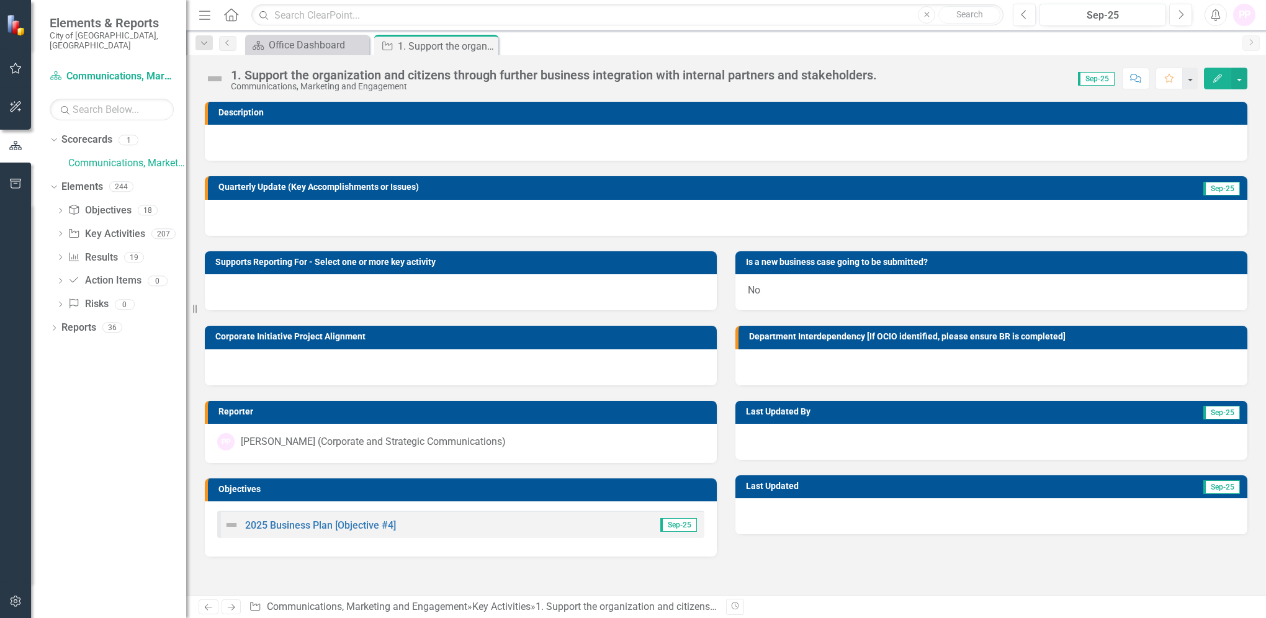
click at [1214, 79] on icon "button" at bounding box center [1217, 78] width 9 height 9
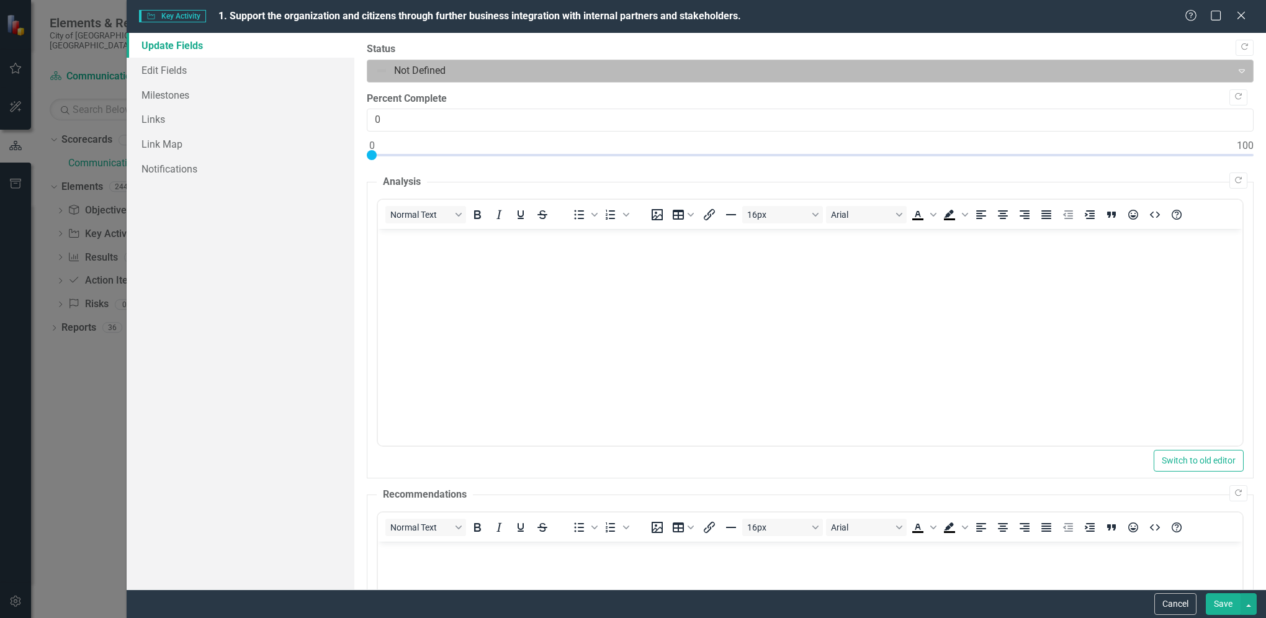
click at [416, 72] on div at bounding box center [799, 71] width 848 height 17
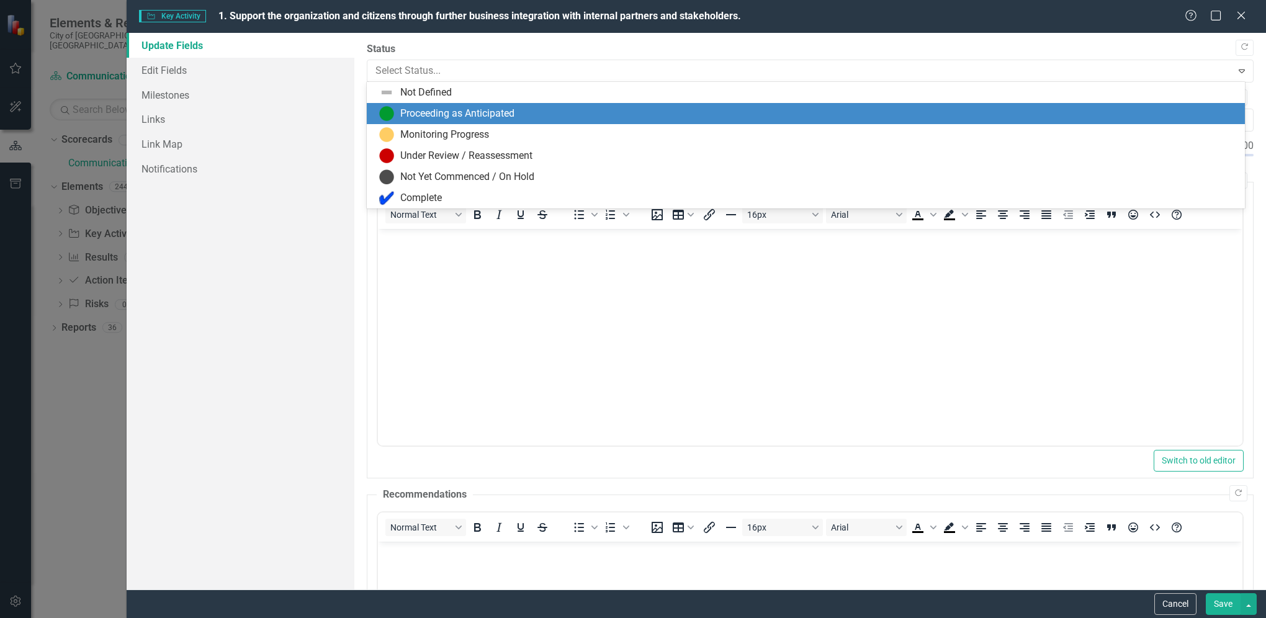
click at [426, 105] on div "Proceeding as Anticipated" at bounding box center [805, 113] width 877 height 21
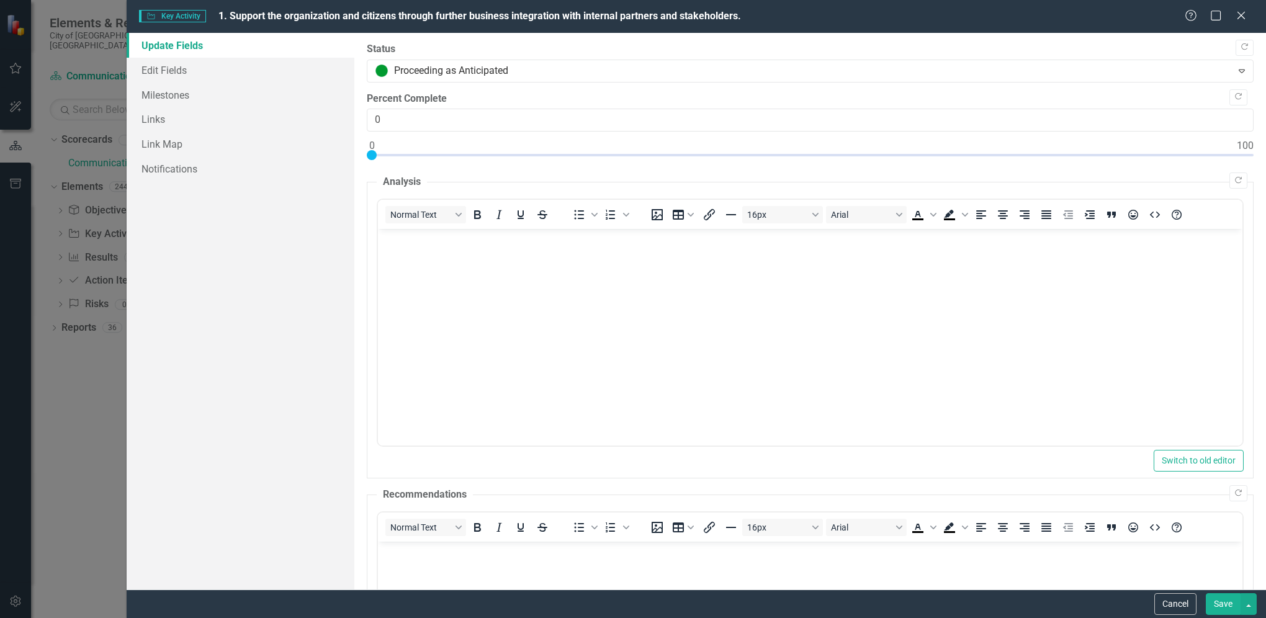
click at [1225, 606] on button "Save" at bounding box center [1222, 604] width 35 height 22
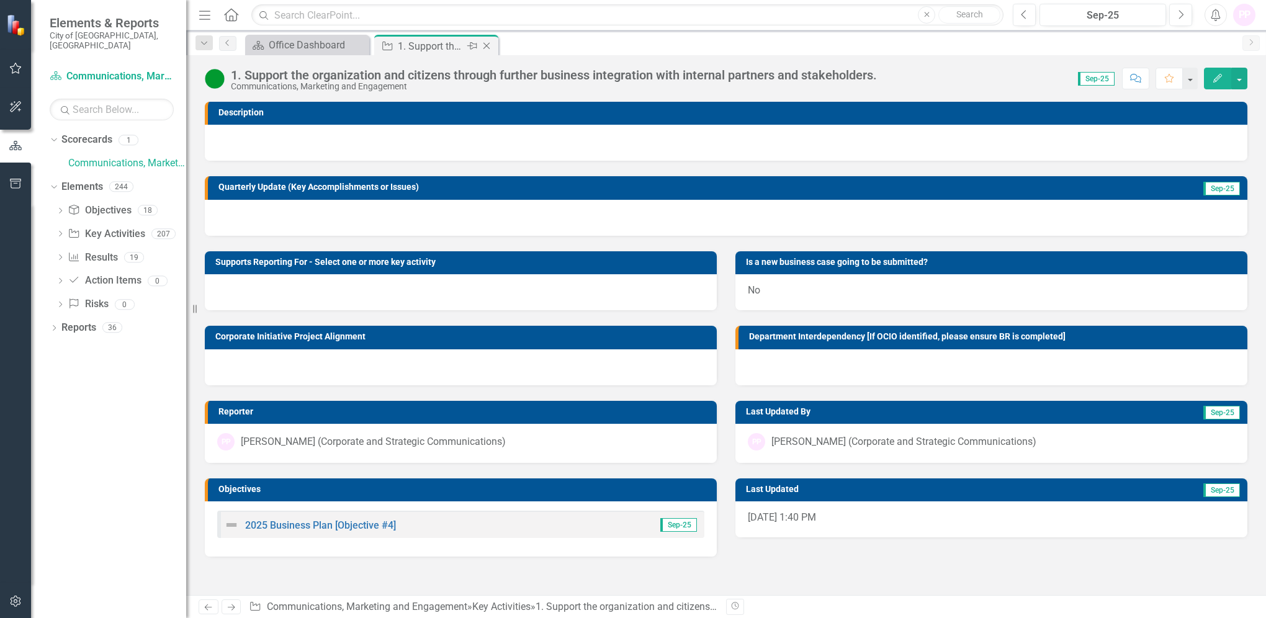
click at [486, 42] on icon "Close" at bounding box center [486, 46] width 12 height 10
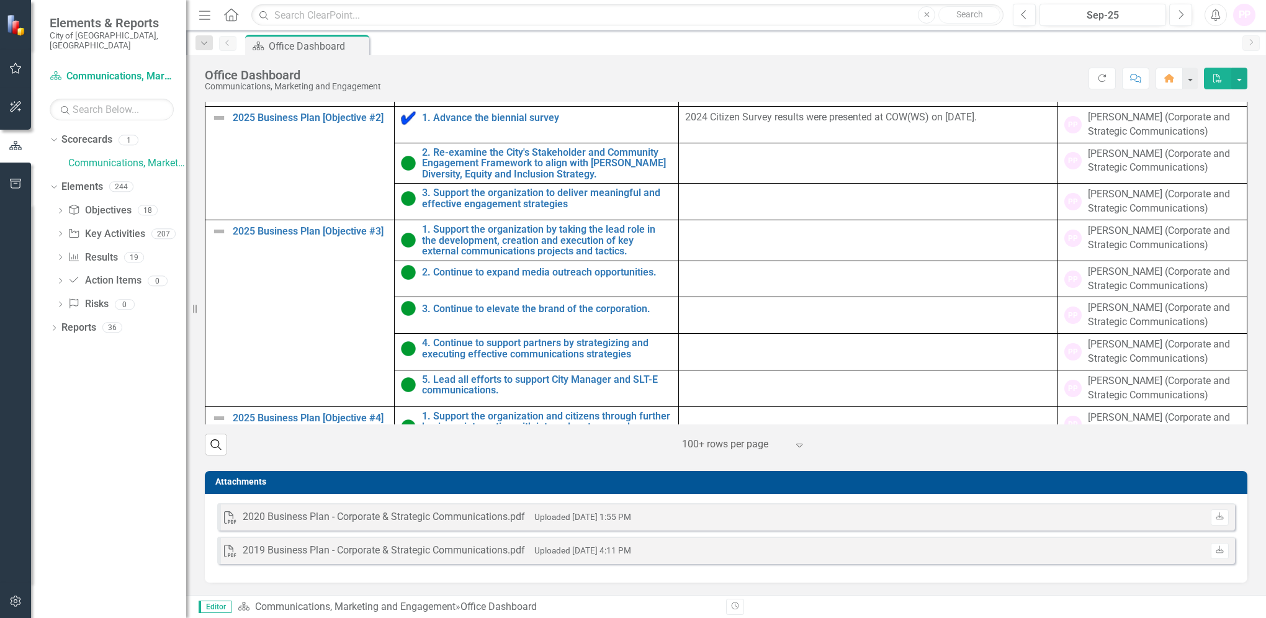
scroll to position [148, 0]
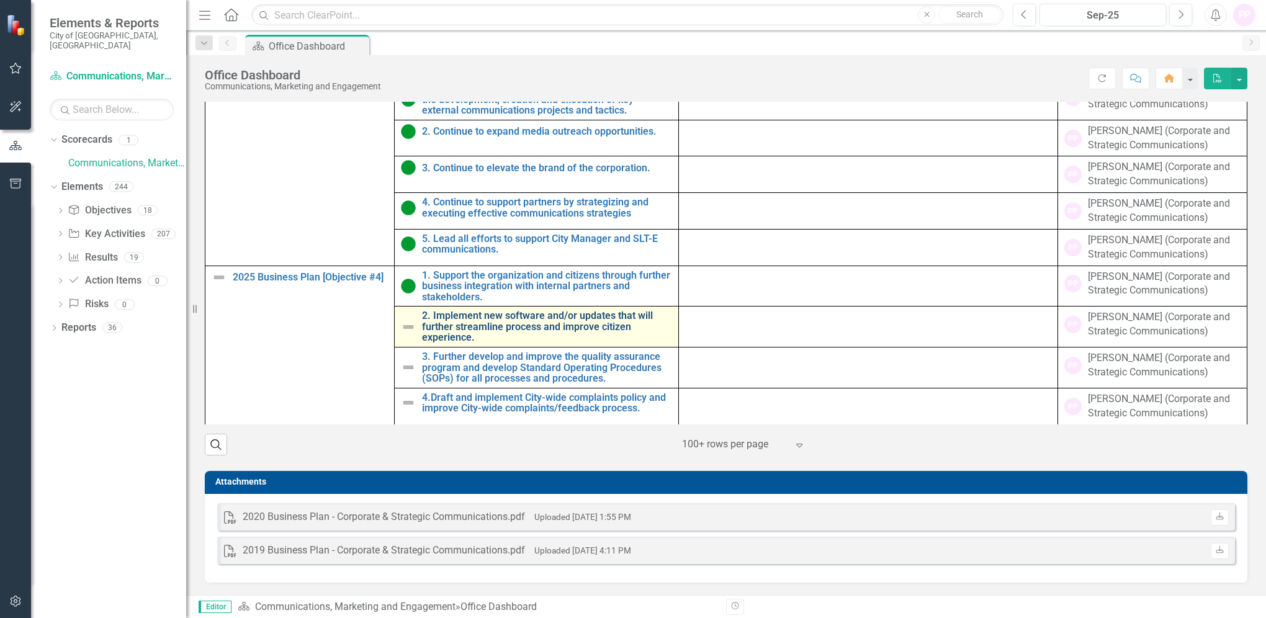
click at [517, 310] on link "2. Implement new software and/or updates that will further streamline process a…" at bounding box center [547, 326] width 250 height 33
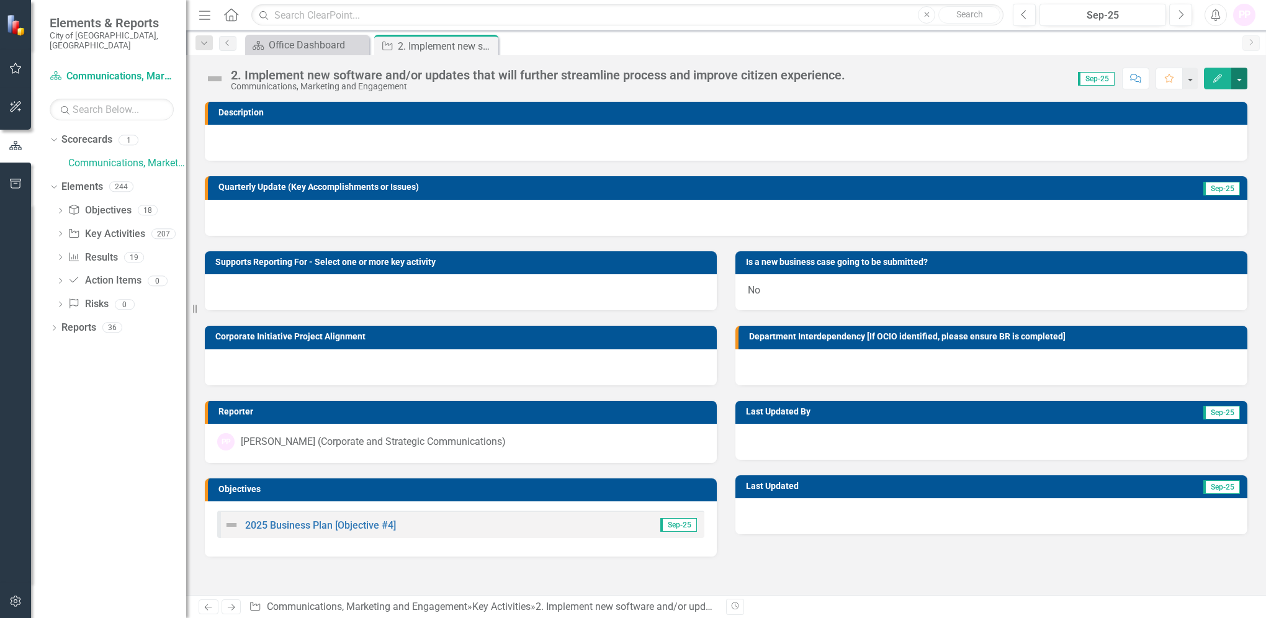
click at [1233, 75] on button "button" at bounding box center [1239, 79] width 16 height 22
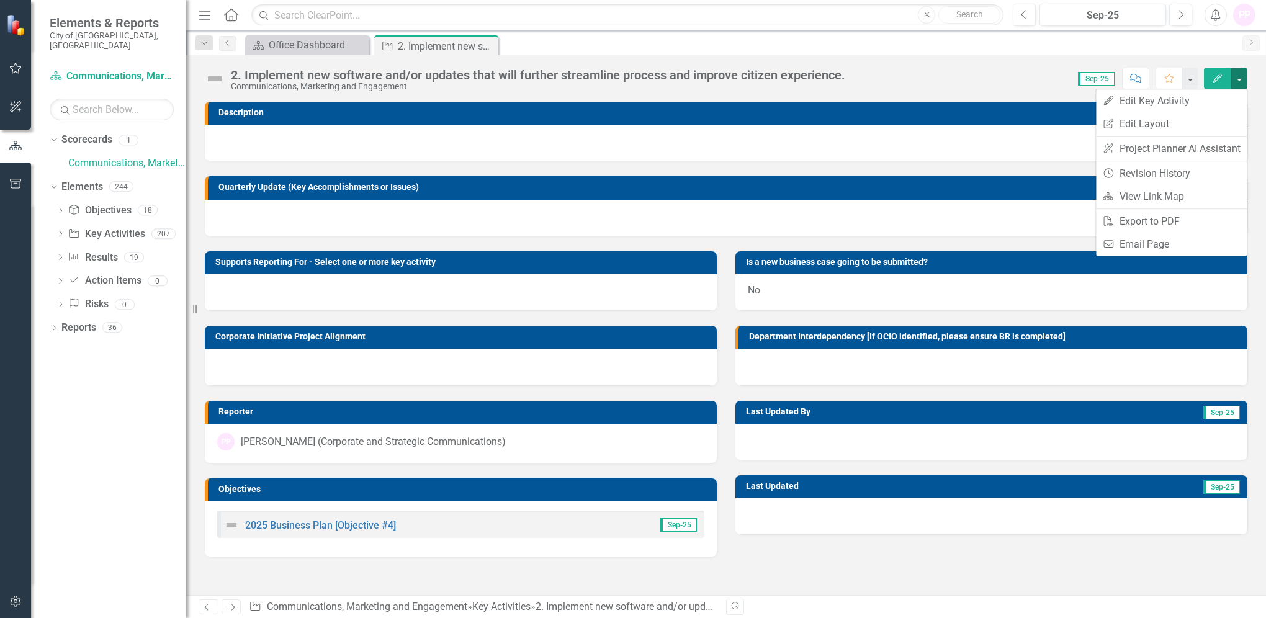
click at [1219, 79] on icon "Edit" at bounding box center [1217, 78] width 11 height 9
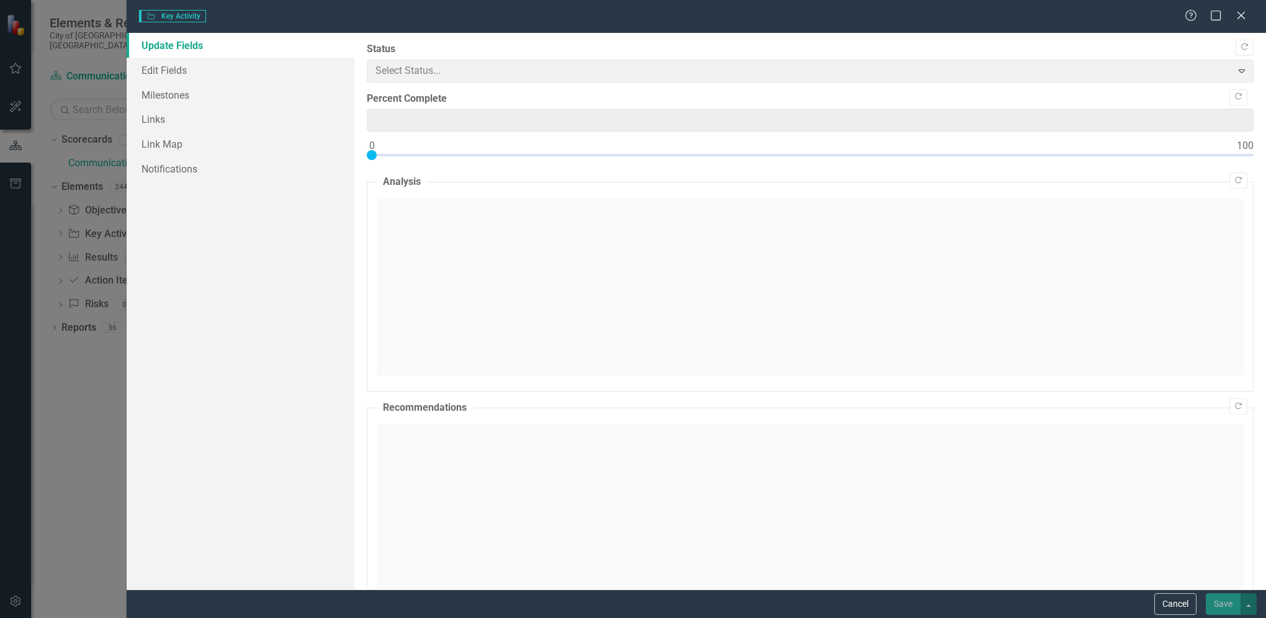
type input "0"
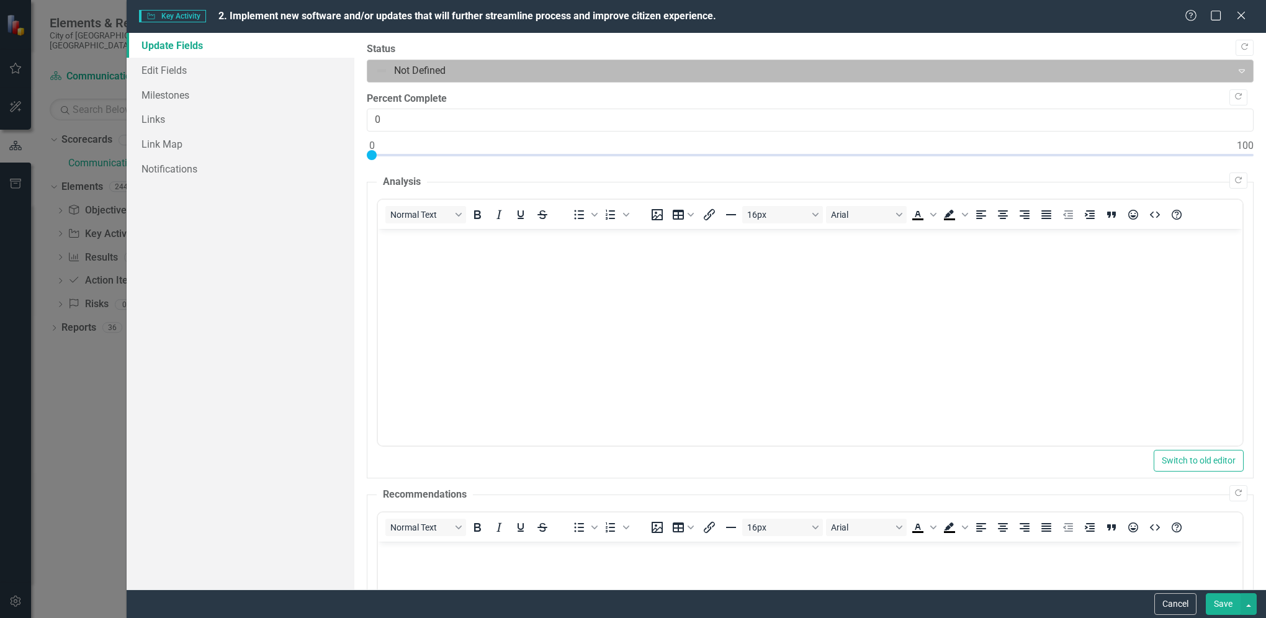
click at [455, 74] on div at bounding box center [799, 71] width 848 height 17
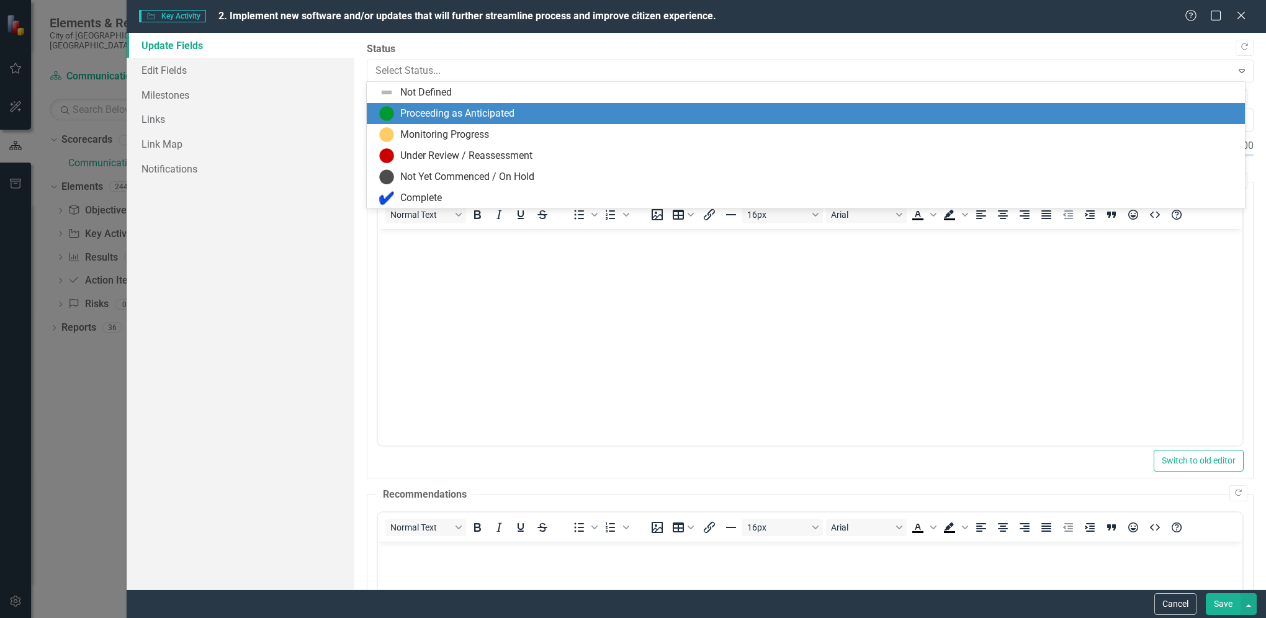
click at [454, 107] on div "Proceeding as Anticipated" at bounding box center [457, 114] width 114 height 14
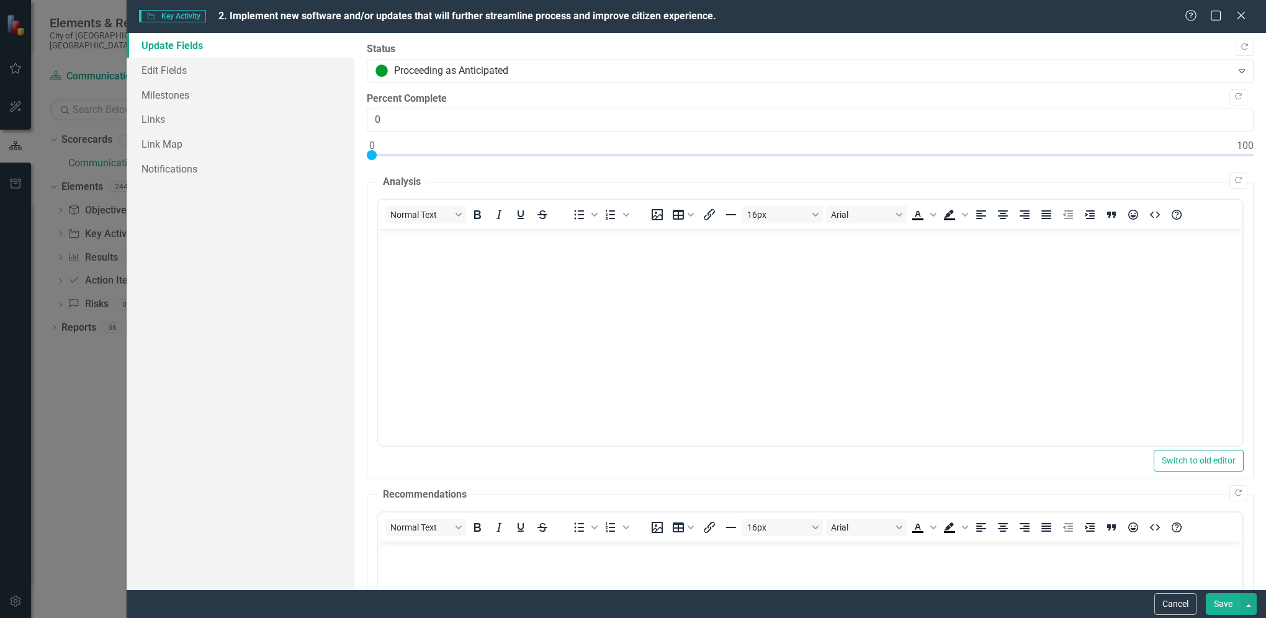
click at [1222, 608] on button "Save" at bounding box center [1222, 604] width 35 height 22
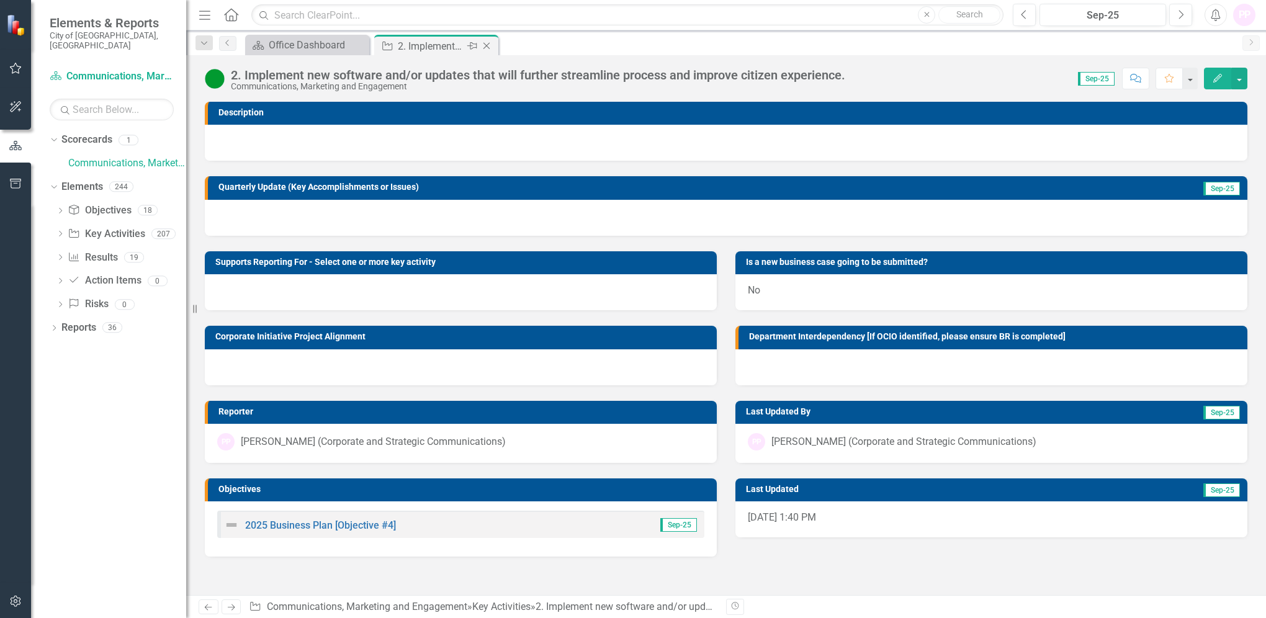
click at [489, 47] on icon "Close" at bounding box center [486, 46] width 12 height 10
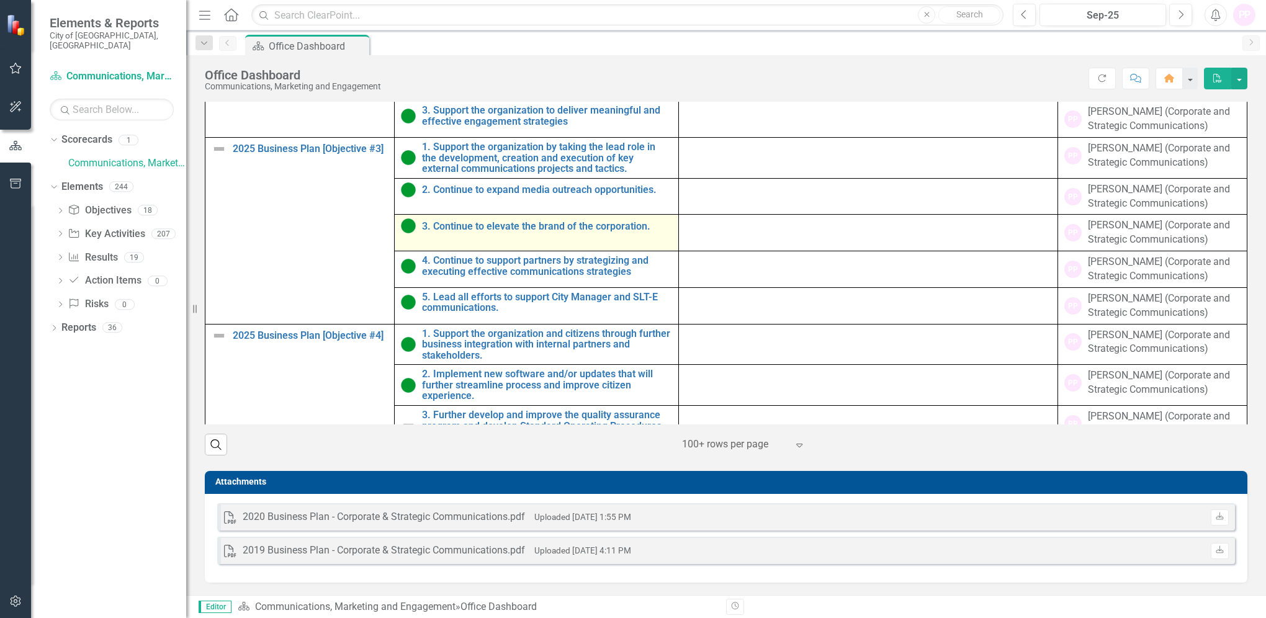
scroll to position [148, 0]
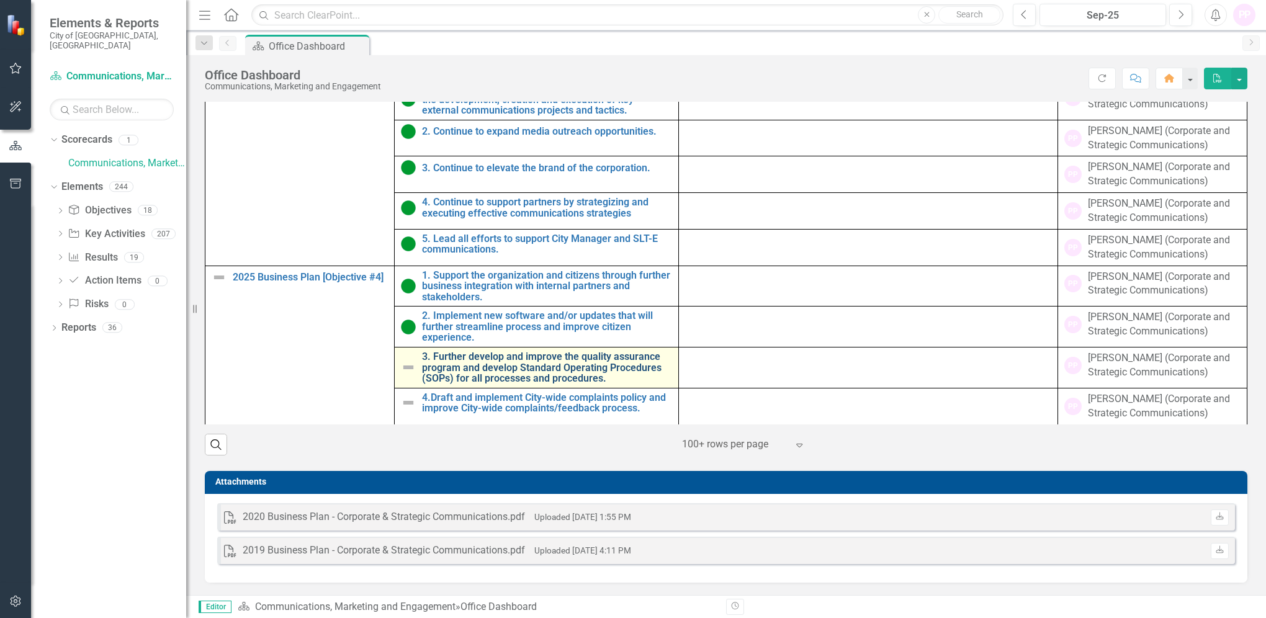
click at [524, 356] on link "3. Further develop and improve the quality assurance program and develop Standa…" at bounding box center [547, 367] width 250 height 33
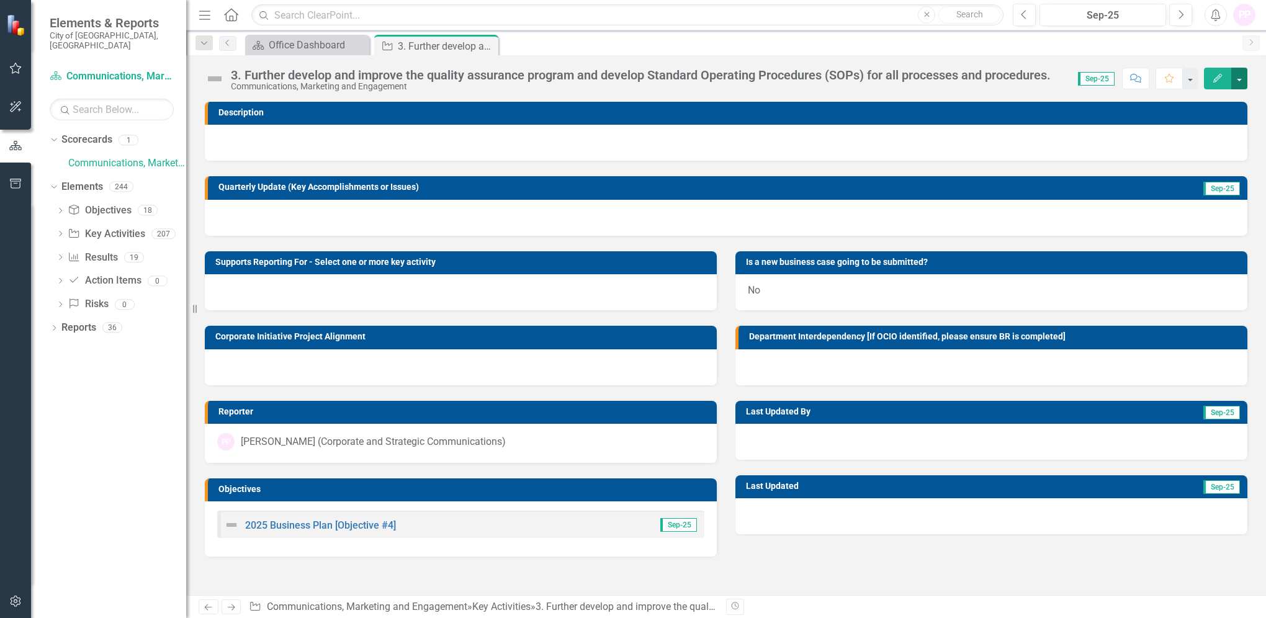
click at [1239, 79] on button "button" at bounding box center [1239, 79] width 16 height 22
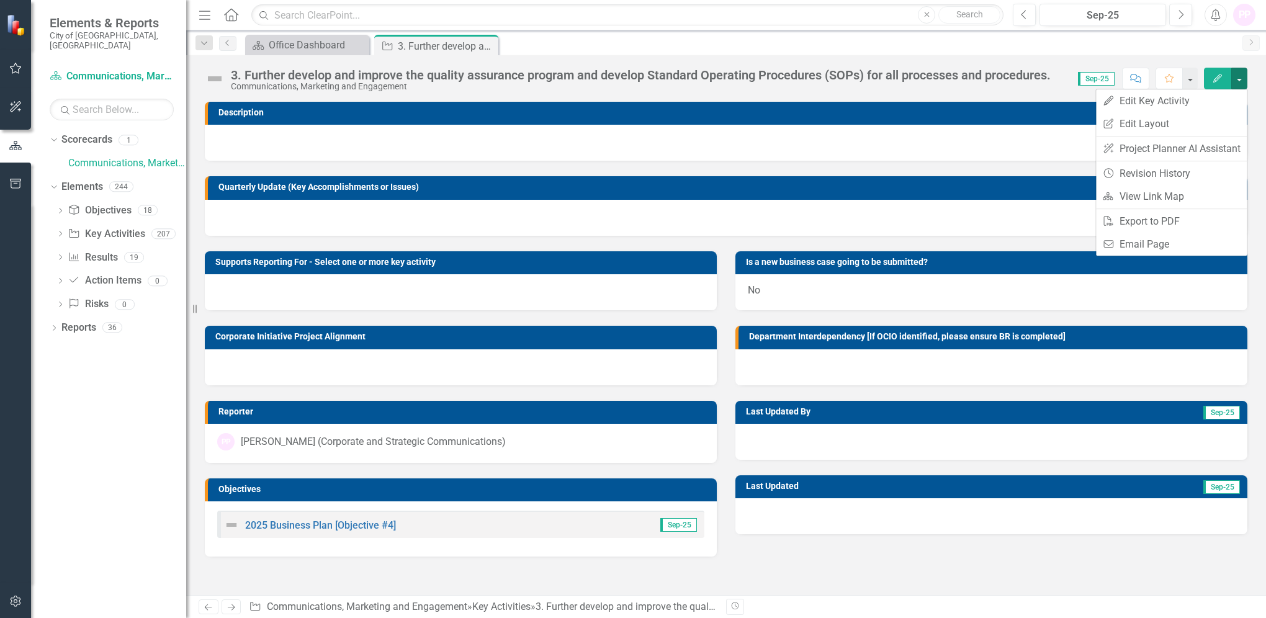
click at [1214, 81] on icon "Edit" at bounding box center [1217, 78] width 11 height 9
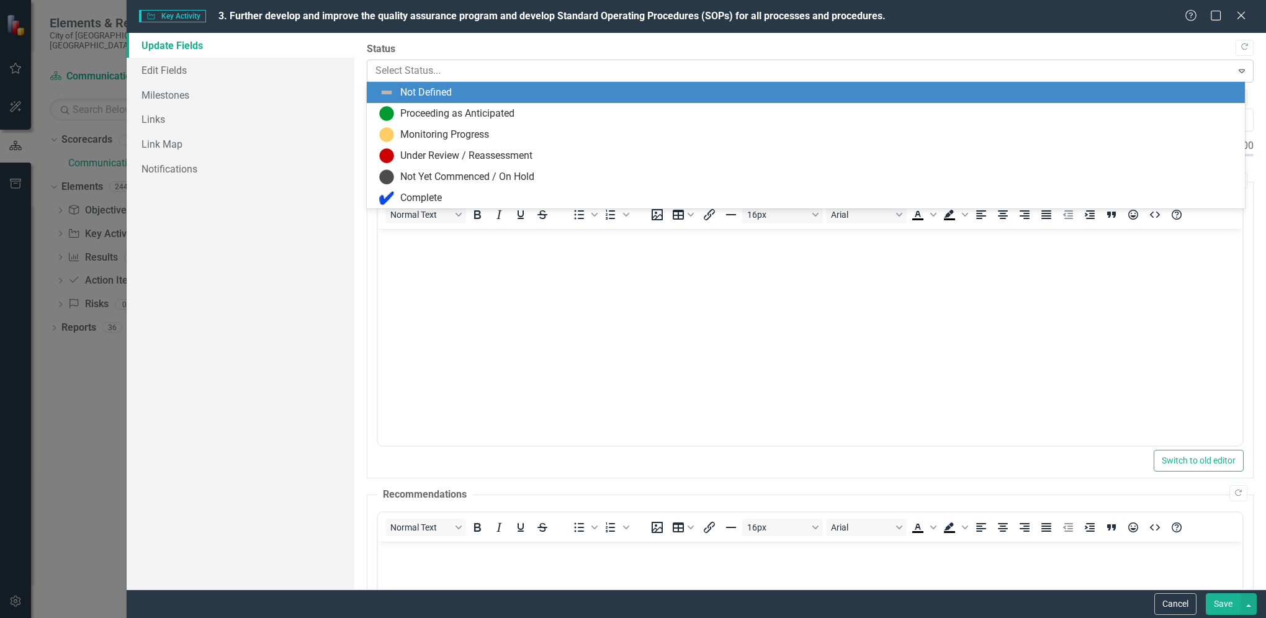
click at [440, 71] on div at bounding box center [799, 71] width 848 height 17
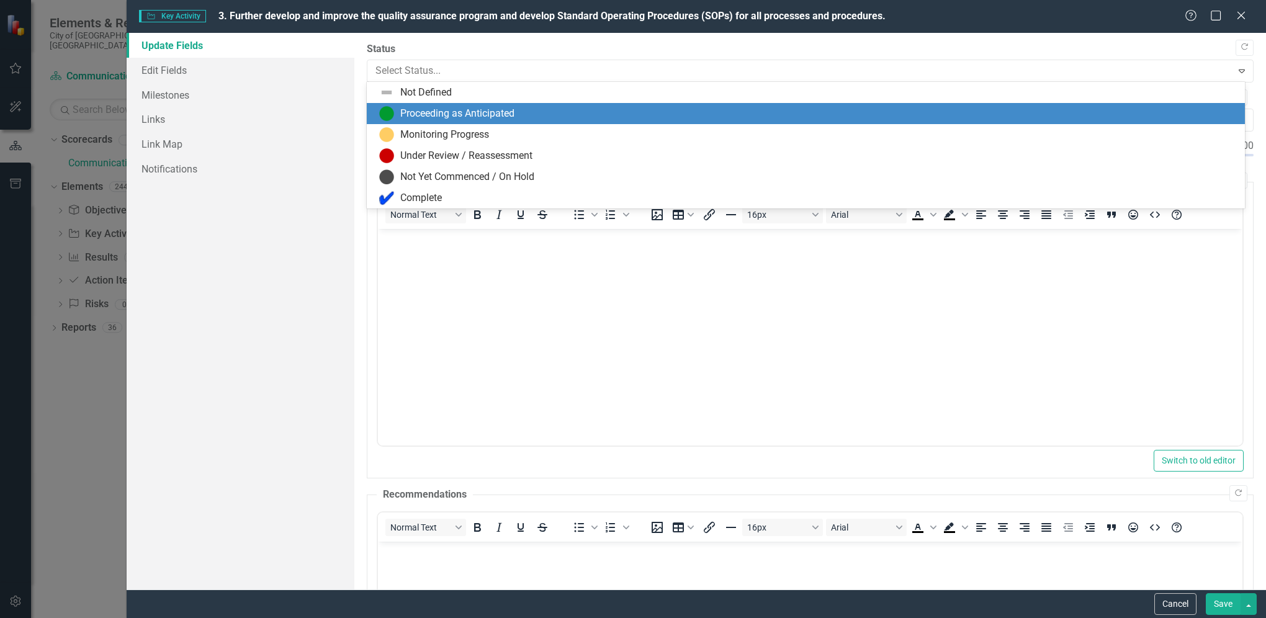
click at [439, 110] on div "Proceeding as Anticipated" at bounding box center [457, 114] width 114 height 14
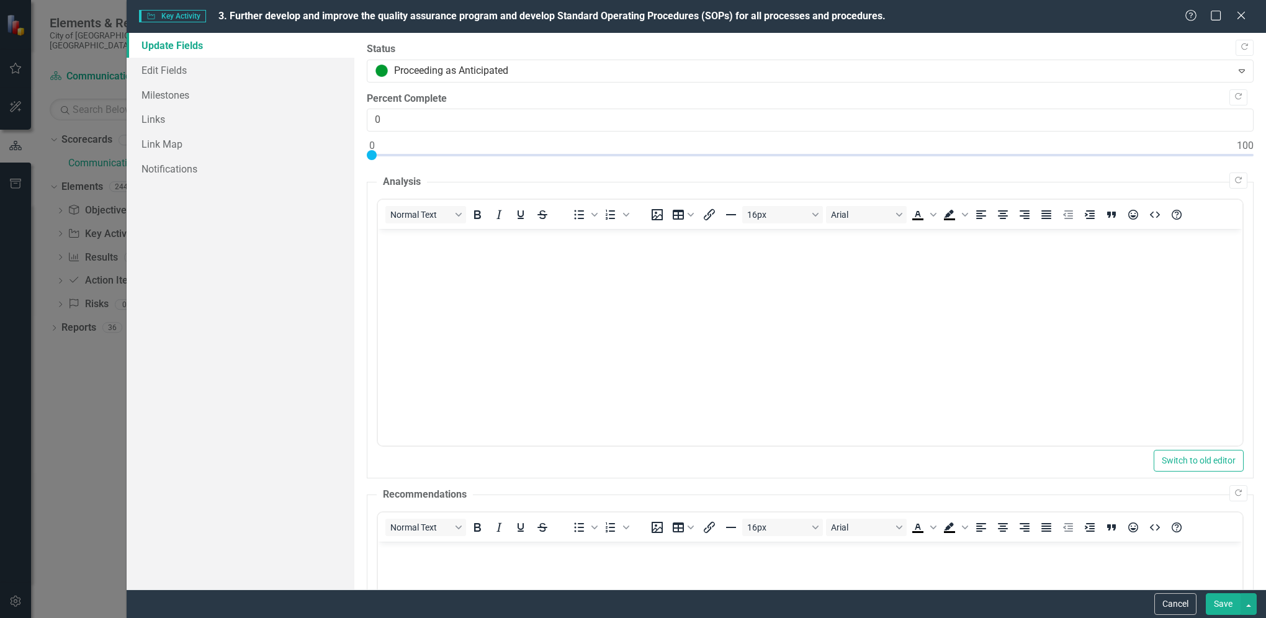
click at [1223, 605] on button "Save" at bounding box center [1222, 604] width 35 height 22
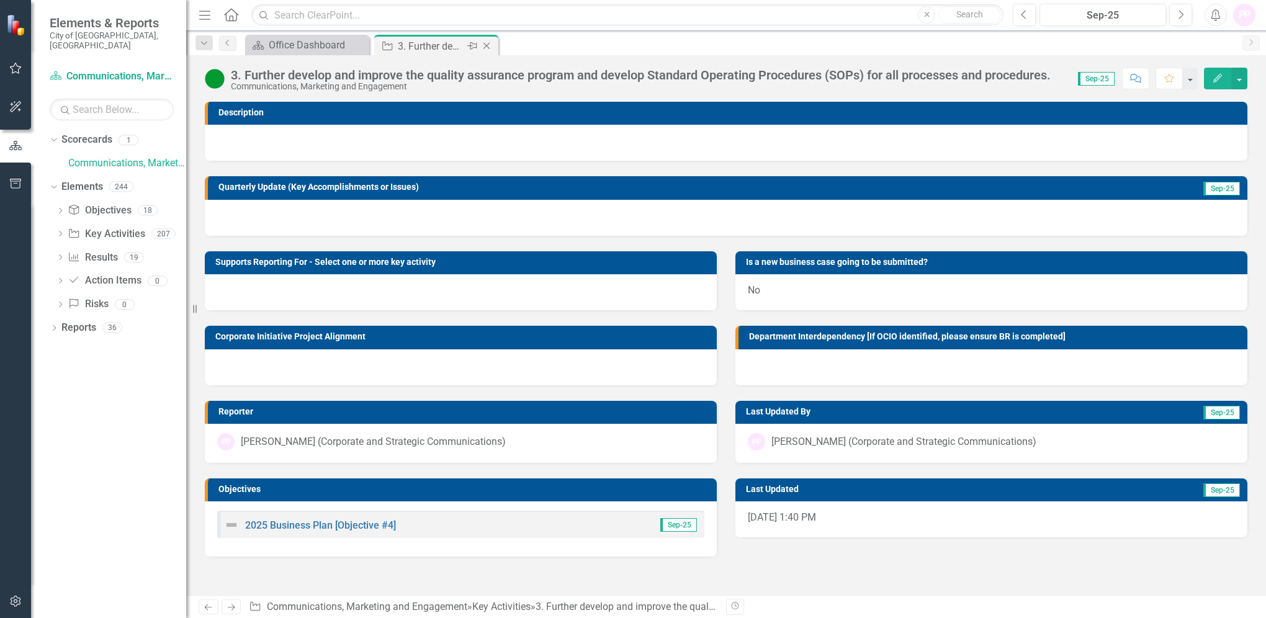
click at [485, 45] on icon "Close" at bounding box center [486, 46] width 12 height 10
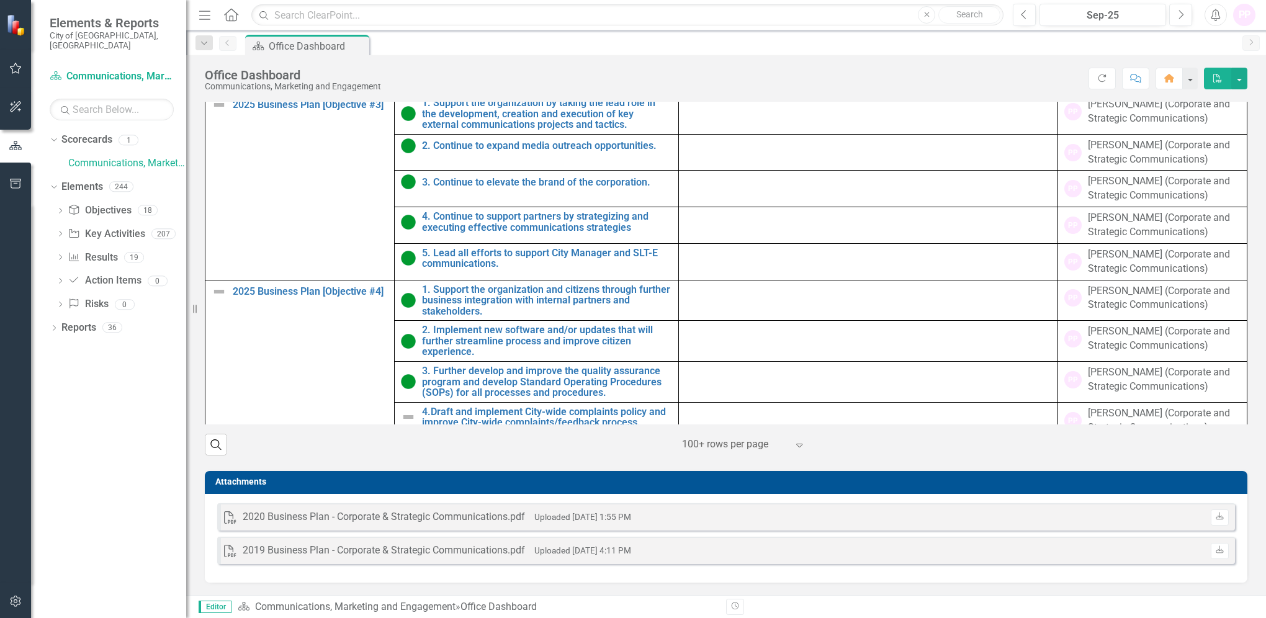
scroll to position [148, 0]
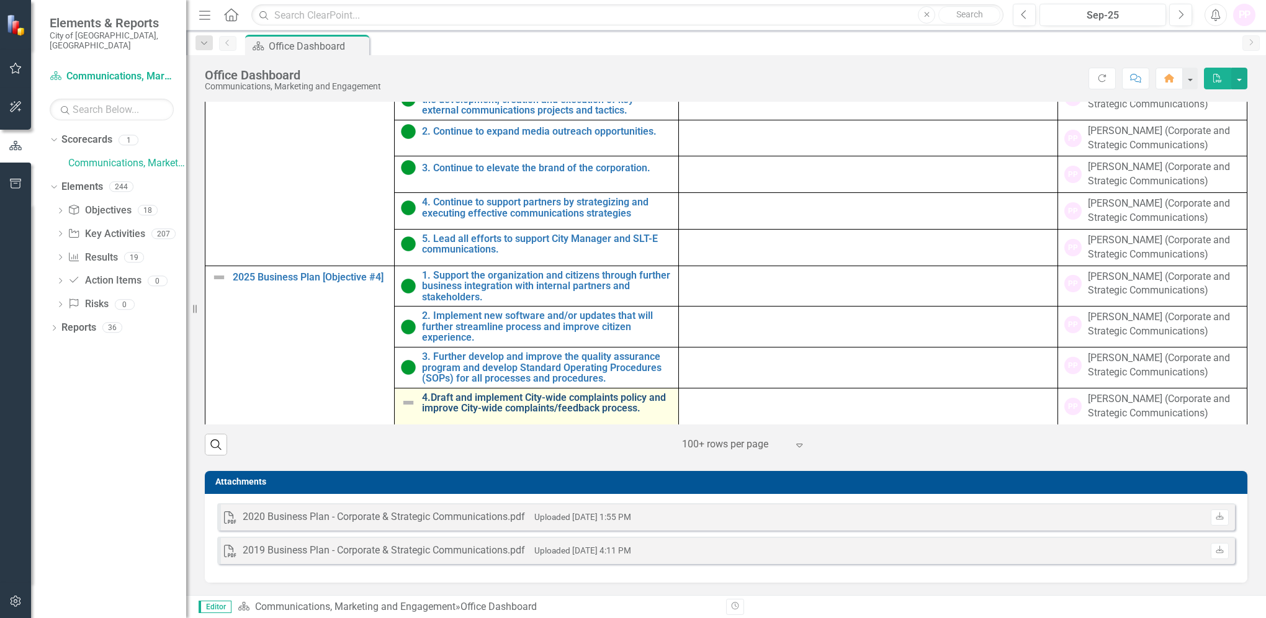
click at [573, 395] on link "4.Draft and implement City-wide complaints policy and improve City-wide complai…" at bounding box center [547, 403] width 250 height 22
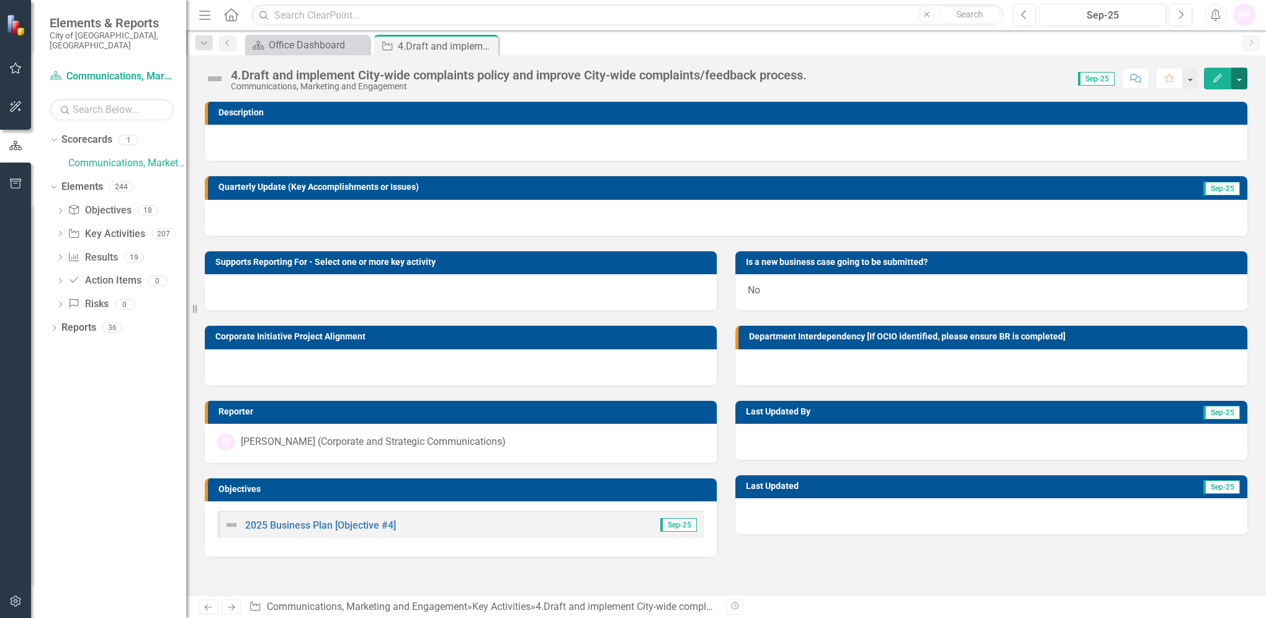
click at [1241, 77] on button "button" at bounding box center [1239, 79] width 16 height 22
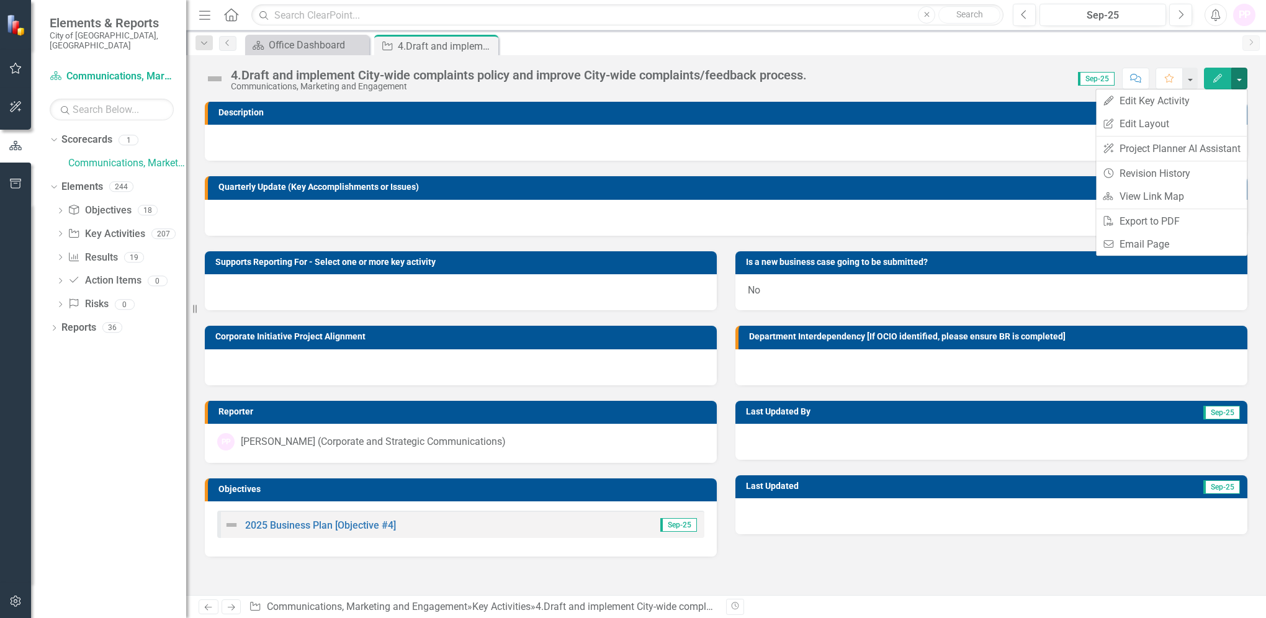
click at [1223, 76] on button "Edit" at bounding box center [1217, 79] width 27 height 22
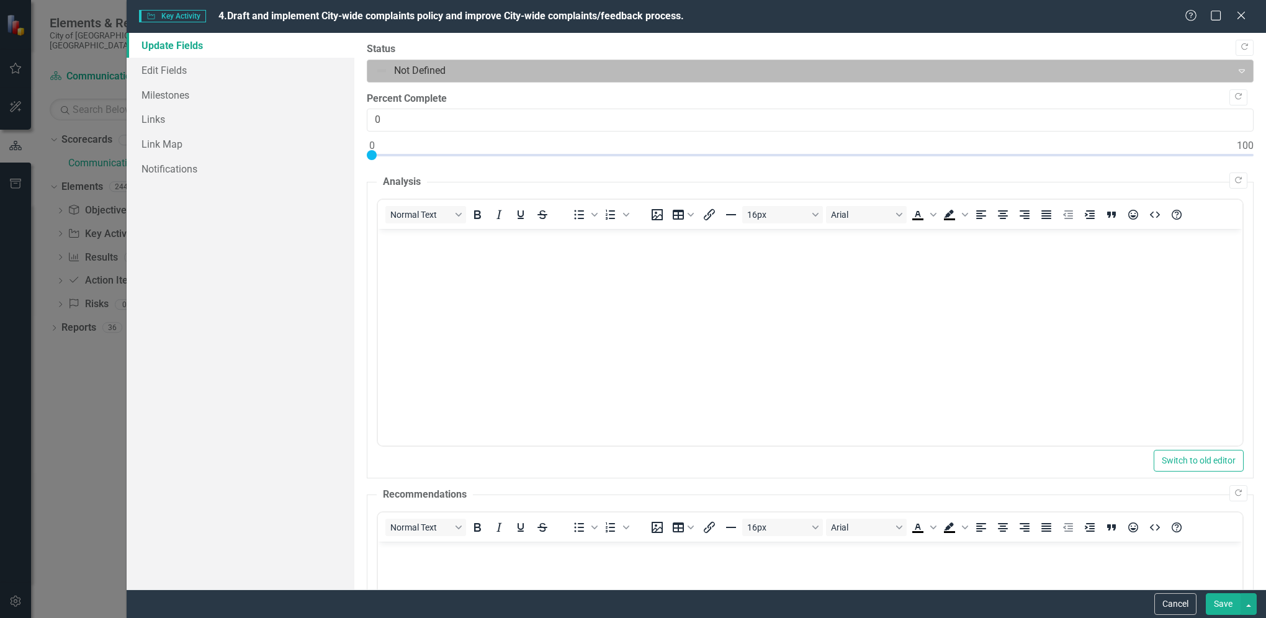
click at [439, 74] on div at bounding box center [799, 71] width 848 height 17
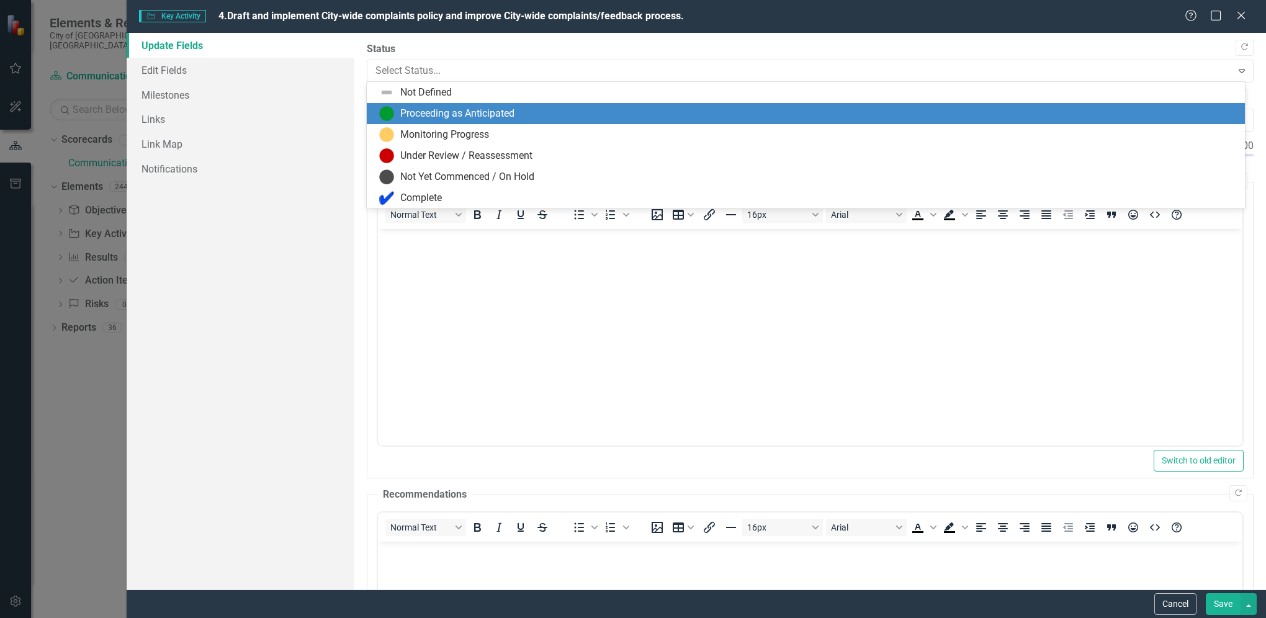
click at [439, 112] on div "Proceeding as Anticipated" at bounding box center [457, 114] width 114 height 14
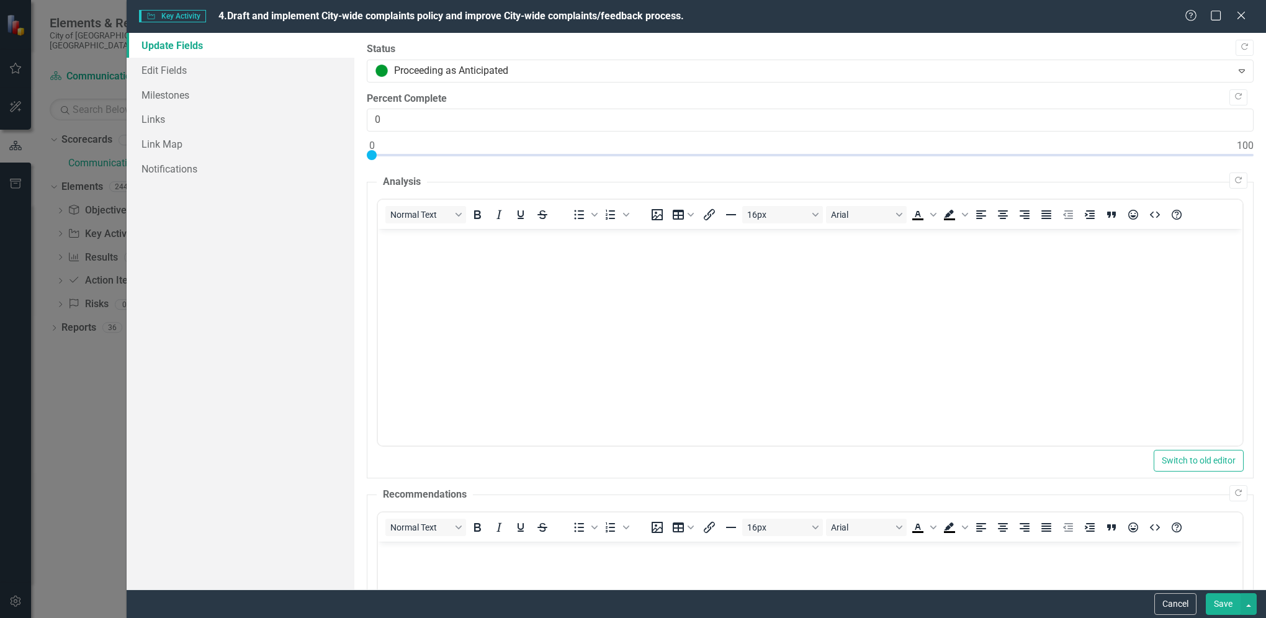
click at [1215, 601] on button "Save" at bounding box center [1222, 604] width 35 height 22
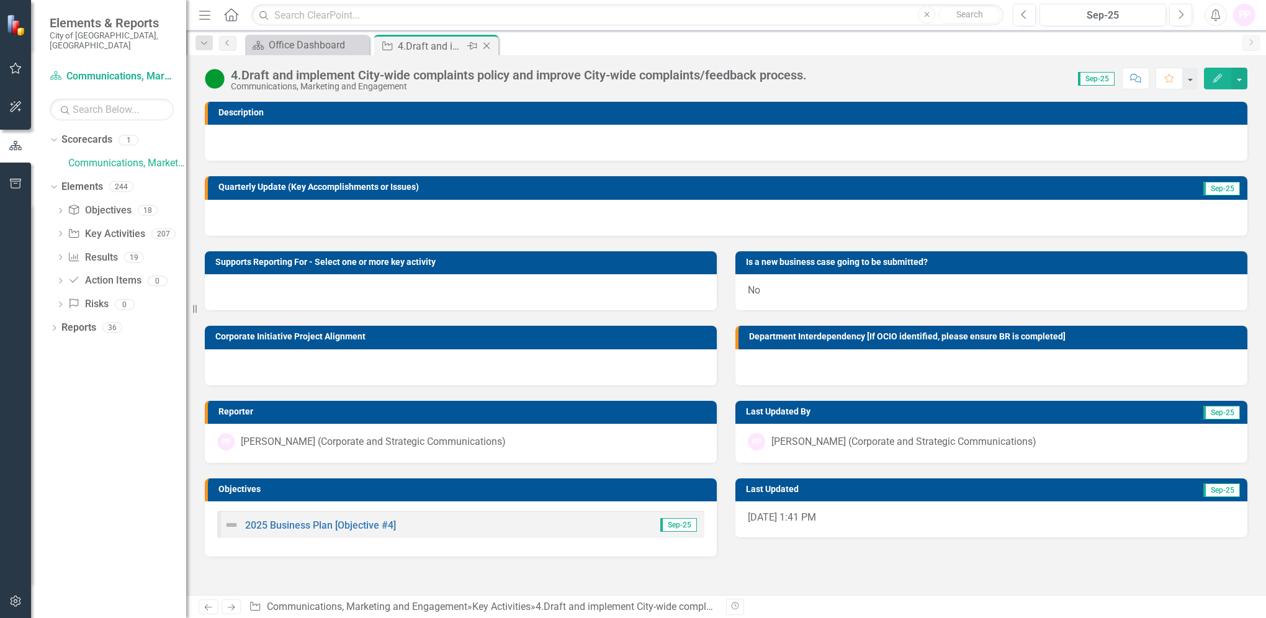
click at [489, 46] on icon "Close" at bounding box center [486, 46] width 12 height 10
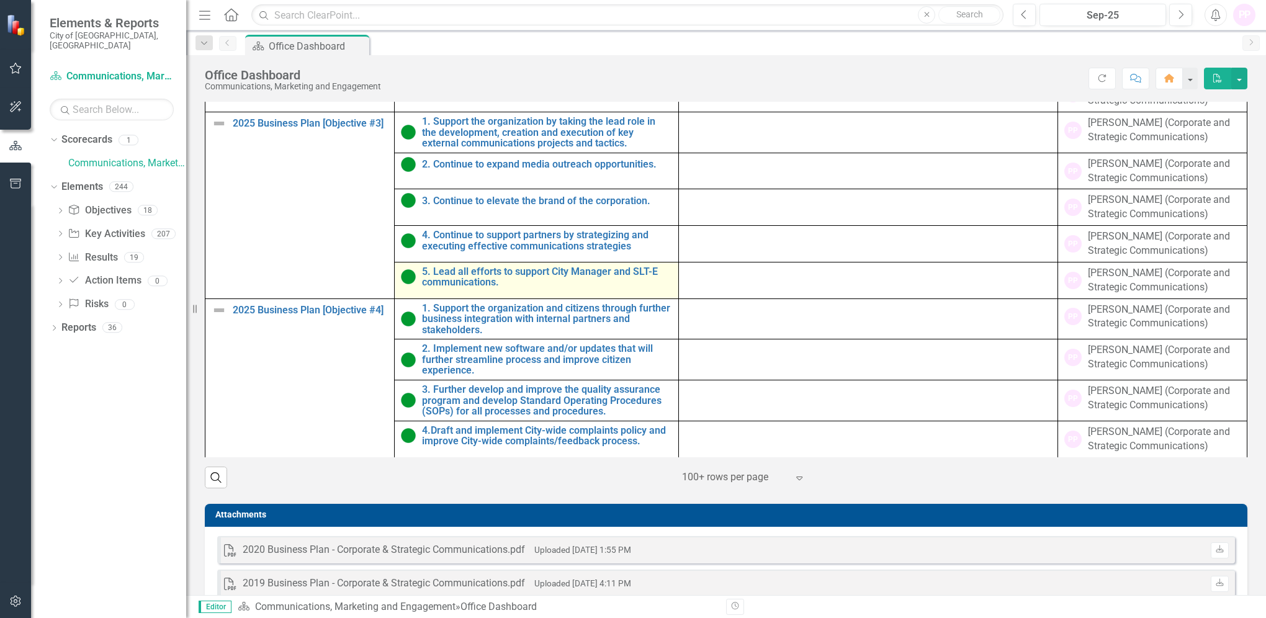
scroll to position [890, 0]
